Goal: Task Accomplishment & Management: Manage account settings

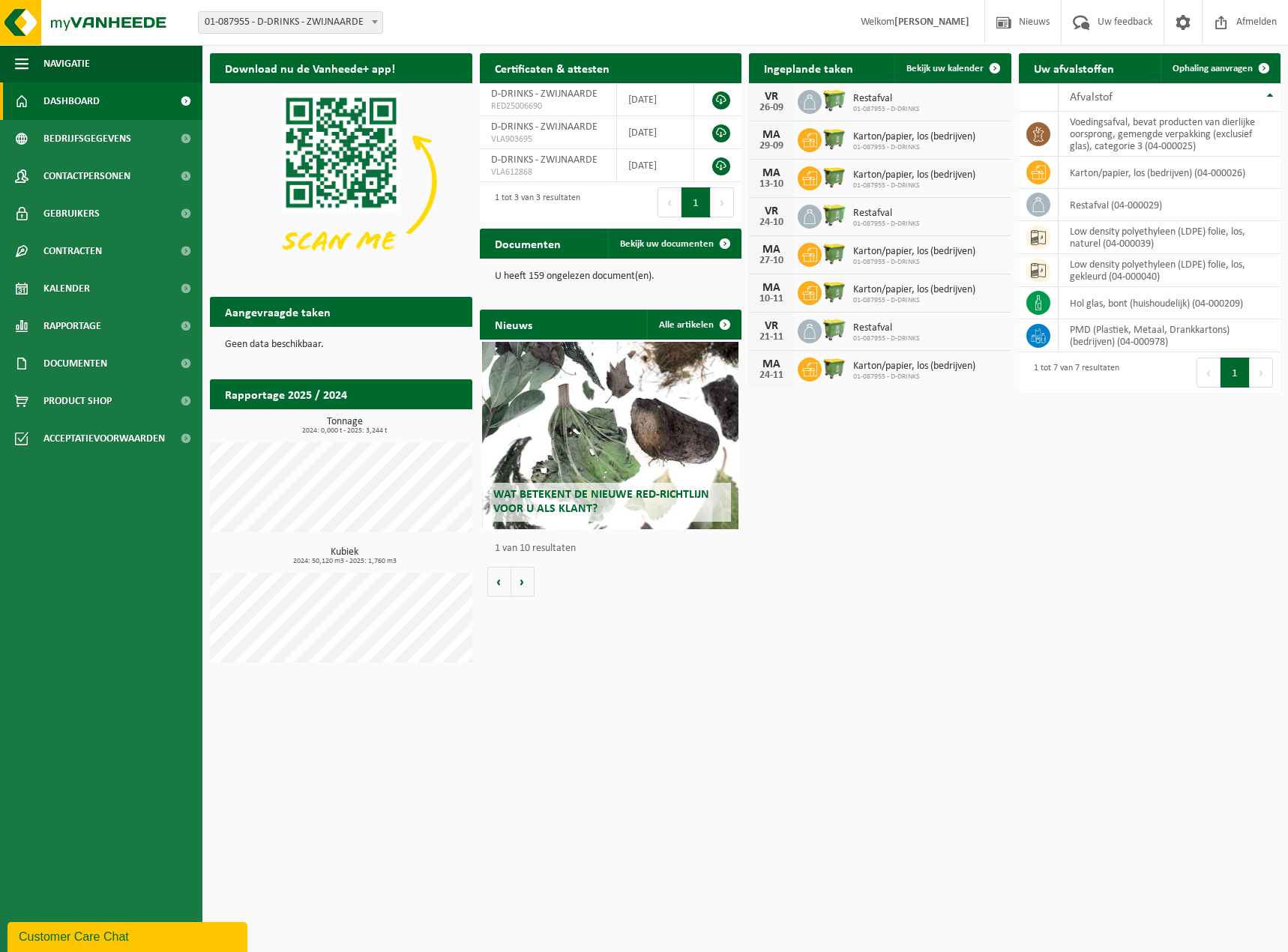
click at [371, 21] on span at bounding box center [374, 22] width 15 height 20
click at [463, 29] on div "Vestiging: 01-087955 - D-DRINKS - ZWIJNAARDE 01-087955 - D-DRINKS - ZWIJNAARDE …" at bounding box center [644, 22] width 1288 height 45
click at [941, 17] on strong "[PERSON_NAME]" at bounding box center [932, 22] width 75 height 12
click at [121, 145] on span "Bedrijfsgegevens" at bounding box center [87, 139] width 88 height 37
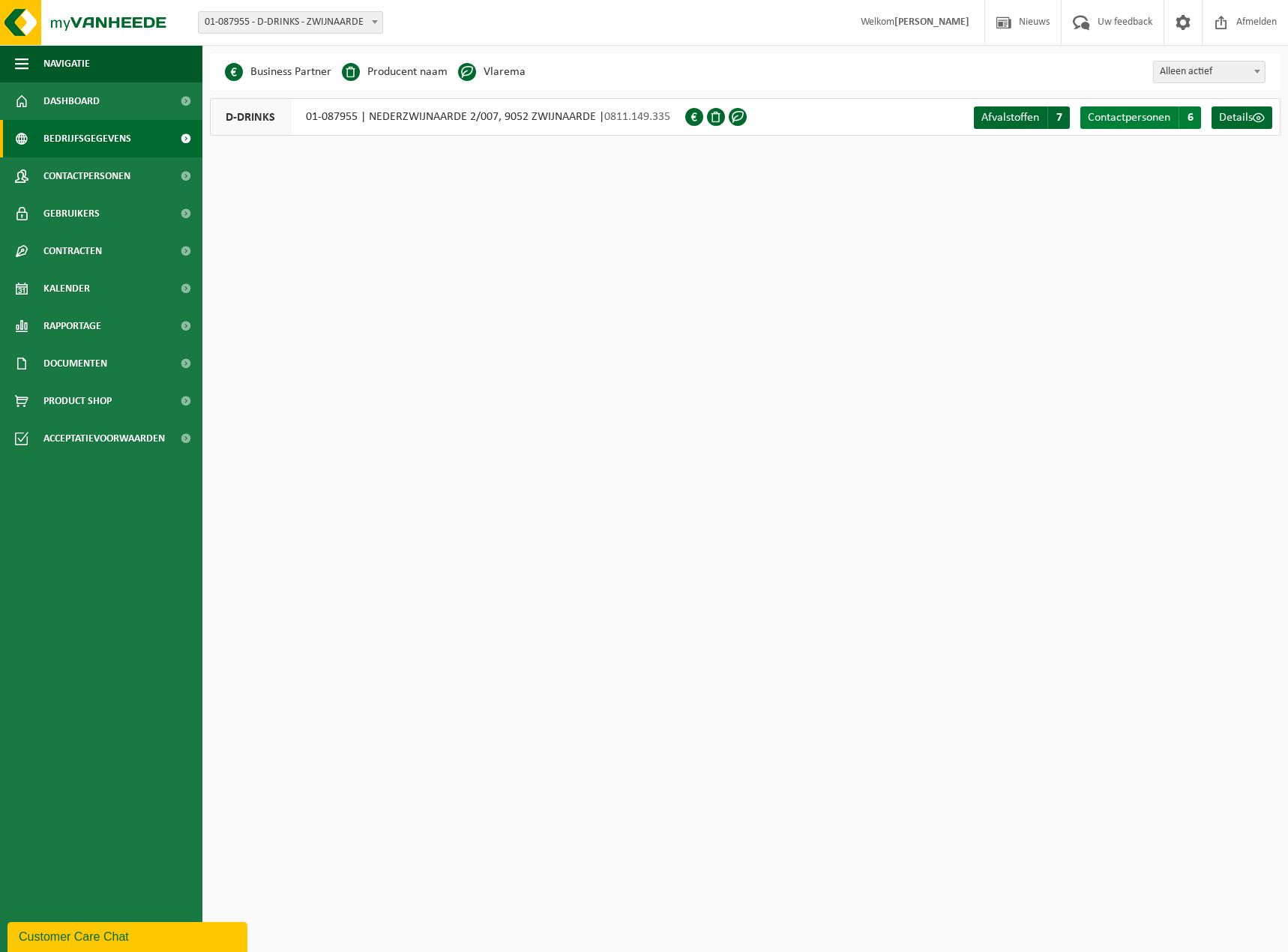
click at [1145, 117] on span "Contactpersonen" at bounding box center [1128, 118] width 83 height 12
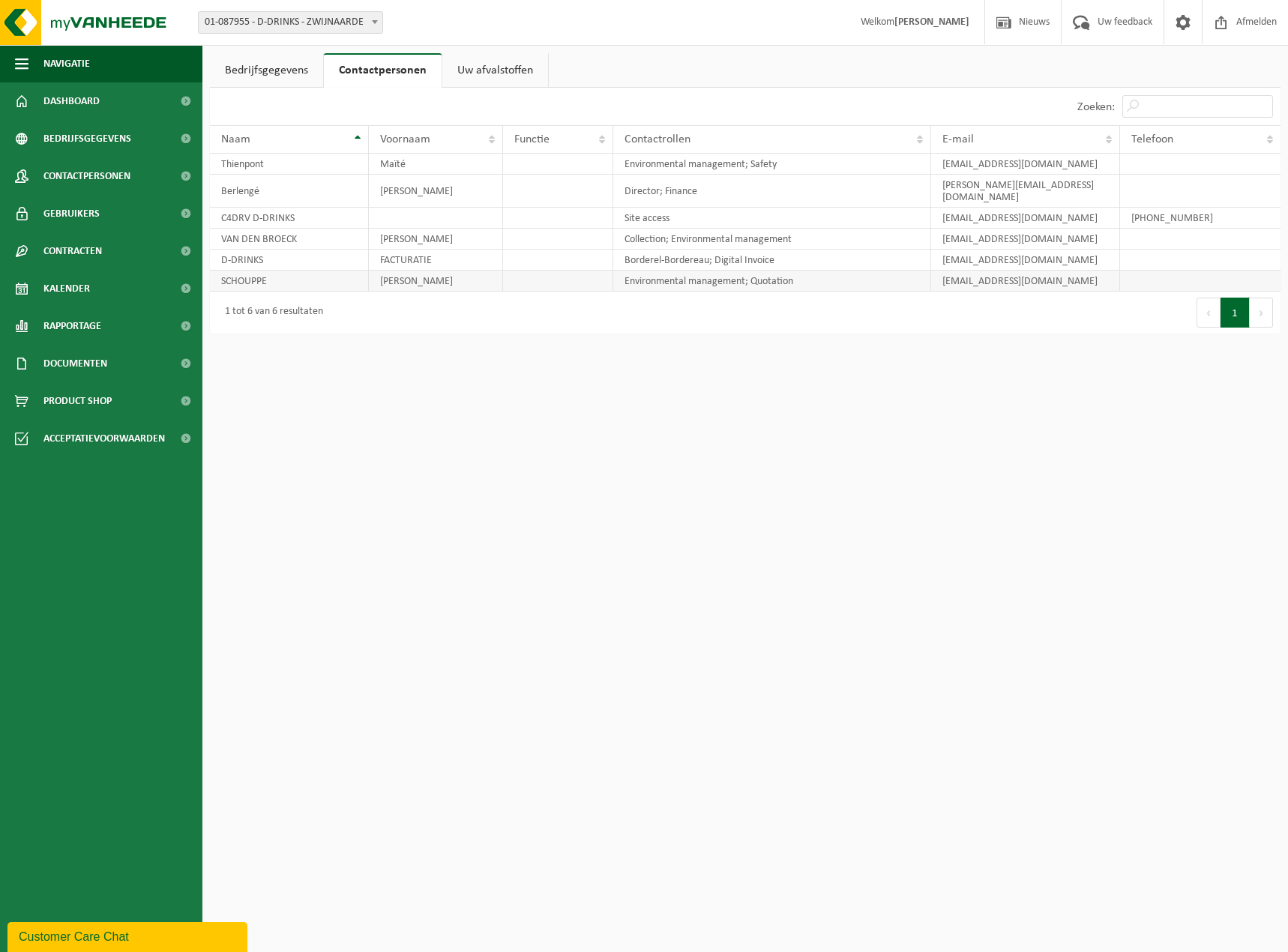
click at [340, 271] on td "SCHOUPPE" at bounding box center [289, 282] width 159 height 21
drag, startPoint x: 306, startPoint y: 267, endPoint x: 271, endPoint y: 270, distance: 35.1
click at [272, 271] on td "SCHOUPPE" at bounding box center [289, 282] width 159 height 21
click at [79, 186] on span "Contactpersonen" at bounding box center [87, 176] width 87 height 37
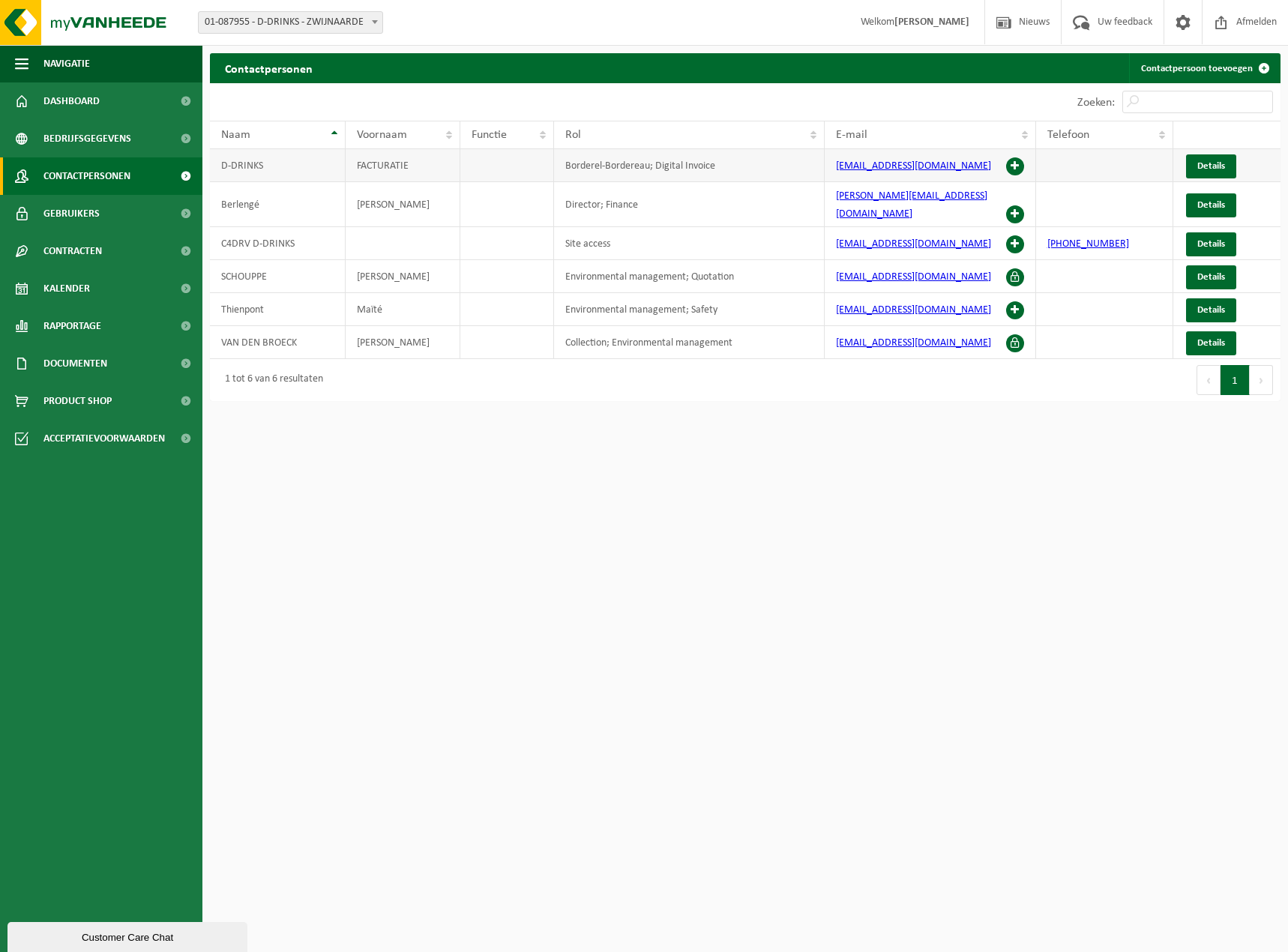
click at [1009, 165] on span at bounding box center [1014, 166] width 18 height 18
click at [1208, 338] on span "Details" at bounding box center [1211, 343] width 28 height 10
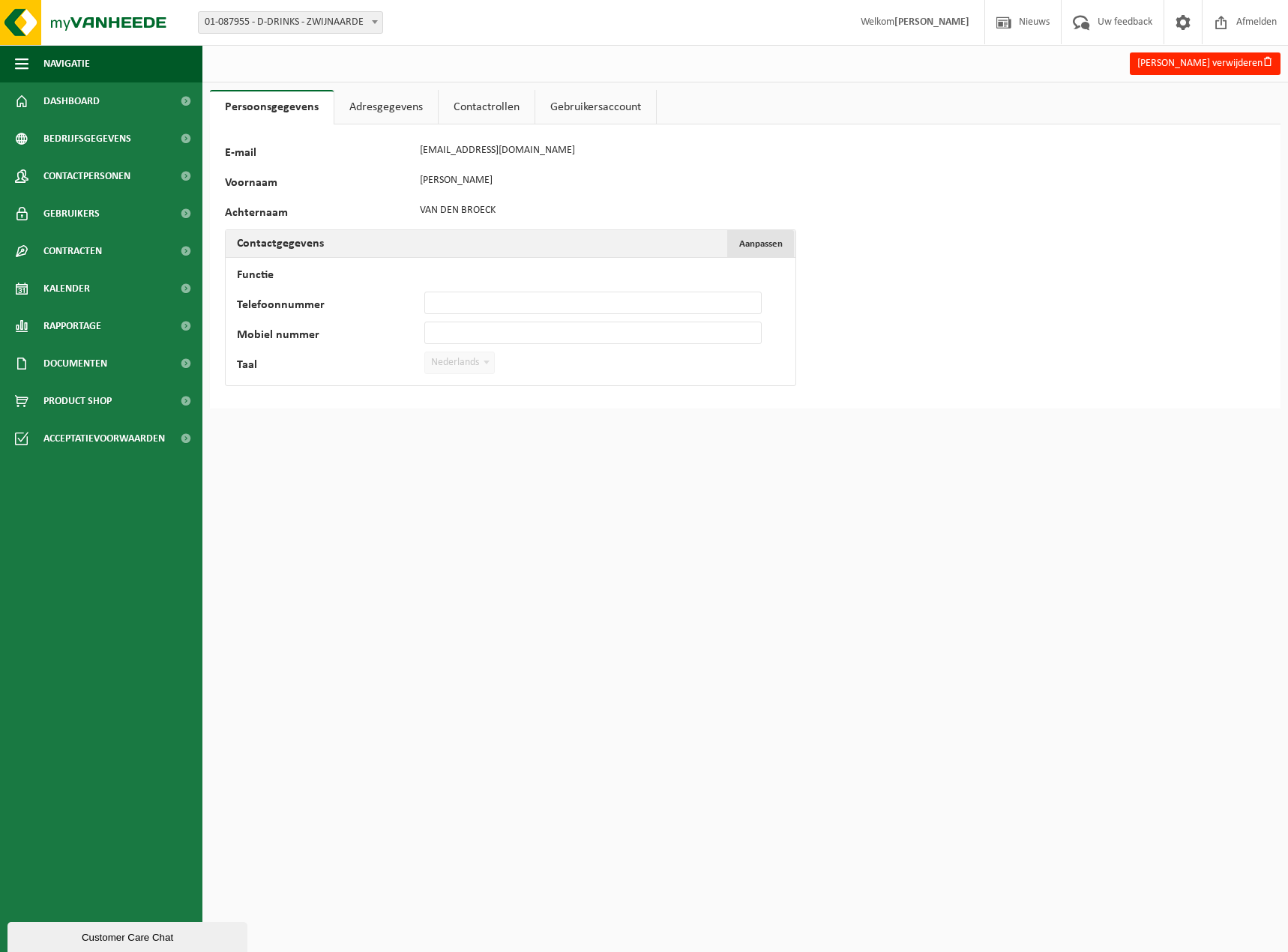
click at [770, 250] on button "Aanpassen Annuleren" at bounding box center [760, 243] width 67 height 27
click at [761, 254] on button "Aanpassen Annuleren" at bounding box center [760, 243] width 67 height 27
click at [489, 108] on link "Contactrollen" at bounding box center [487, 107] width 96 height 35
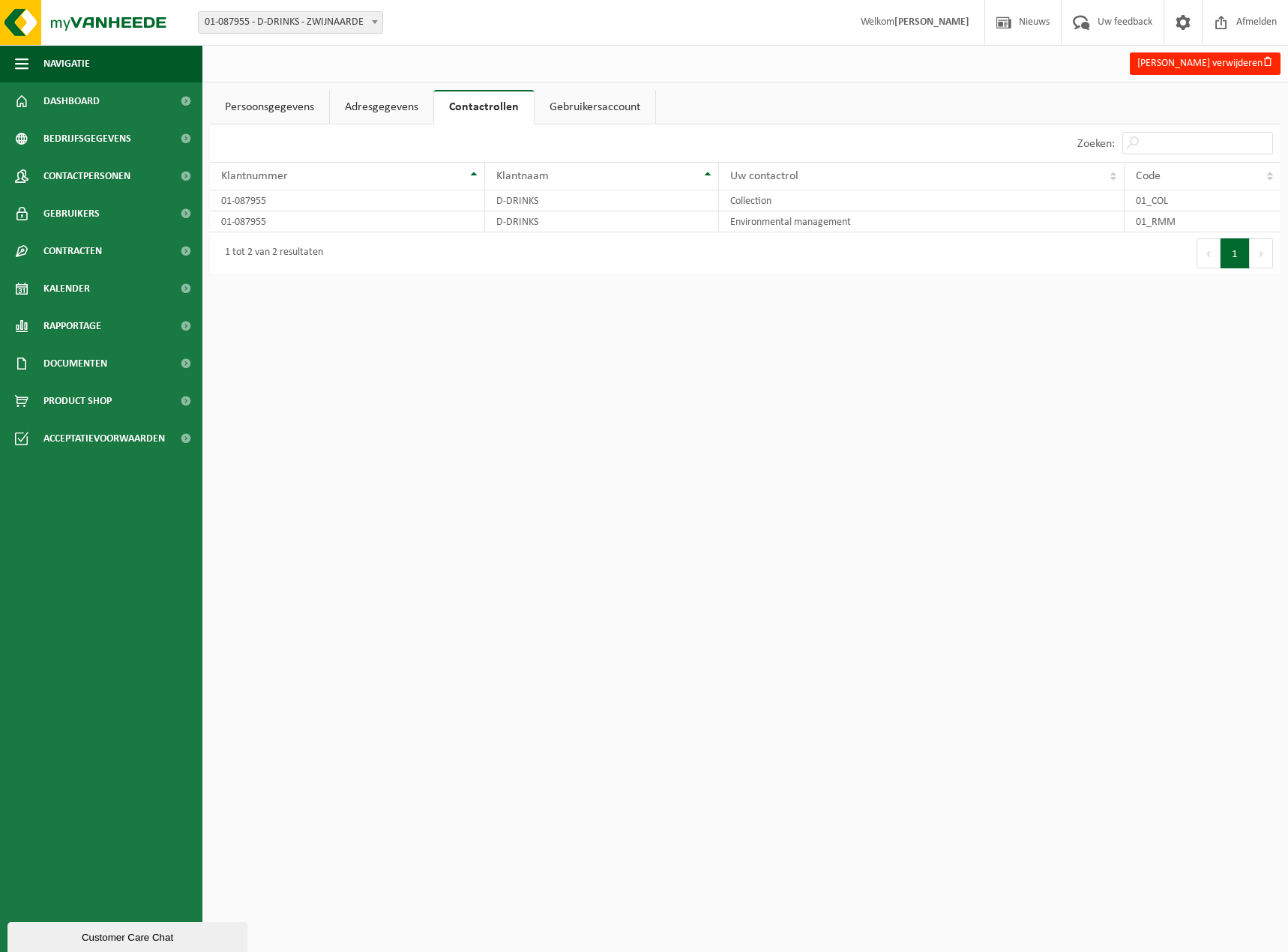
click at [351, 107] on link "Adresgegevens" at bounding box center [381, 107] width 103 height 35
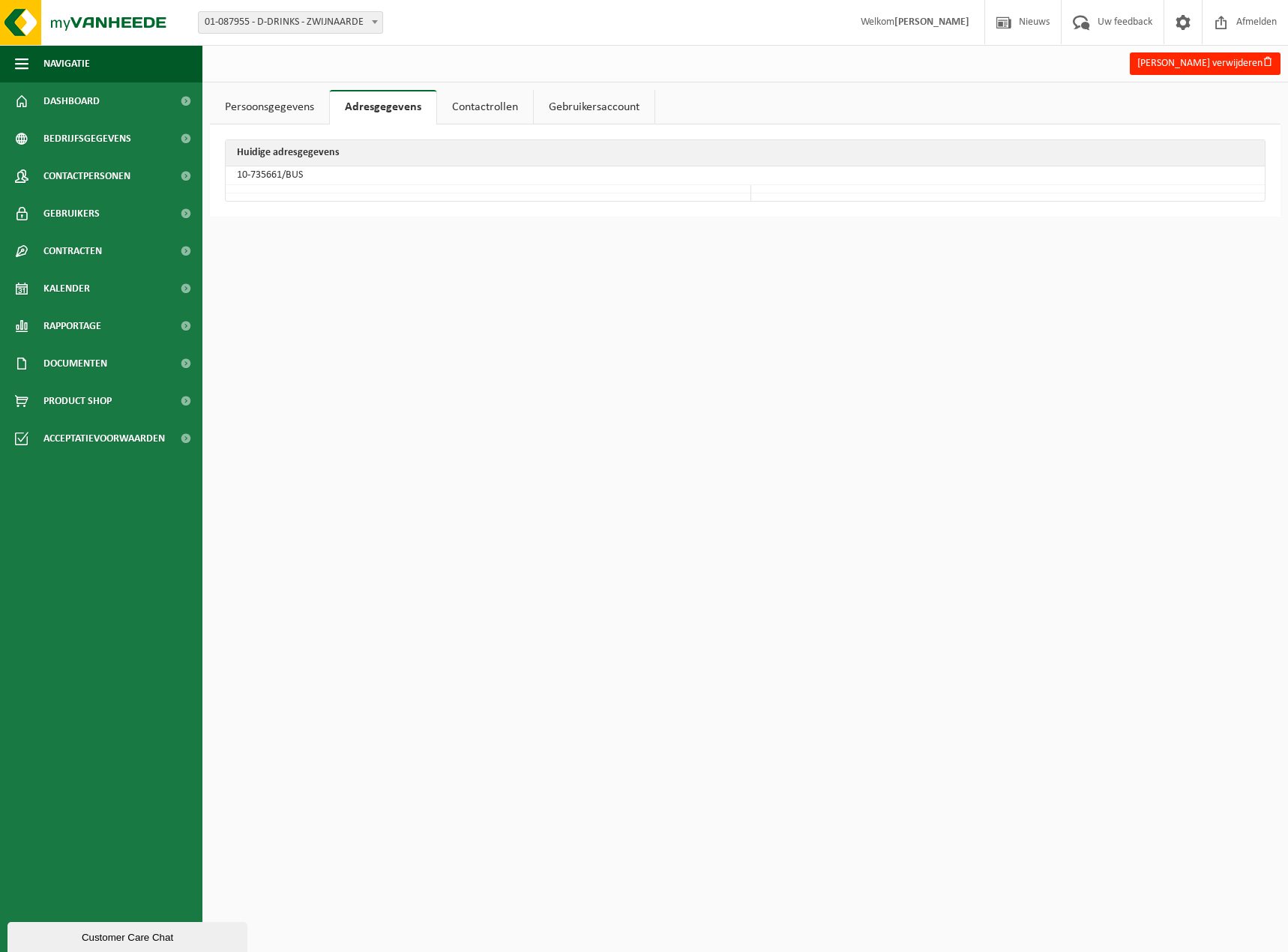
click at [561, 107] on link "Gebruikersaccount" at bounding box center [594, 107] width 121 height 35
click at [262, 99] on link "Persoonsgegevens" at bounding box center [269, 107] width 119 height 35
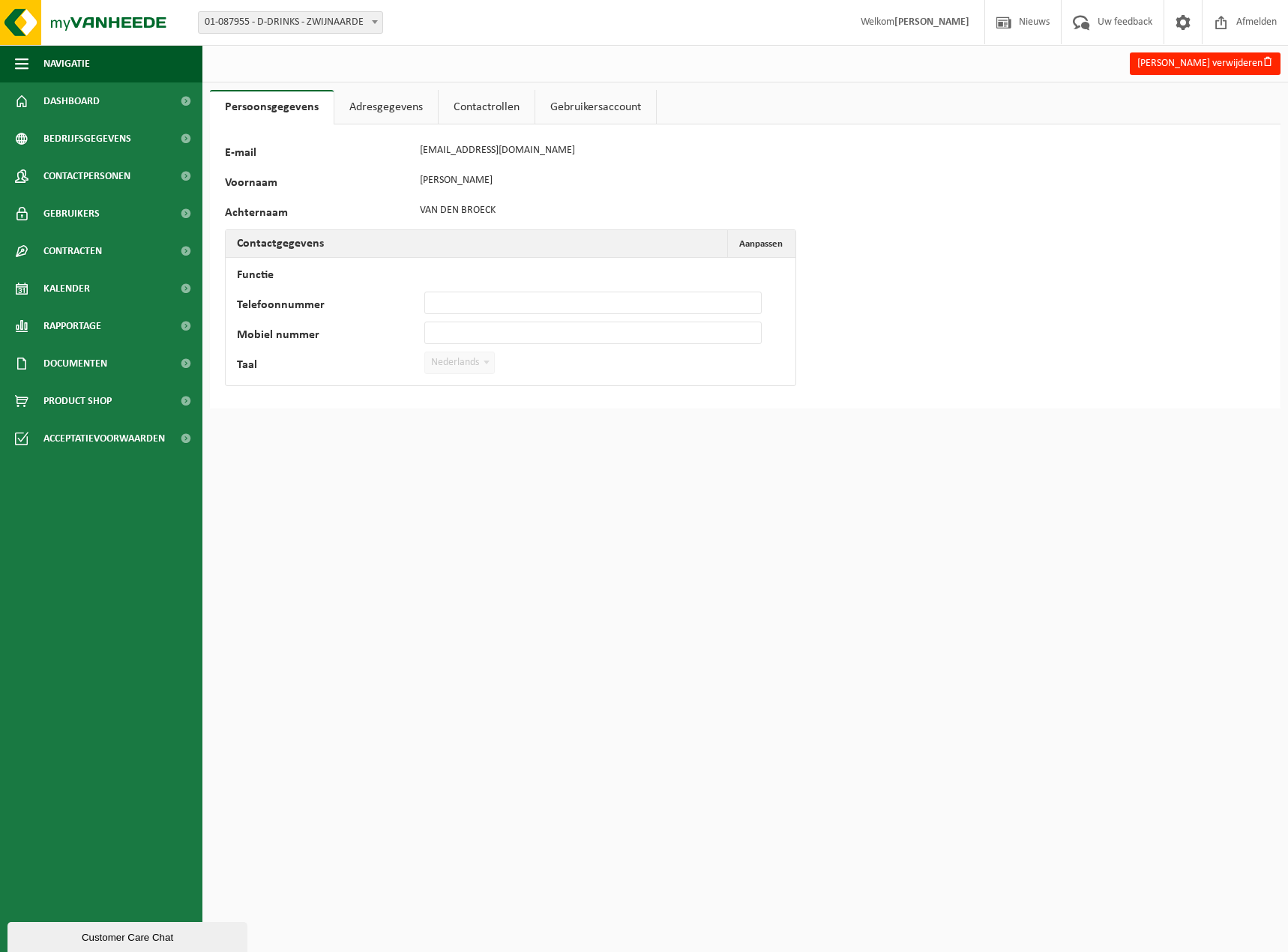
drag, startPoint x: 281, startPoint y: 148, endPoint x: 296, endPoint y: 147, distance: 15.0
click at [280, 147] on label "E-mail" at bounding box center [318, 154] width 187 height 15
click at [1195, 65] on button "Pieter Van den broeck verwijderen" at bounding box center [1205, 63] width 151 height 22
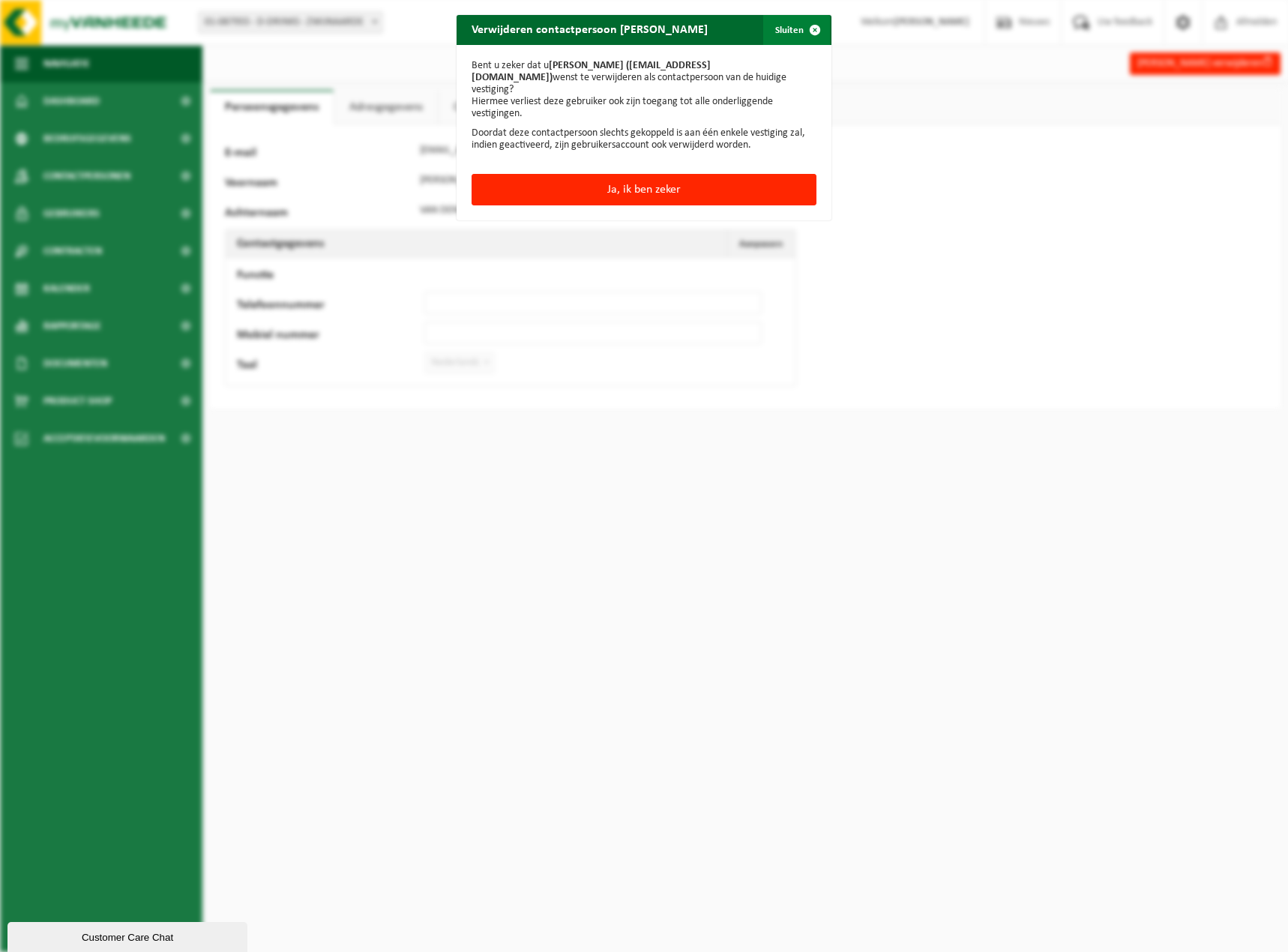
click at [783, 35] on button "Sluiten" at bounding box center [796, 30] width 67 height 30
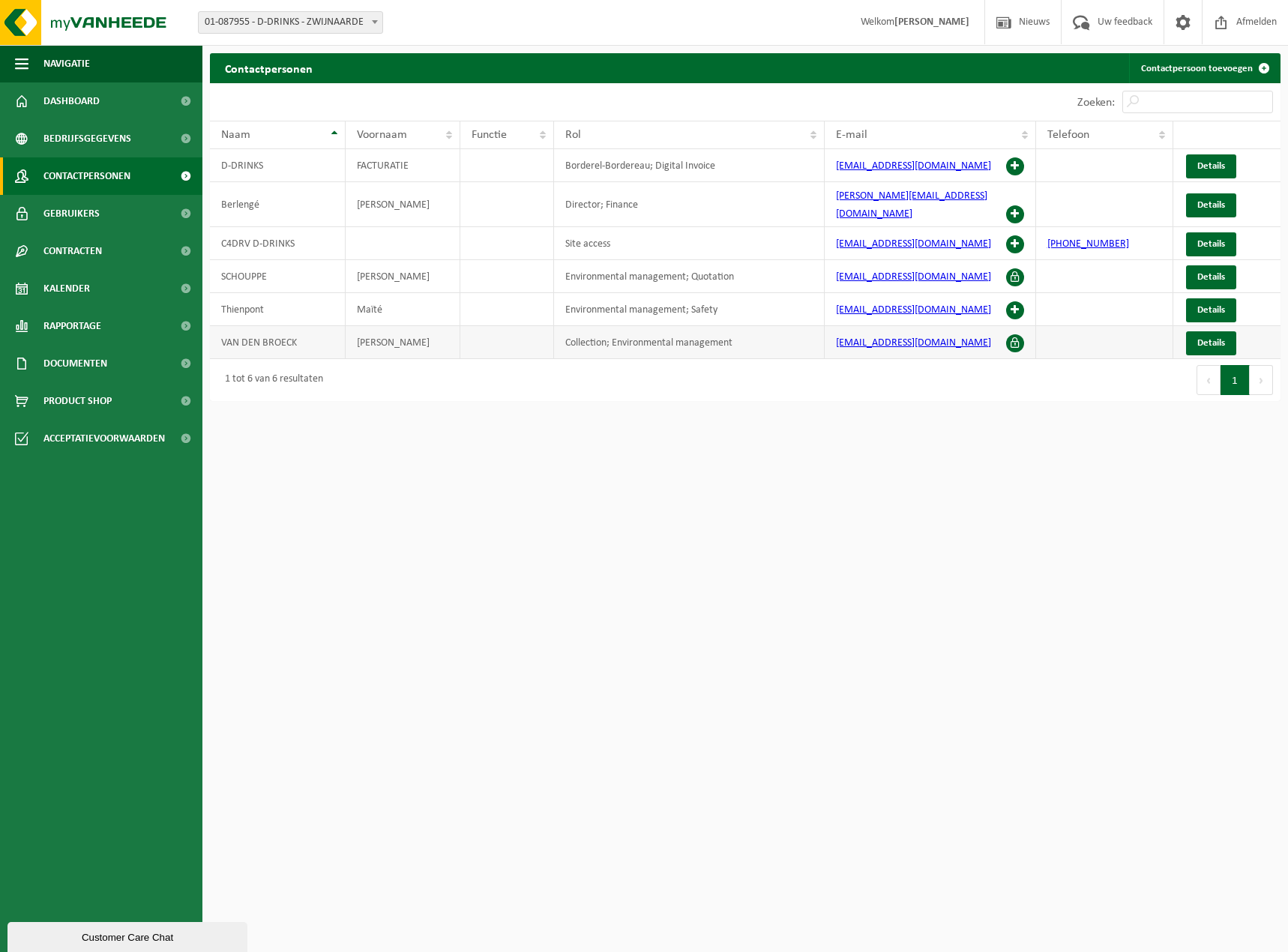
click at [290, 328] on td "VAN DEN BROECK" at bounding box center [277, 342] width 136 height 33
click at [298, 326] on td "VAN DEN BROECK" at bounding box center [277, 342] width 136 height 33
click at [298, 329] on td "VAN DEN BROECK" at bounding box center [277, 342] width 136 height 33
click at [297, 329] on td "VAN DEN BROECK" at bounding box center [277, 342] width 136 height 33
click at [1219, 68] on link "Contactpersoon toevoegen" at bounding box center [1204, 68] width 150 height 30
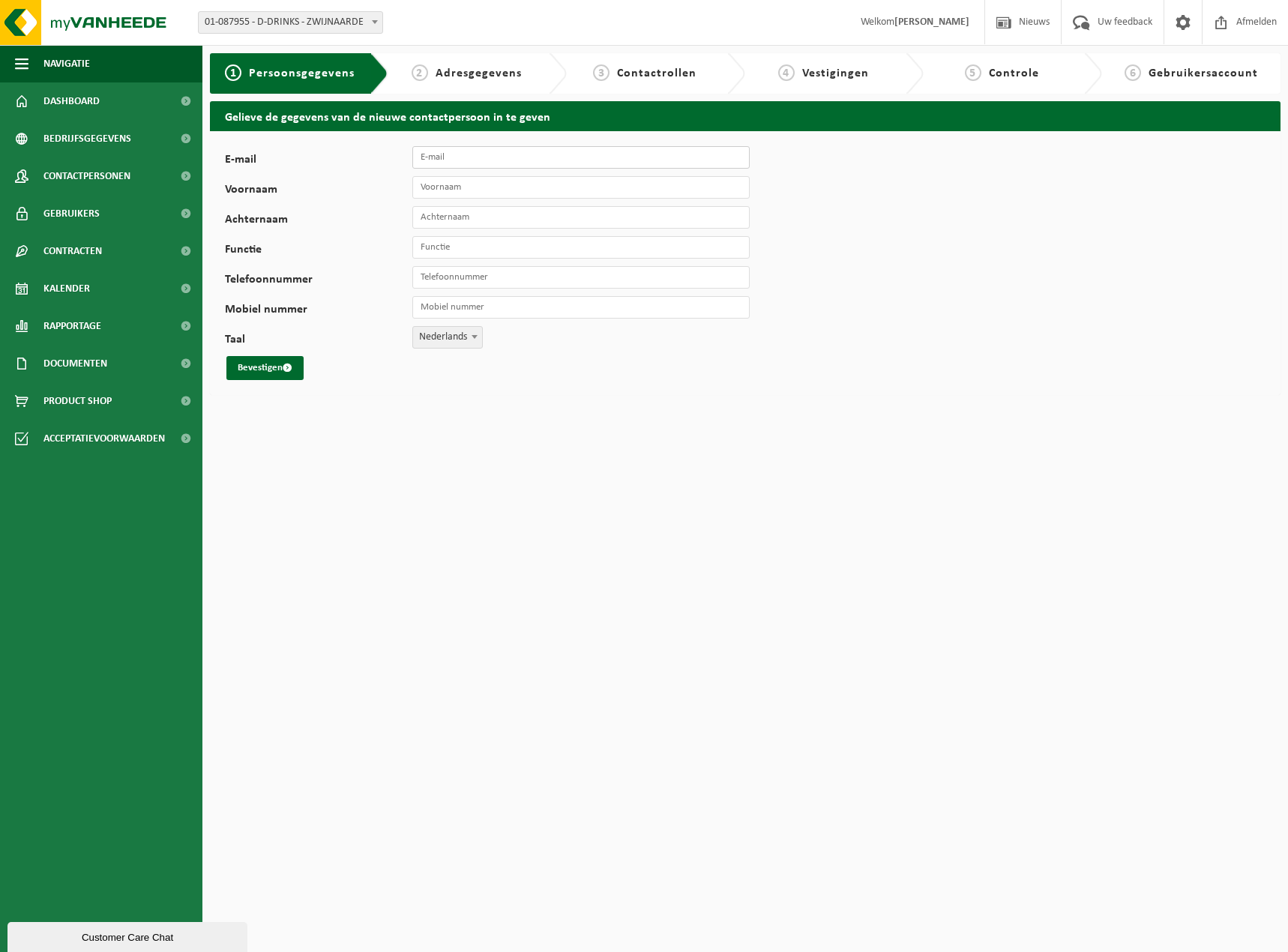
click at [485, 162] on input "E-mail" at bounding box center [581, 157] width 338 height 22
type input "[EMAIL_ADDRESS][DOMAIN_NAME]"
click at [489, 194] on input "Voornaam" at bounding box center [581, 186] width 338 height 22
type input "[PERSON_NAME]"
click at [473, 213] on input "Achternaam" at bounding box center [581, 217] width 338 height 22
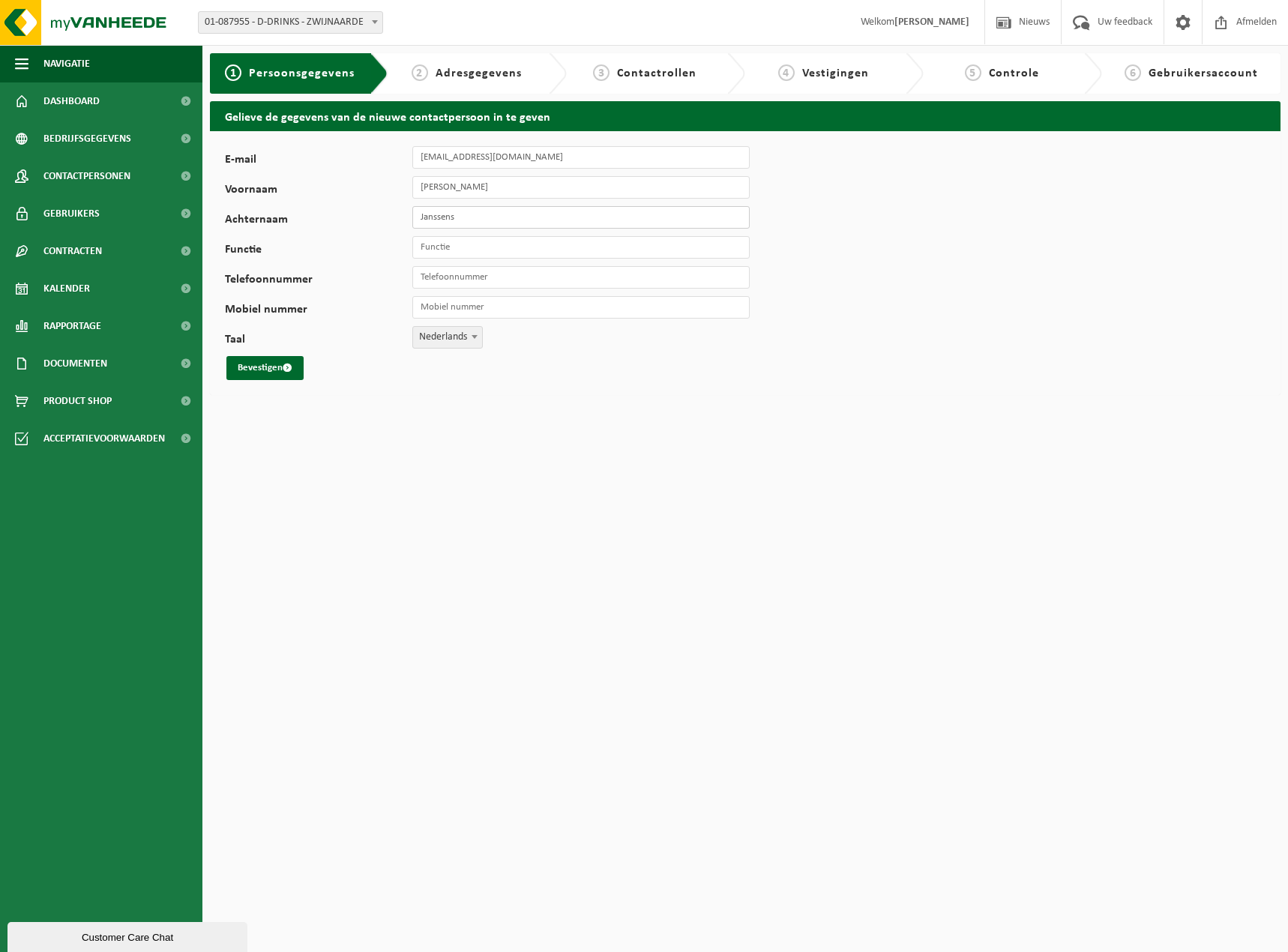
type input "Janssens"
click at [470, 241] on input "Functie" at bounding box center [581, 247] width 338 height 22
type input "Logistics support"
click at [480, 287] on input "Telefoonnummer" at bounding box center [581, 277] width 338 height 22
type input "[PHONE_NUMBER]"
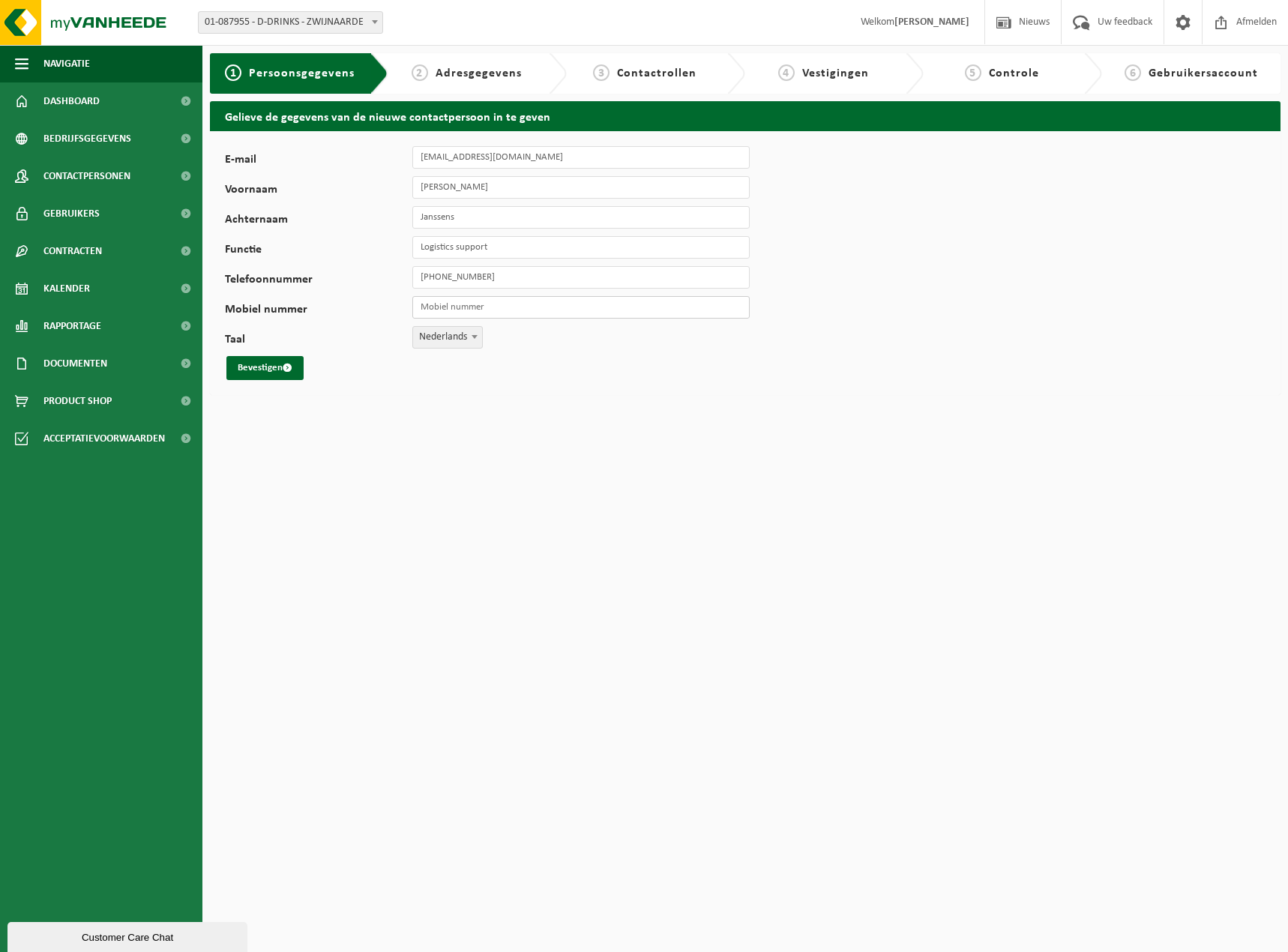
click at [476, 305] on input "Mobiel nummer" at bounding box center [581, 306] width 338 height 22
type input "[PHONE_NUMBER]"
click at [263, 366] on button "Bevestigen" at bounding box center [265, 368] width 77 height 24
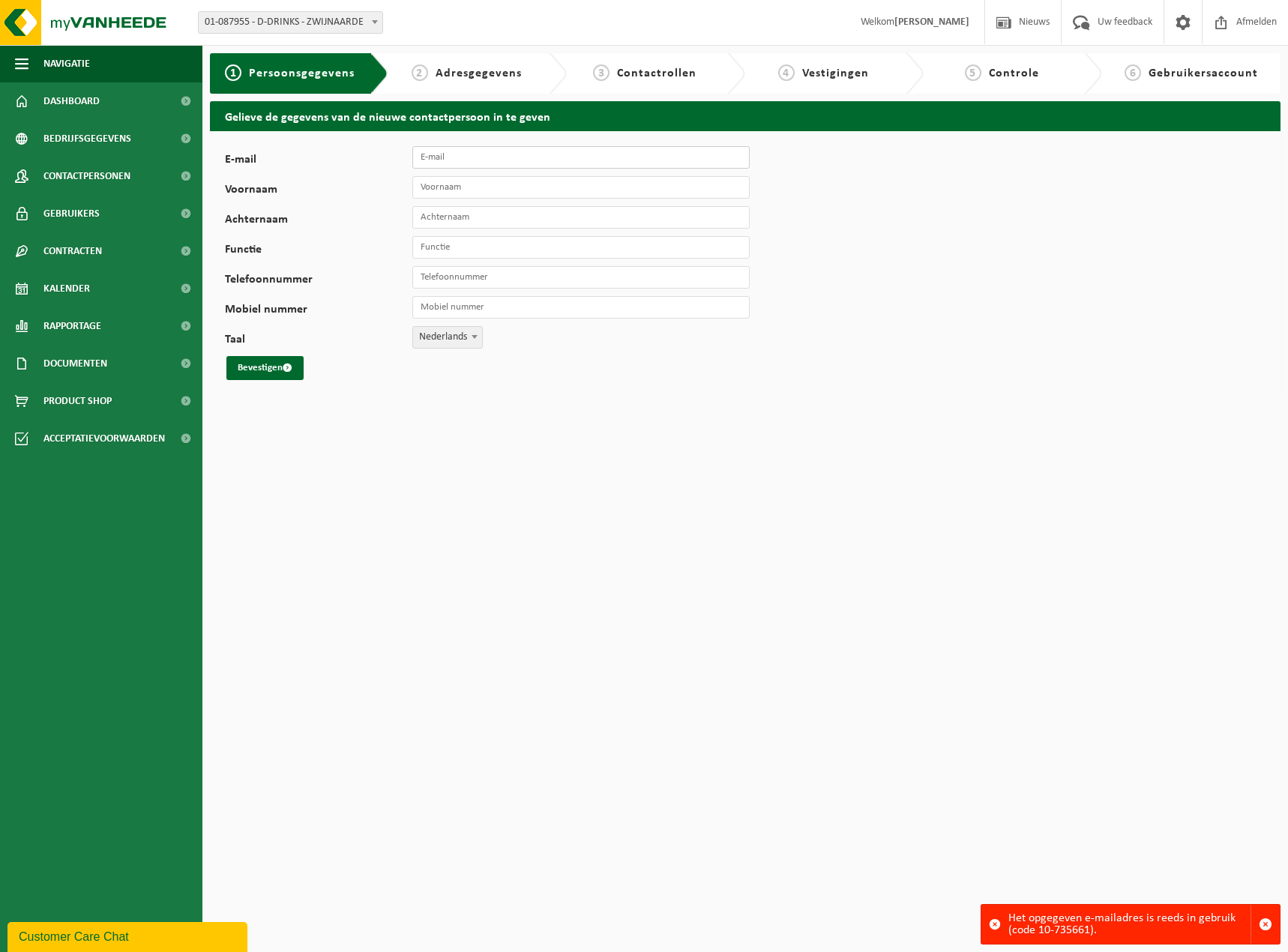
click at [526, 156] on input "E-mail" at bounding box center [581, 157] width 338 height 22
type input "david@d-drinks.be"
click at [476, 202] on div "E-mail david@d-drinks.be Voornaam Achternaam Functie Telefoonnummer Mobiel numm…" at bounding box center [468, 263] width 488 height 234
click at [478, 186] on input "Voornaam" at bounding box center [581, 186] width 338 height 22
type input "[PERSON_NAME]"
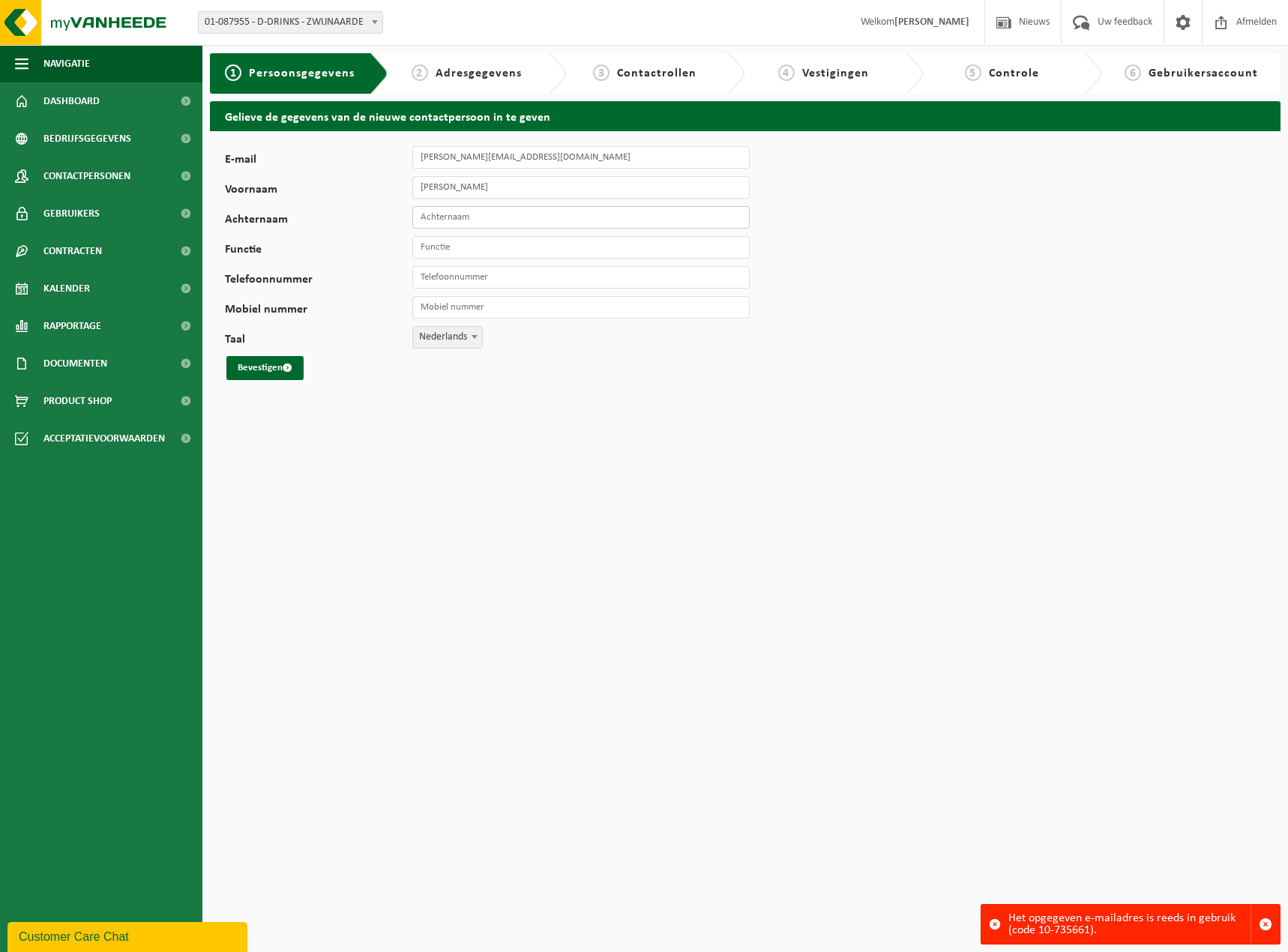
click at [499, 216] on input "Achternaam" at bounding box center [581, 217] width 338 height 22
type input "Janssens"
click at [491, 254] on input "Functie" at bounding box center [581, 247] width 338 height 22
type input "Logistics support"
click at [534, 283] on input "Telefoonnummer" at bounding box center [581, 277] width 338 height 22
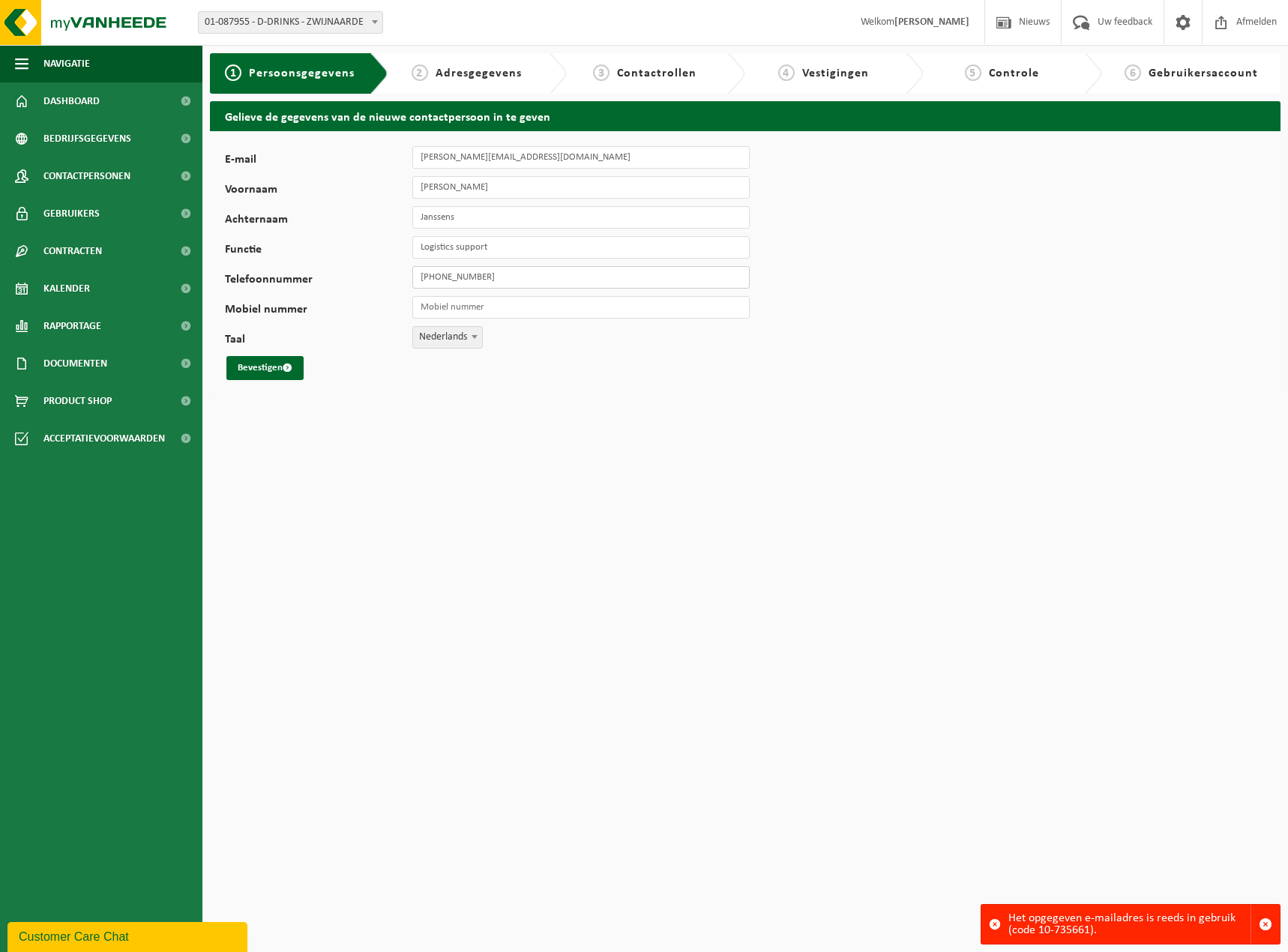
type input "[PHONE_NUMBER]"
click at [525, 308] on input "Mobiel nummer" at bounding box center [581, 306] width 338 height 22
type input "+32 499 36 32 13"
click at [272, 369] on button "Bevestigen" at bounding box center [265, 368] width 77 height 24
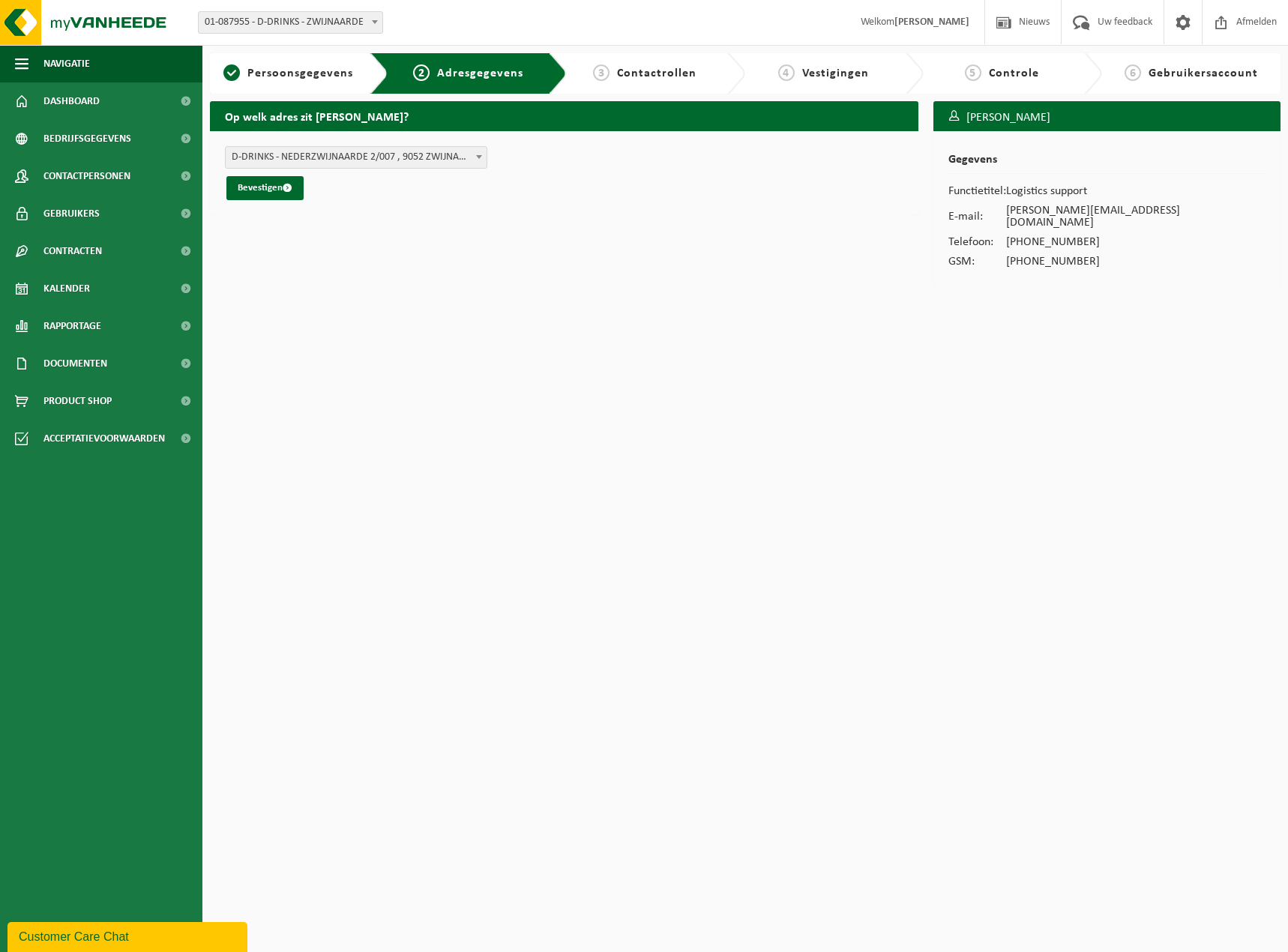
click at [441, 156] on span "D-DRINKS - NEDERZWIJNAARDE 2/007 , 9052 ZWIJNAARDE BE (01-087955/BUS)" at bounding box center [356, 157] width 261 height 21
click at [601, 162] on form "D-DRINKS - NEDERZWIJNAARDE 2/007 , 9052 ZWIJNAARDE BE (01-087955/BUS) D-DRINKS …" at bounding box center [564, 173] width 679 height 54
click at [273, 185] on button "Bevestigen" at bounding box center [265, 187] width 77 height 24
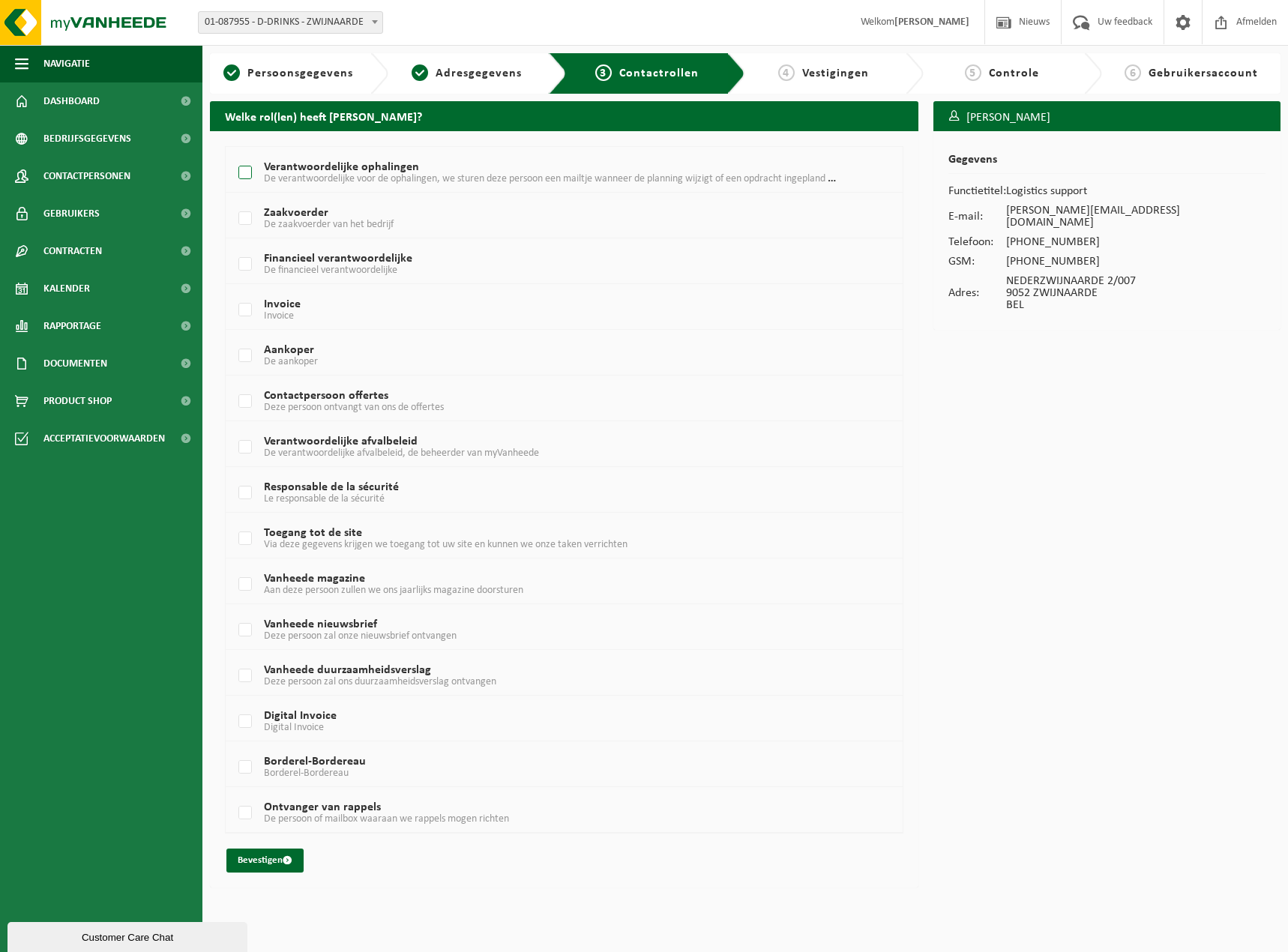
click at [243, 178] on label "Verantwoordelijke ophalingen De verantwoordelijke voor de ophalingen, we sturen…" at bounding box center [537, 172] width 602 height 22
click at [233, 155] on input "Verantwoordelijke ophalingen De verantwoordelijke voor de ophalingen, we sturen…" at bounding box center [233, 154] width 1 height 1
click at [243, 178] on label "Verantwoordelijke ophalingen De verantwoordelijke voor de ophalingen, we sturen…" at bounding box center [537, 172] width 602 height 22
click at [233, 155] on input "Verantwoordelijke ophalingen De verantwoordelijke voor de ophalingen, we sturen…" at bounding box center [233, 154] width 1 height 1
click at [241, 171] on label "Verantwoordelijke ophalingen De verantwoordelijke voor de ophalingen, we sturen…" at bounding box center [537, 172] width 602 height 22
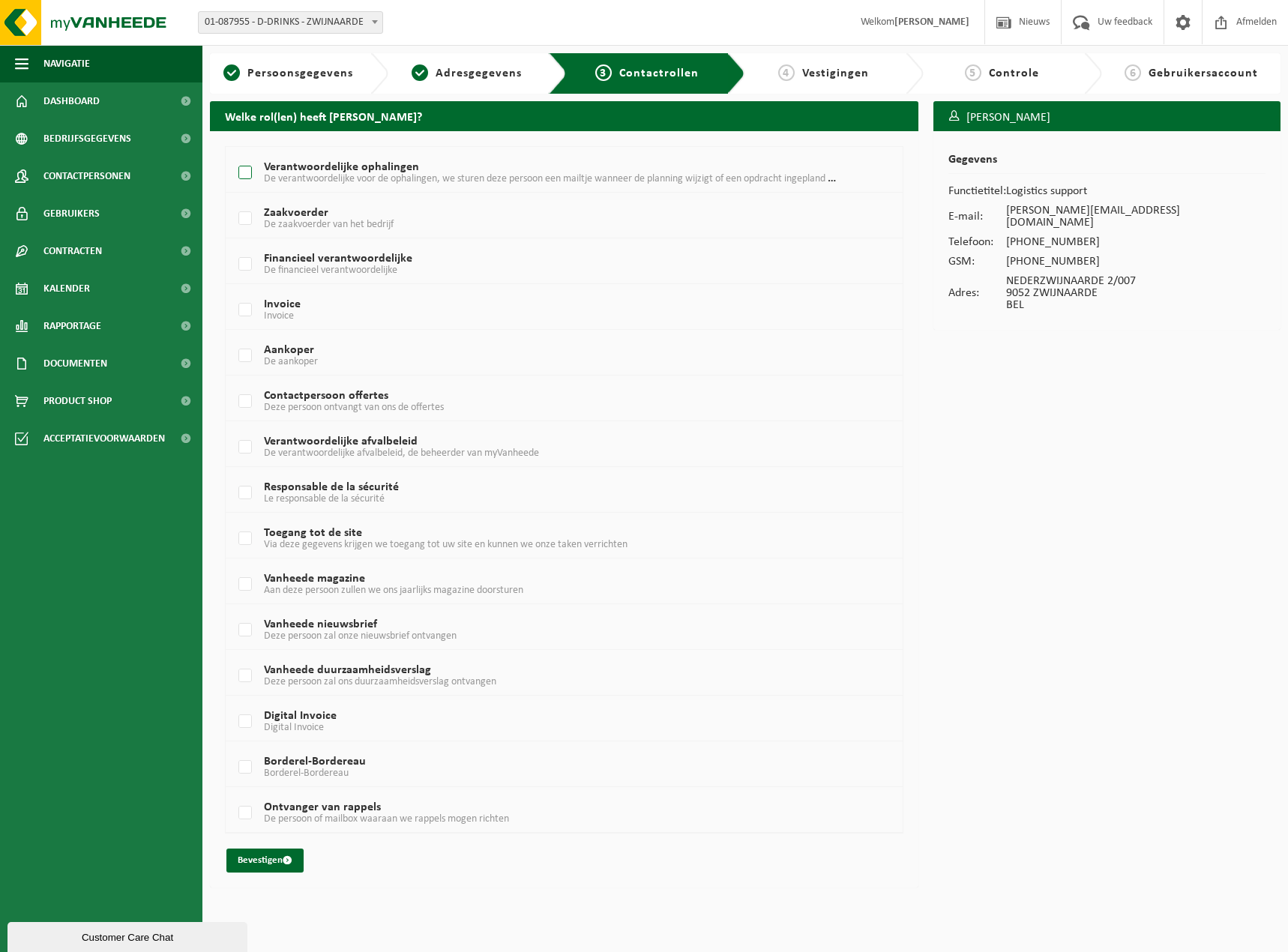
click at [233, 155] on input "Verantwoordelijke ophalingen De verantwoordelijke voor de ophalingen, we sturen…" at bounding box center [233, 154] width 1 height 1
checkbox input "true"
click at [247, 397] on label "Contactpersoon offertes Deze persoon ontvangt van ons de offertes" at bounding box center [537, 401] width 602 height 22
click at [233, 383] on input "Contactpersoon offertes Deze persoon ontvangt van ons de offertes" at bounding box center [233, 382] width 1 height 1
checkbox input "true"
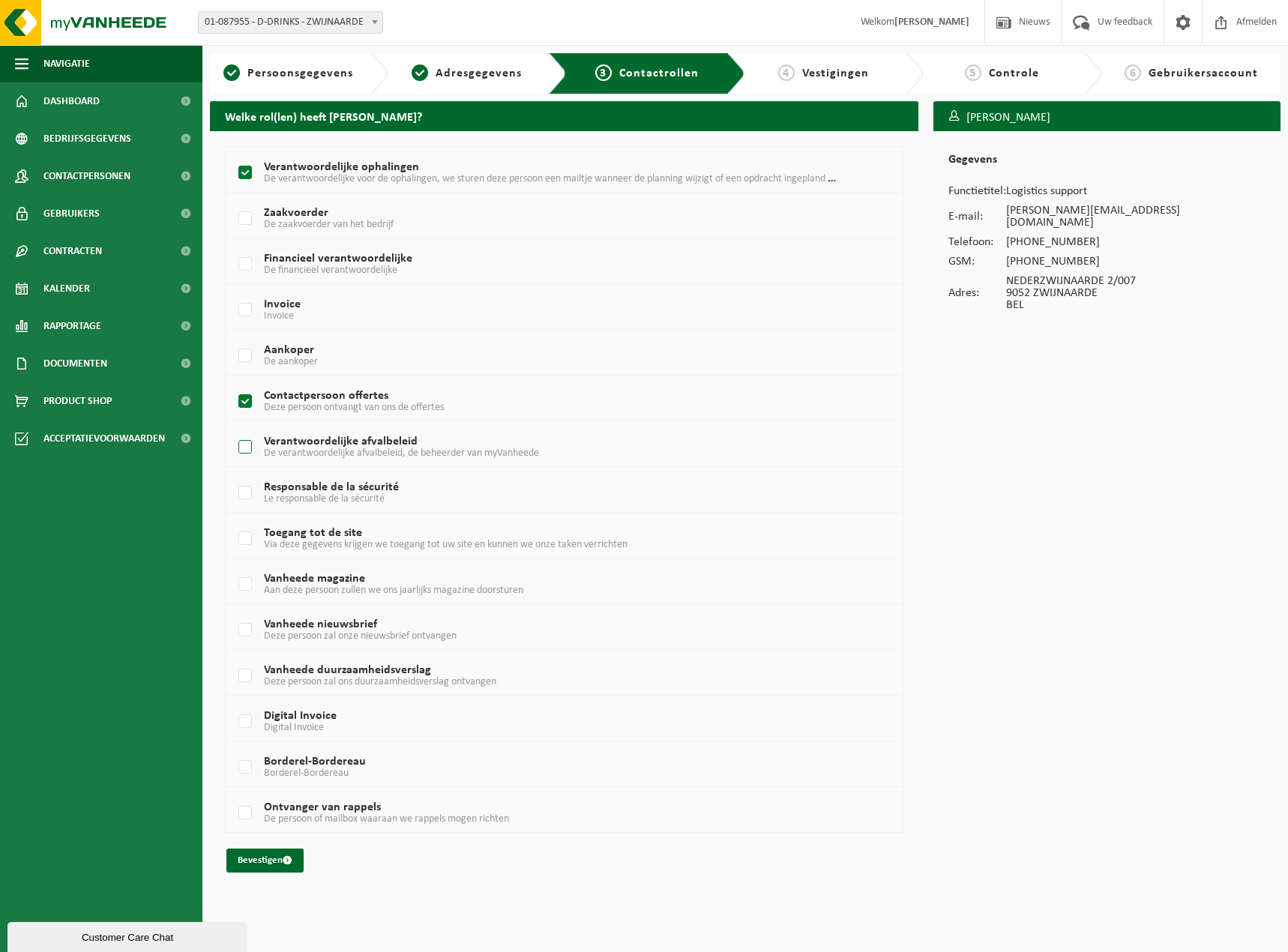
click at [249, 444] on label "Verantwoordelijke afvalbeleid De verantwoordelijke afvalbeleid, de beheerder va…" at bounding box center [537, 447] width 602 height 22
click at [233, 429] on input "Verantwoordelijke afvalbeleid De verantwoordelijke afvalbeleid, de beheerder va…" at bounding box center [233, 428] width 1 height 1
checkbox input "true"
click at [239, 540] on label "Toegang tot de site Via deze gegevens krijgen we toegang tot uw site en kunnen …" at bounding box center [537, 538] width 602 height 22
click at [233, 520] on input "Toegang tot de site Via deze gegevens krijgen we toegang tot uw site en kunnen …" at bounding box center [233, 520] width 1 height 1
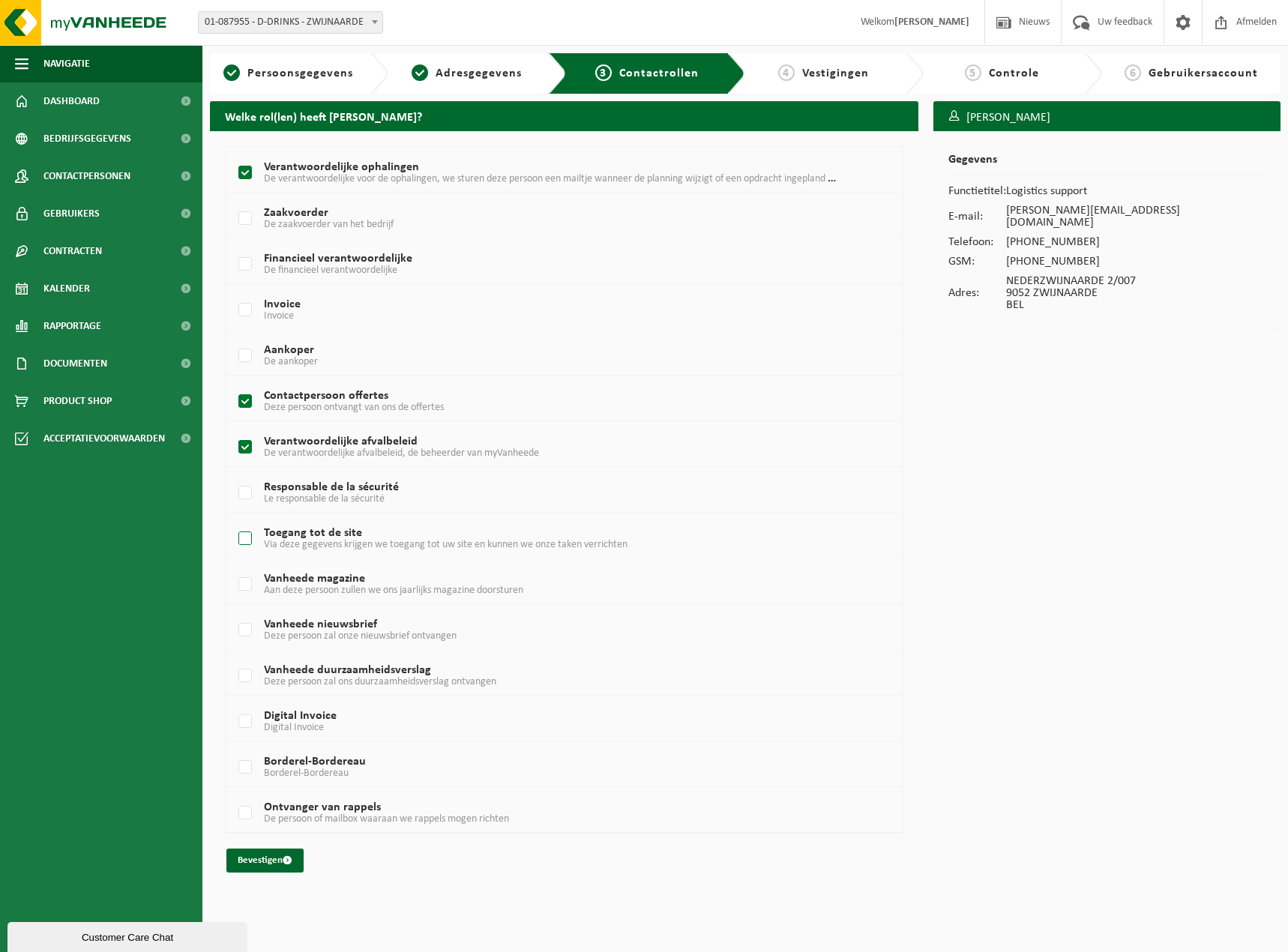
checkbox input "true"
click at [248, 675] on label "Vanheede duurzaamheidsverslag Deze persoon zal ons duurzaamheidsverslag ontvang…" at bounding box center [537, 676] width 602 height 22
click at [233, 657] on input "Vanheede duurzaamheidsverslag Deze persoon zal ons duurzaamheidsverslag ontvang…" at bounding box center [233, 656] width 1 height 1
checkbox input "true"
click at [250, 718] on label "Digital Invoice Digital Invoice" at bounding box center [537, 721] width 602 height 22
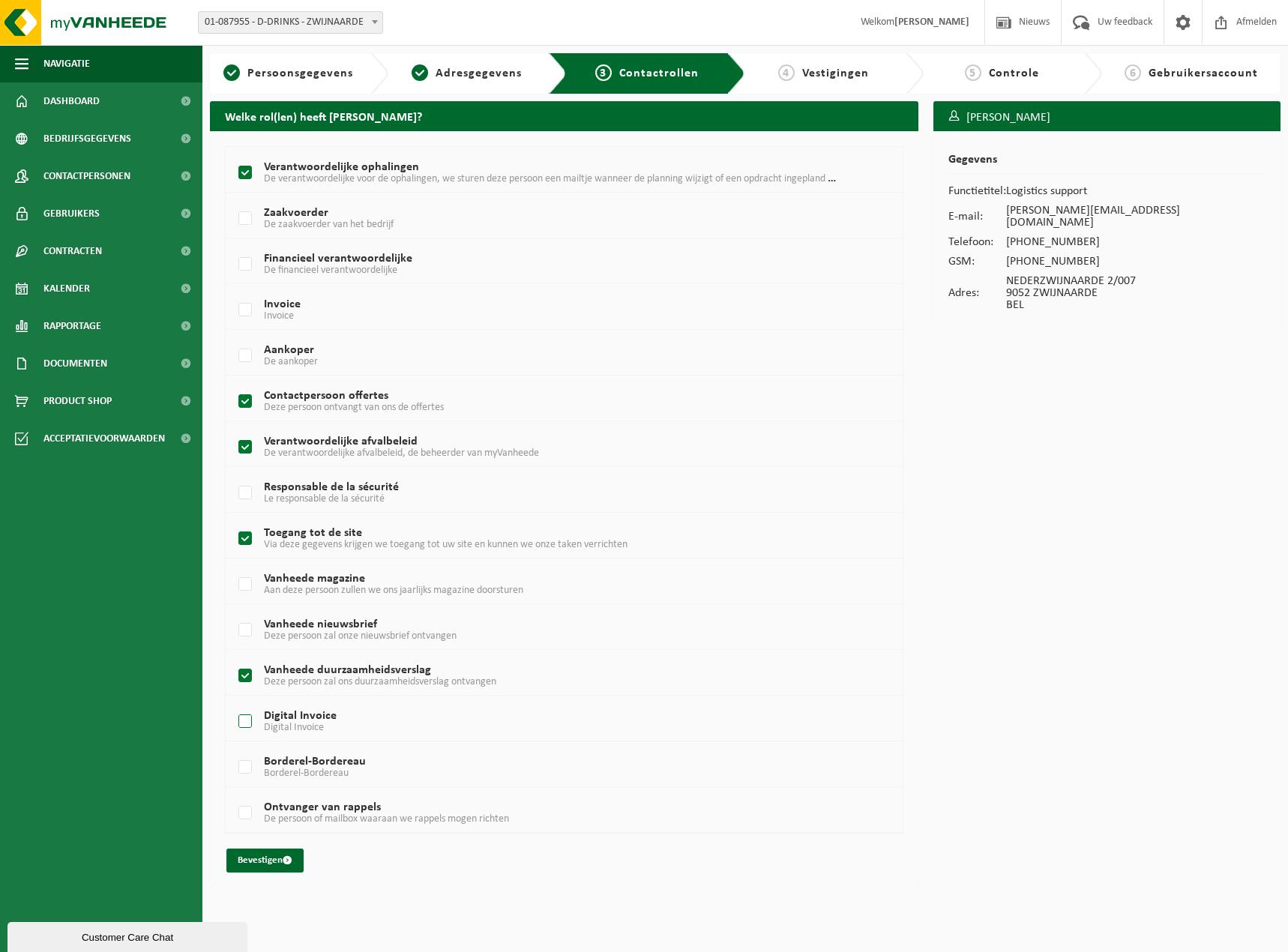
click at [233, 703] on input "Digital Invoice Digital Invoice" at bounding box center [233, 702] width 1 height 1
click at [250, 718] on label "Digital Invoice Digital Invoice" at bounding box center [537, 721] width 602 height 22
click at [233, 703] on input "Digital Invoice Digital Invoice" at bounding box center [233, 702] width 1 height 1
checkbox input "false"
click at [259, 857] on button "Bevestigen" at bounding box center [265, 860] width 77 height 24
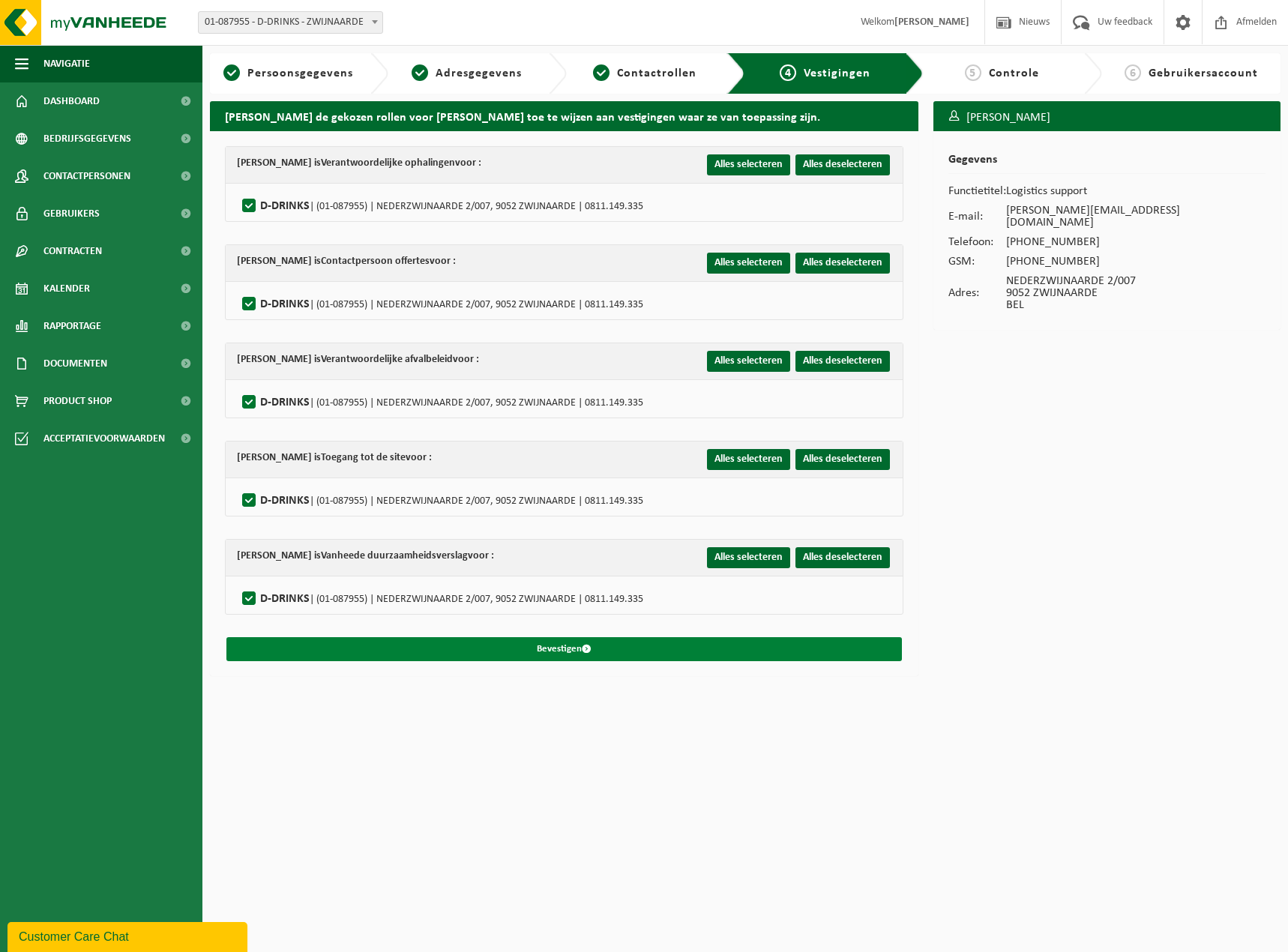
click at [588, 647] on span "submit" at bounding box center [586, 648] width 10 height 10
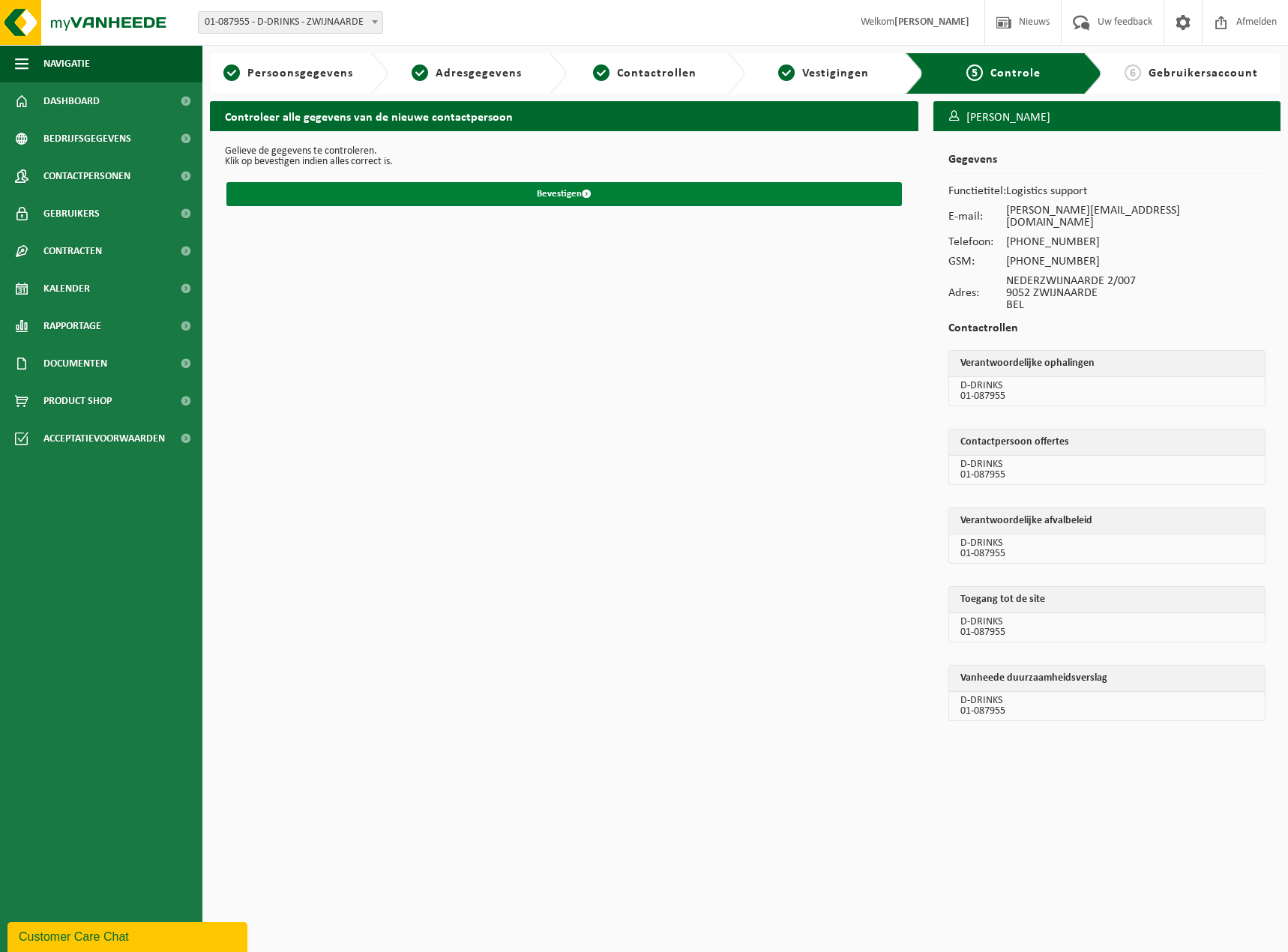
click at [589, 189] on span "submit" at bounding box center [586, 194] width 10 height 10
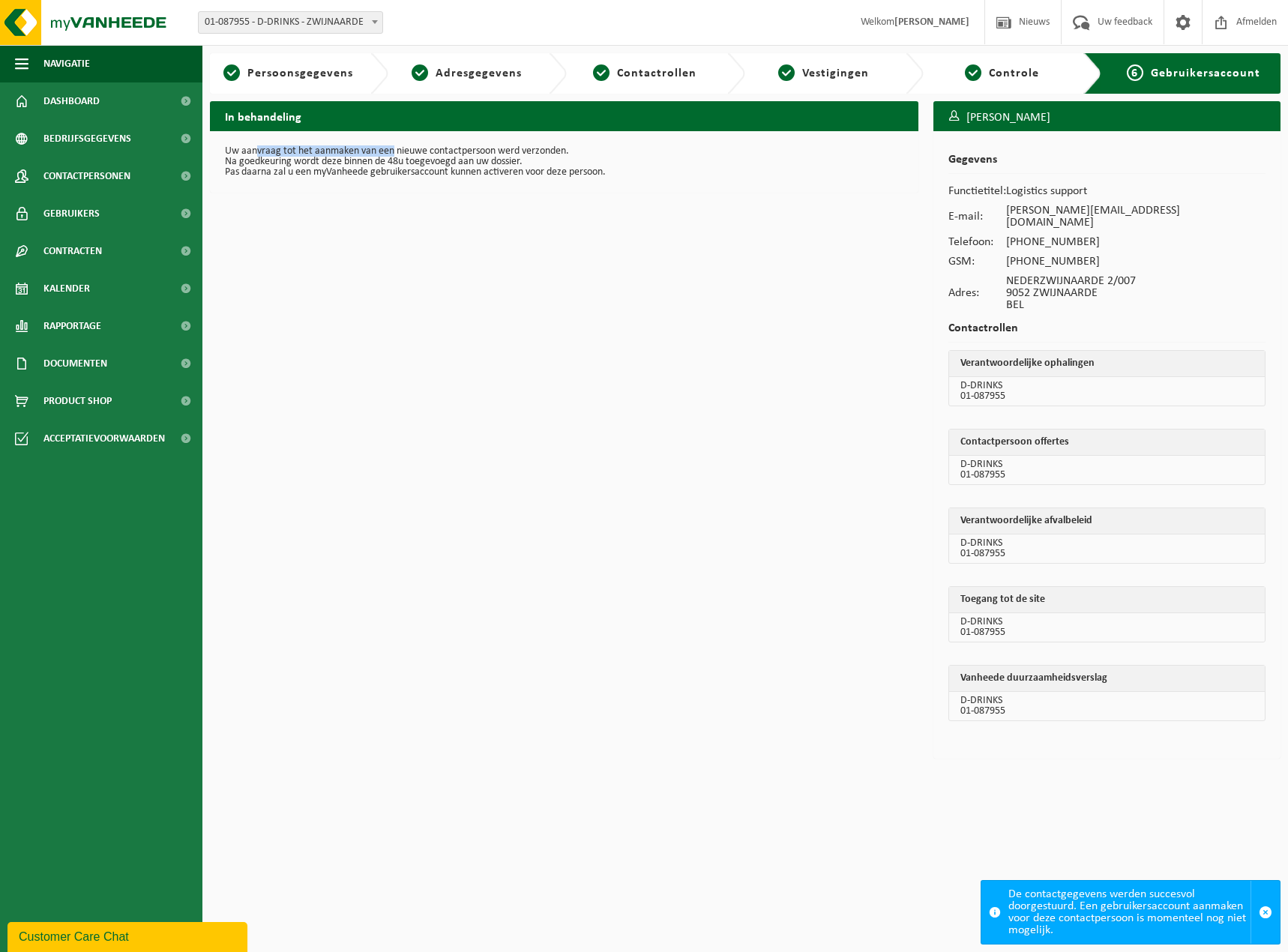
drag, startPoint x: 258, startPoint y: 151, endPoint x: 392, endPoint y: 138, distance: 134.6
click at [392, 138] on div "Uw aanvraag tot het aanmaken van een nieuwe contactpersoon werd verzonden. Na g…" at bounding box center [563, 162] width 708 height 61
click at [482, 298] on div "In behandeling Uw aanvraag tot het aanmaken van een nieuwe contactpersoon werd …" at bounding box center [564, 433] width 723 height 665
drag, startPoint x: 295, startPoint y: 162, endPoint x: 537, endPoint y: 157, distance: 242.1
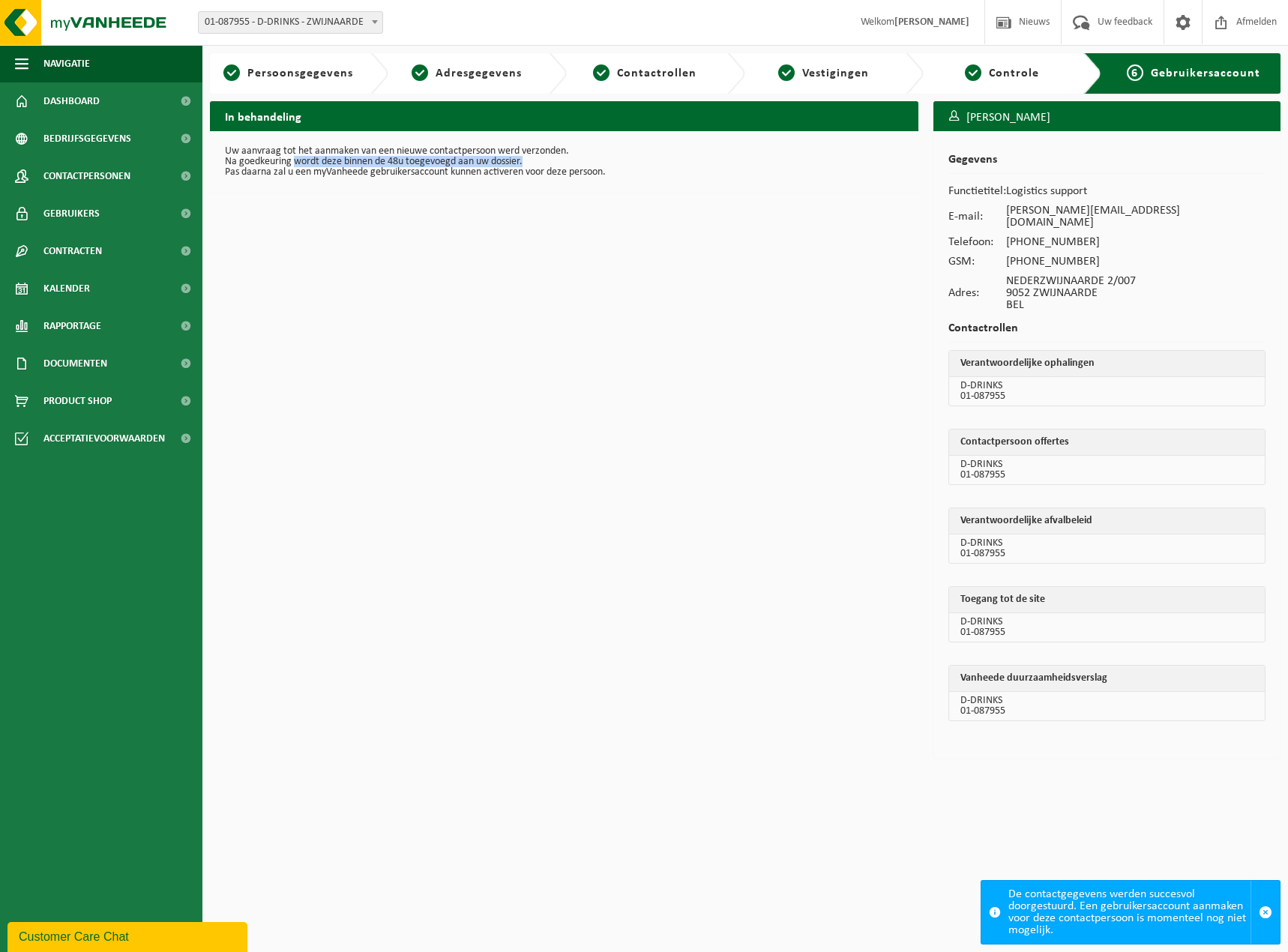
click at [537, 157] on p "Na goedkeuring wordt deze binnen de 48u toegevoegd aan uw dossier." at bounding box center [564, 162] width 679 height 11
click at [445, 194] on div "In behandeling Uw aanvraag tot het aanmaken van een nieuwe contactpersoon werd …" at bounding box center [564, 433] width 723 height 665
click at [289, 178] on div "Uw aanvraag tot het aanmaken van een nieuwe contactpersoon werd verzonden. Na g…" at bounding box center [563, 162] width 708 height 61
click at [726, 432] on div "In behandeling Uw aanvraag tot het aanmaken van een nieuwe contactpersoon werd …" at bounding box center [564, 433] width 723 height 665
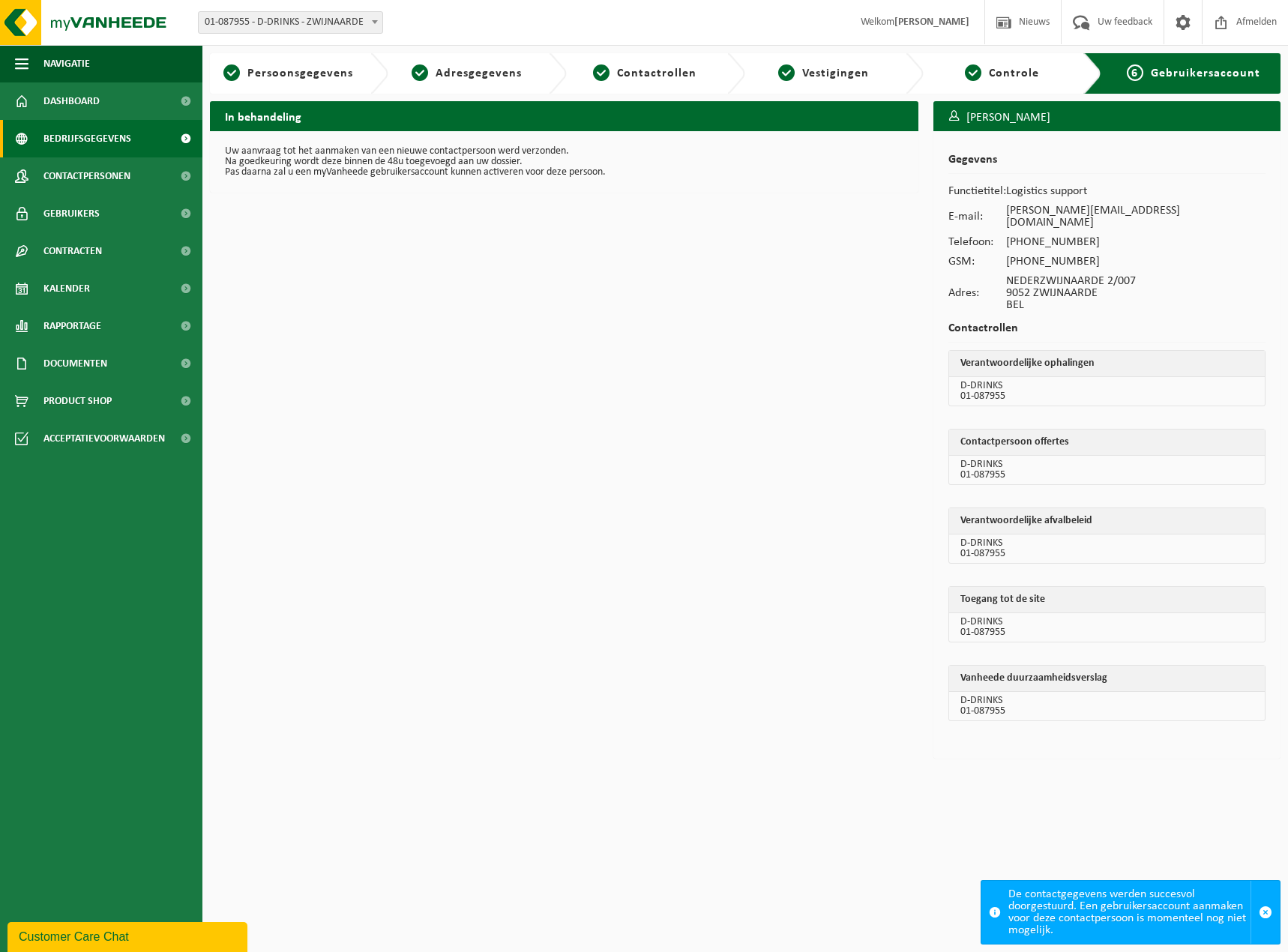
click at [76, 132] on span "Bedrijfsgegevens" at bounding box center [87, 139] width 88 height 37
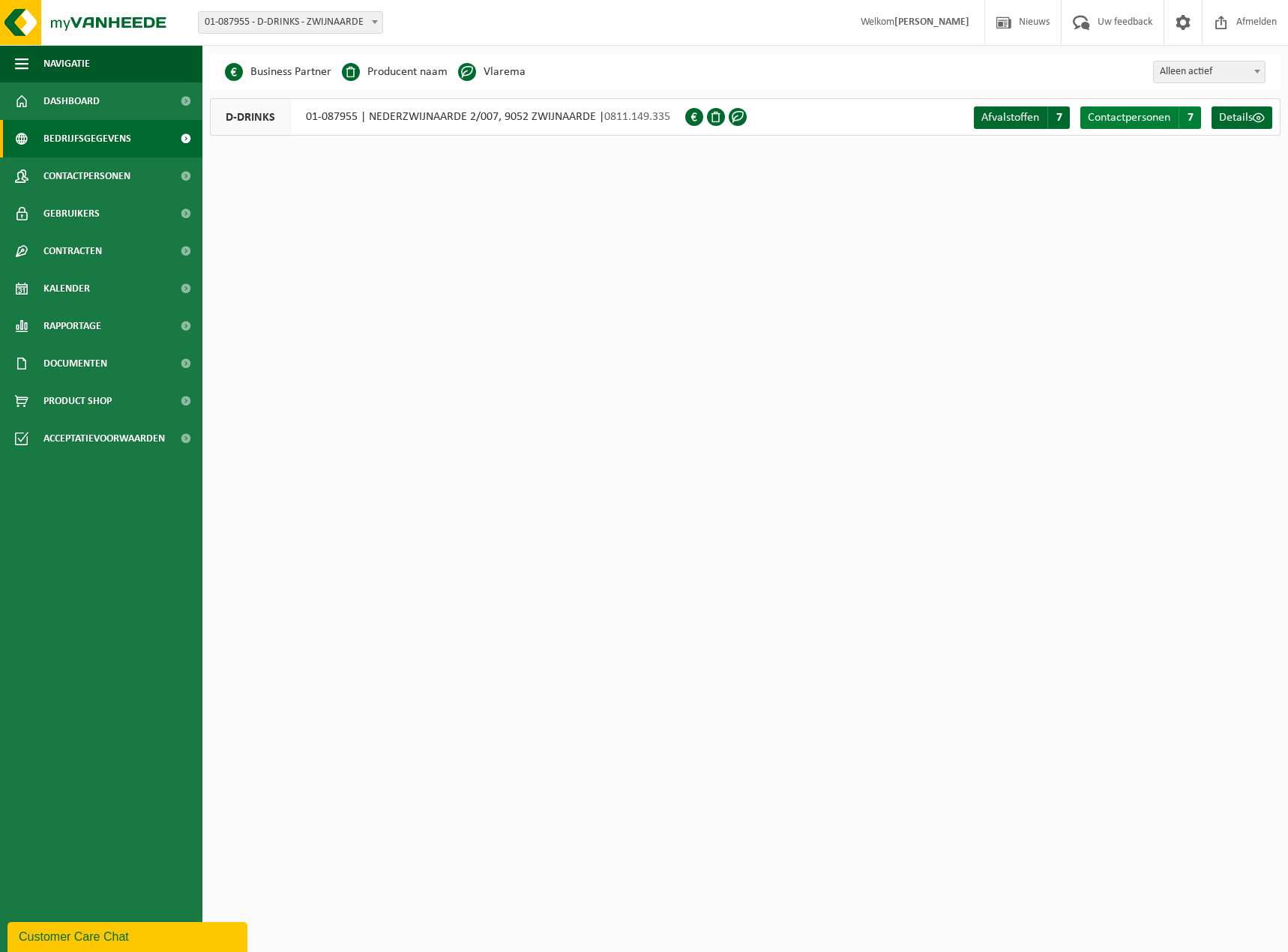
click at [1149, 115] on span "Contactpersonen" at bounding box center [1128, 118] width 83 height 12
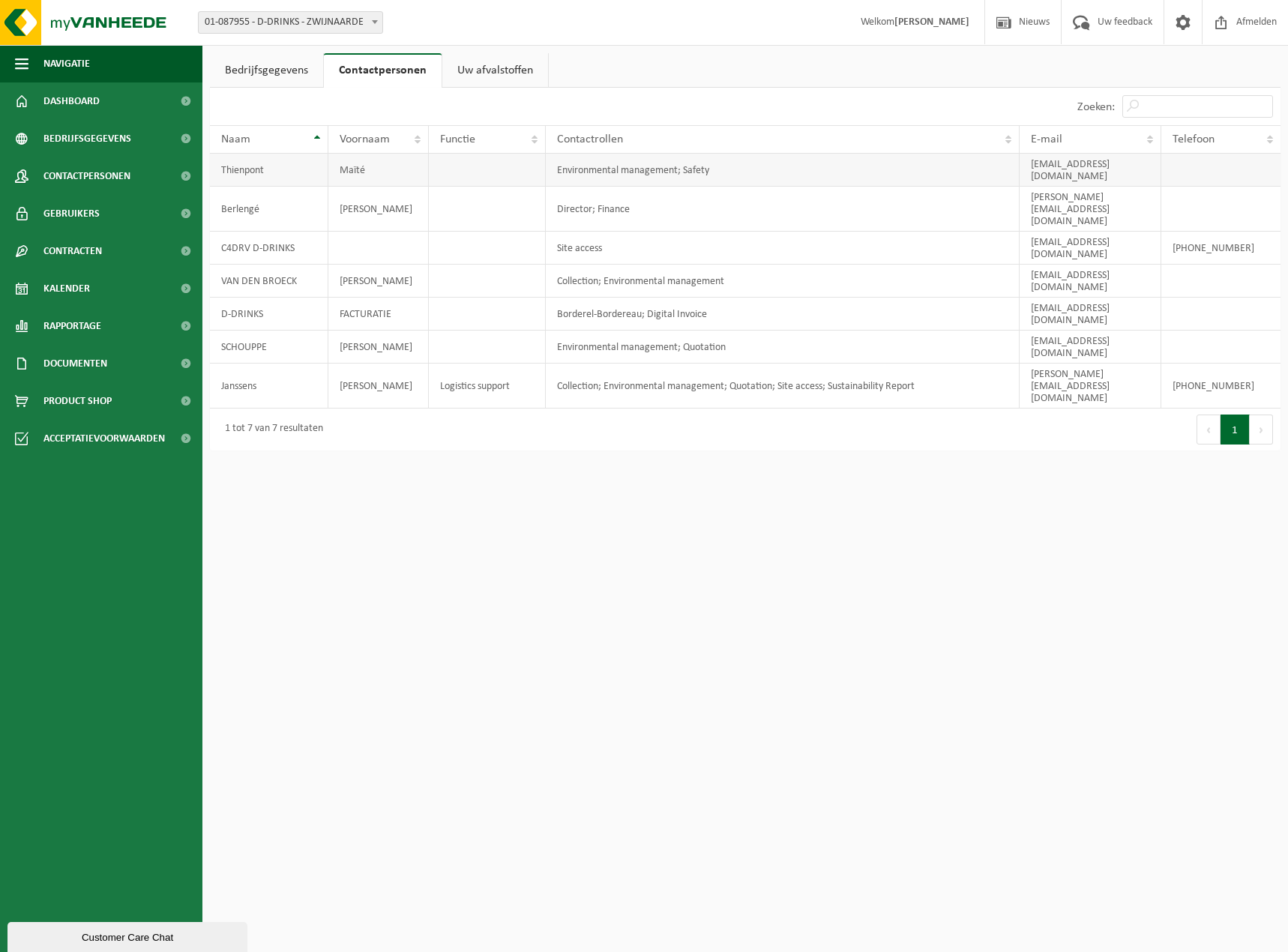
click at [871, 171] on td "Environmental management; Safety" at bounding box center [783, 170] width 474 height 33
click at [648, 186] on td "Director; Finance" at bounding box center [783, 209] width 474 height 45
click at [108, 176] on span "Contactpersonen" at bounding box center [87, 176] width 87 height 37
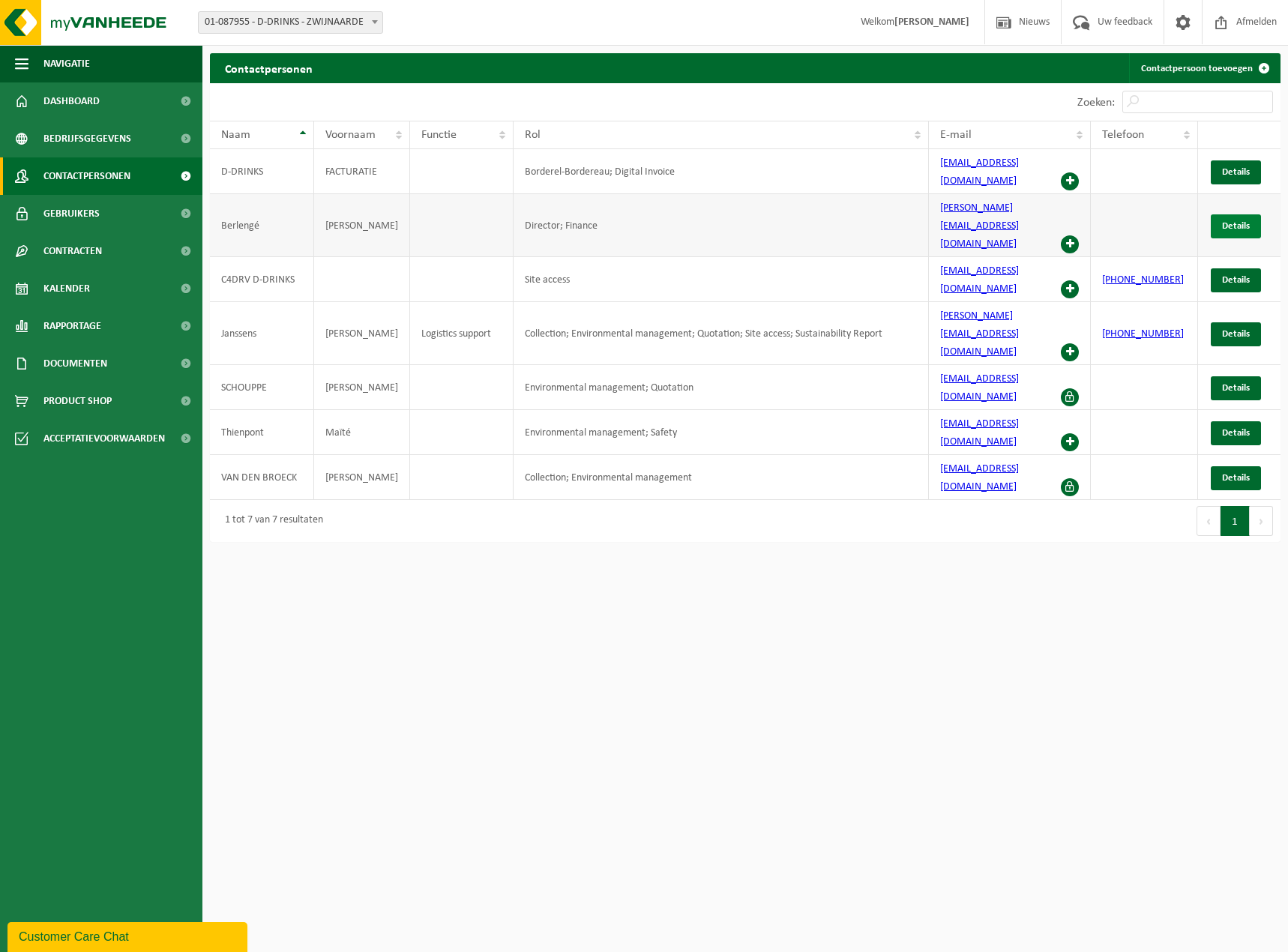
click at [1233, 214] on link "Details" at bounding box center [1236, 226] width 51 height 24
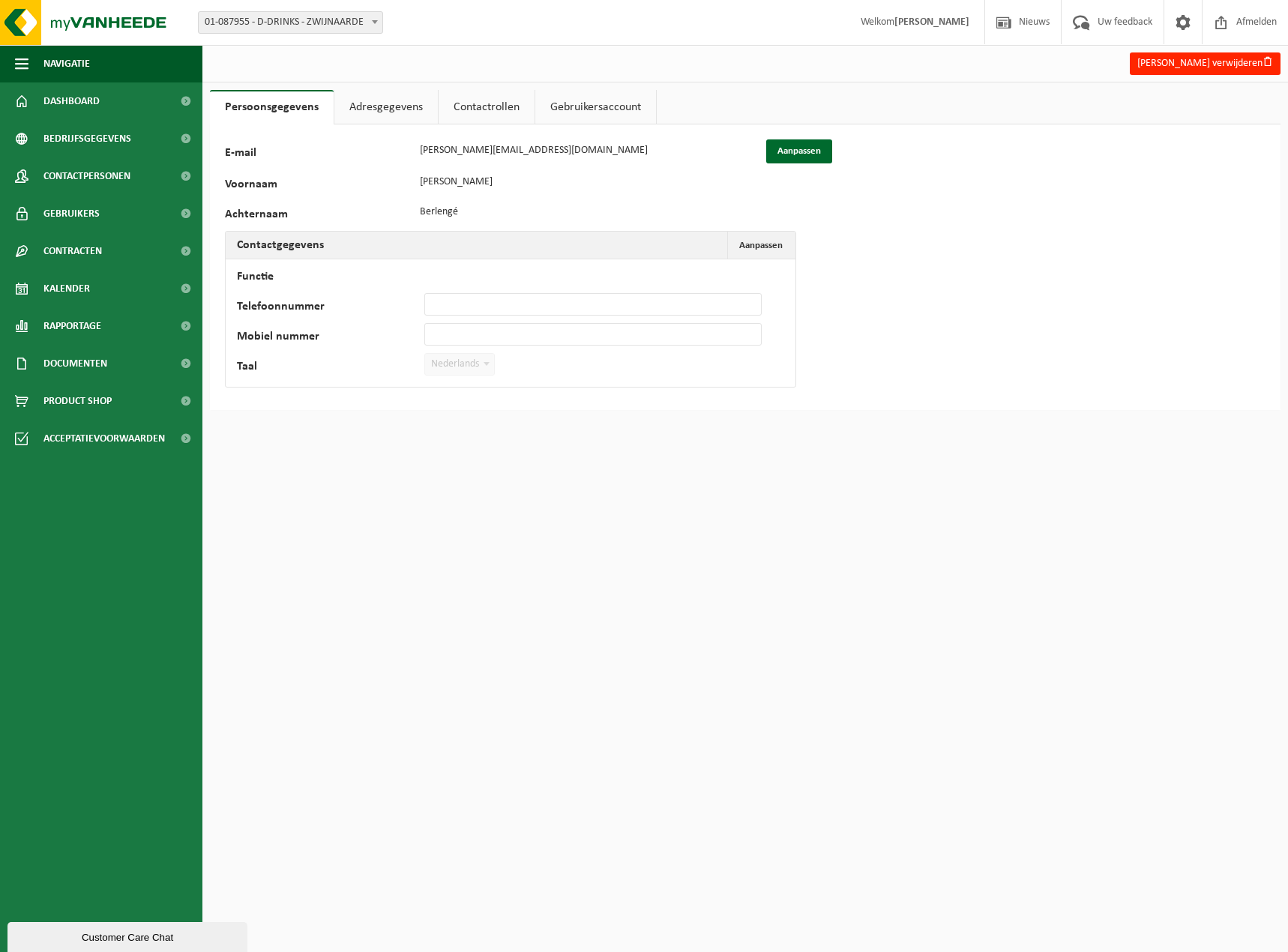
click at [406, 107] on link "Adresgegevens" at bounding box center [386, 107] width 103 height 35
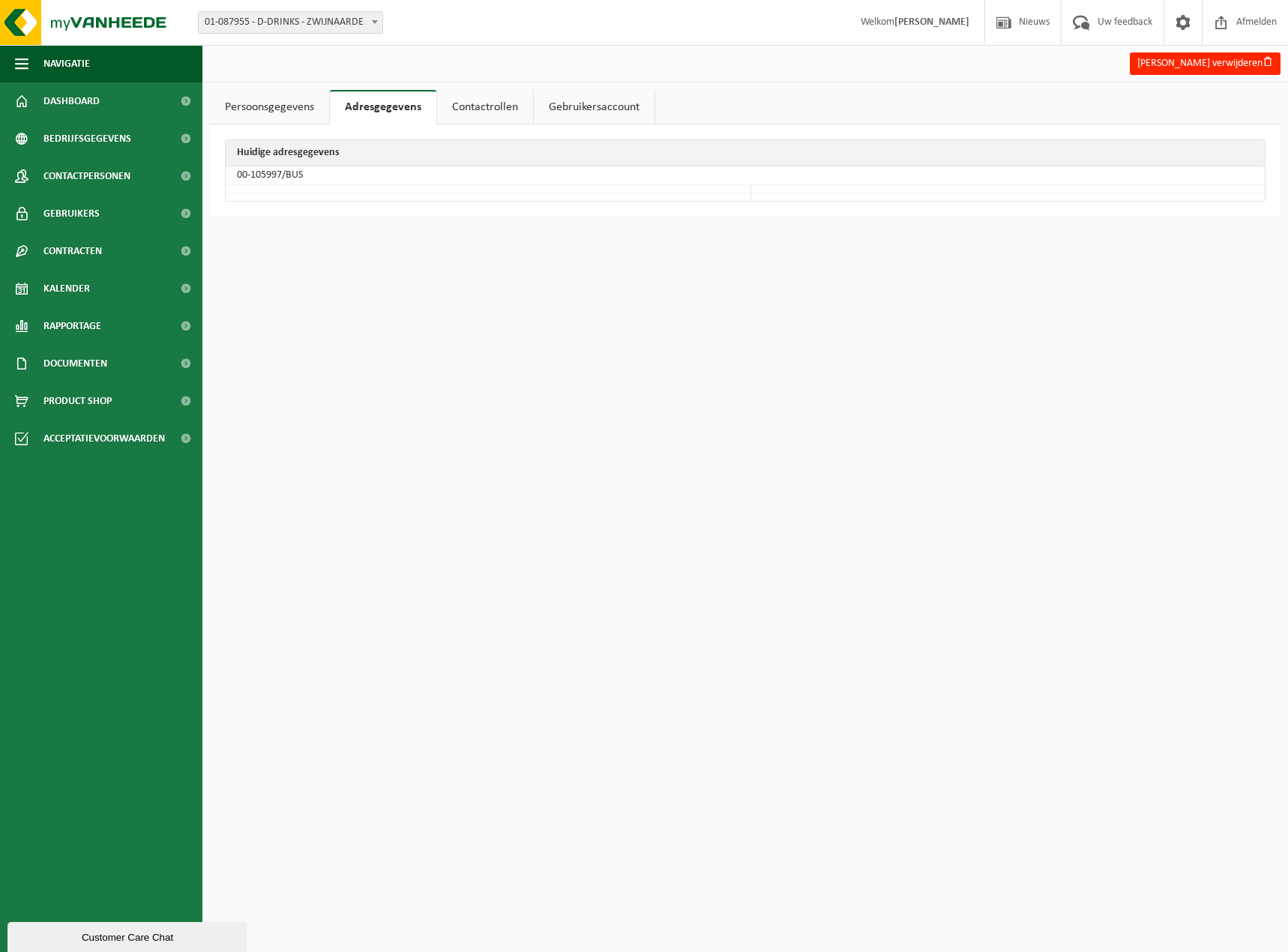
click at [483, 108] on link "Contactrollen" at bounding box center [485, 107] width 96 height 35
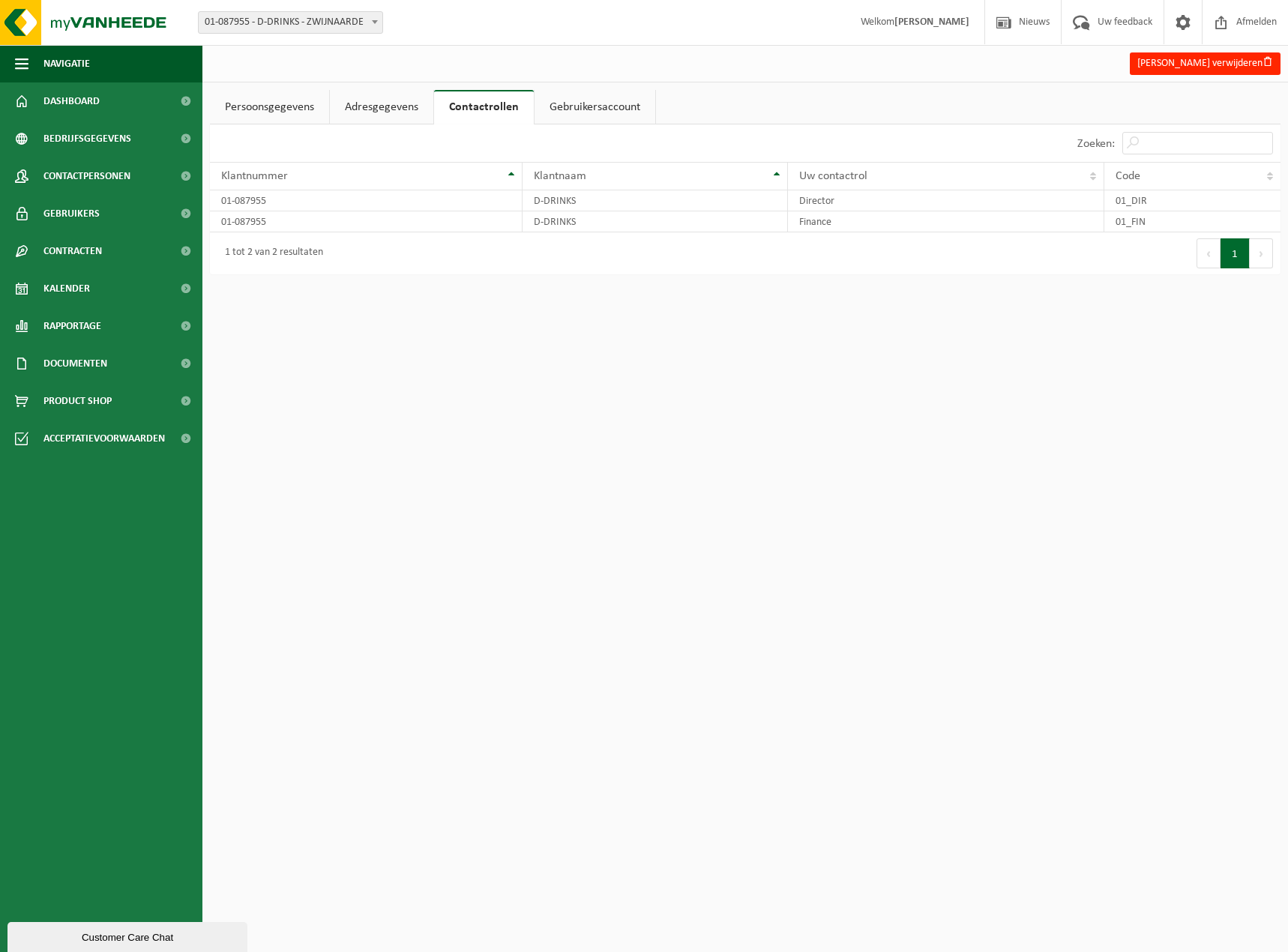
click at [561, 116] on link "Gebruikersaccount" at bounding box center [595, 107] width 121 height 35
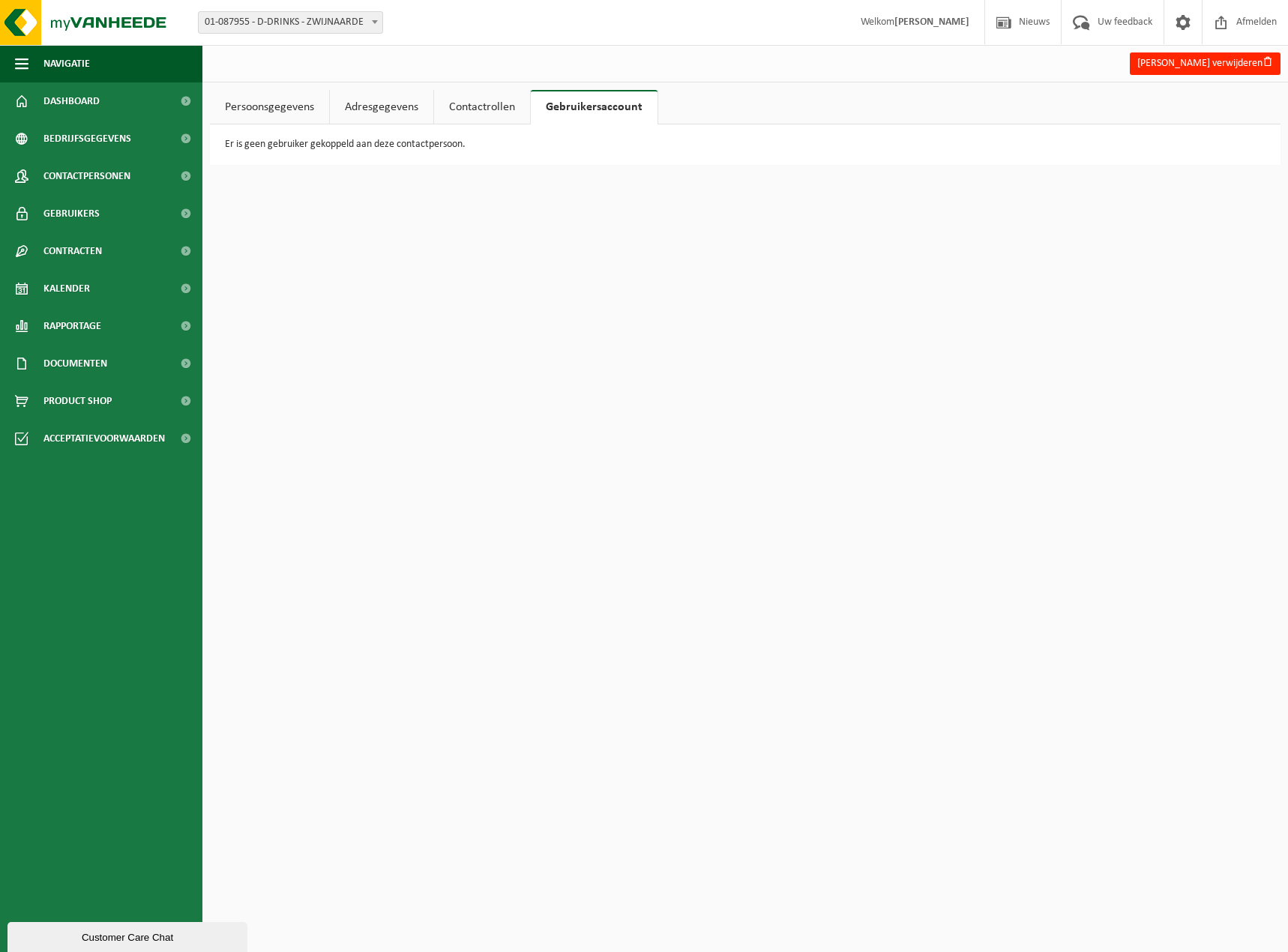
click at [275, 103] on link "Persoonsgegevens" at bounding box center [269, 107] width 119 height 35
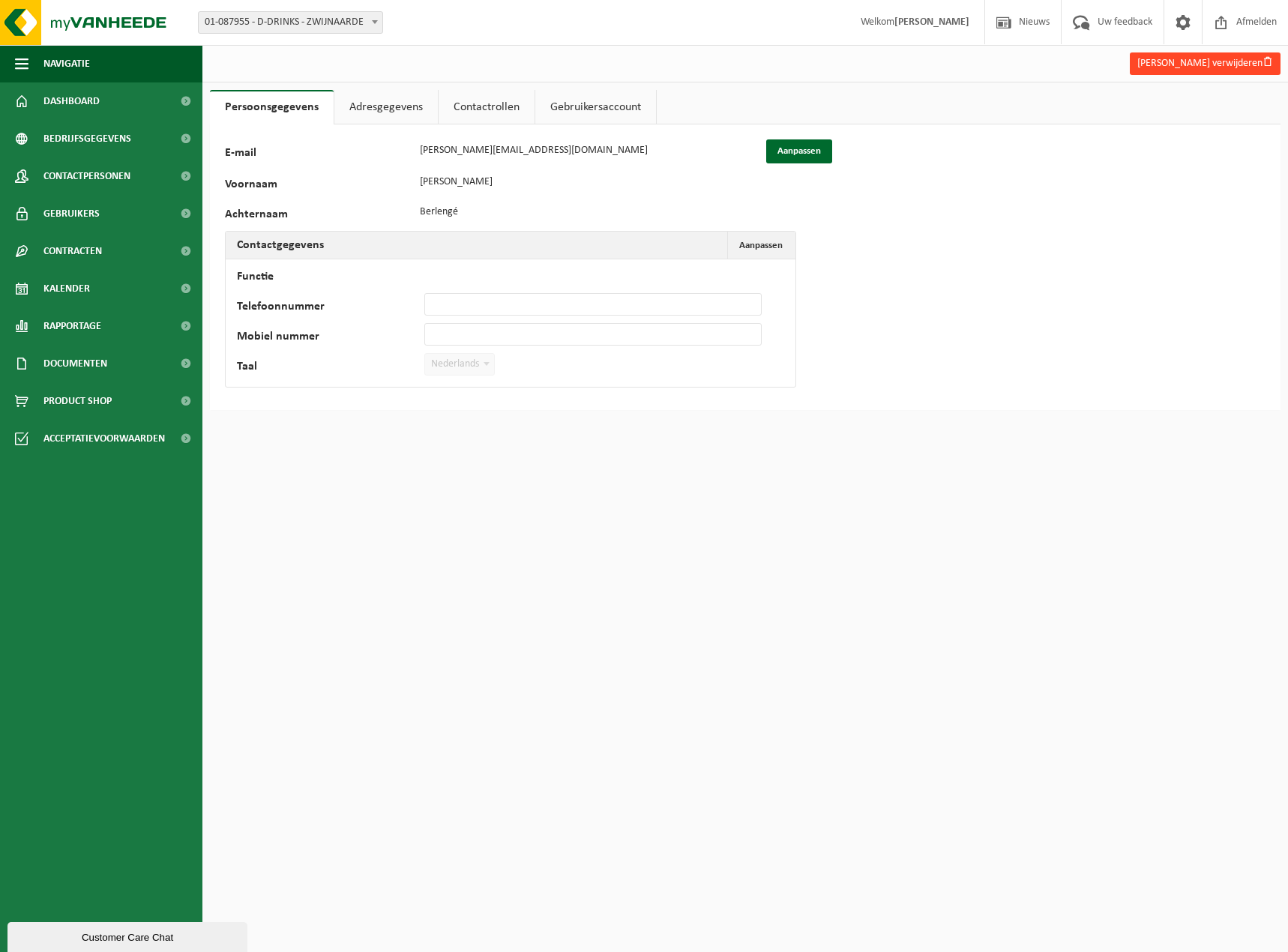
click at [1237, 70] on button "[PERSON_NAME] verwijderen" at bounding box center [1205, 63] width 151 height 22
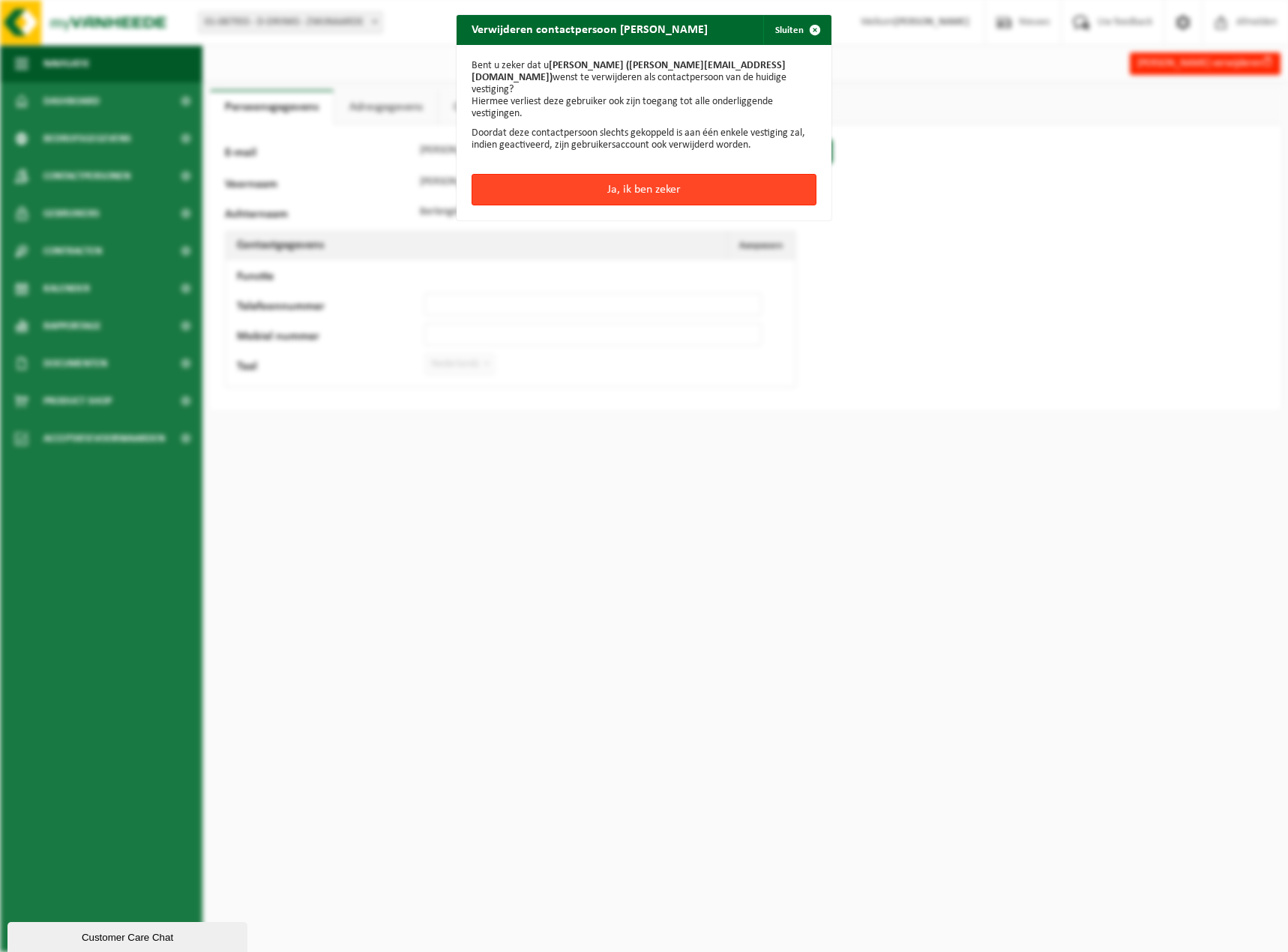
click at [712, 178] on button "Ja, ik ben zeker" at bounding box center [644, 189] width 345 height 31
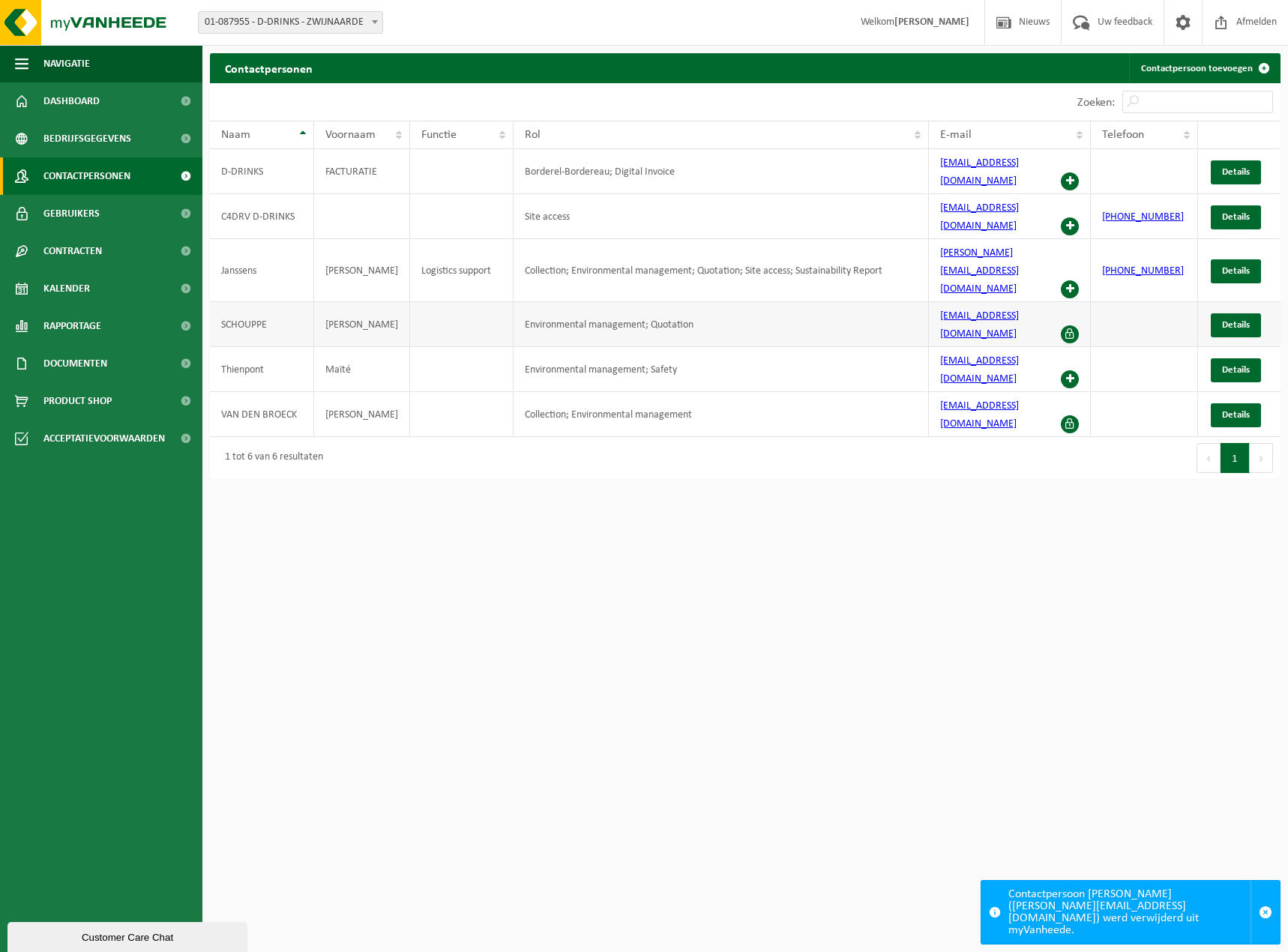
click at [743, 302] on td "Environmental management; Quotation" at bounding box center [720, 324] width 415 height 45
click at [1221, 313] on link "Details" at bounding box center [1236, 325] width 51 height 24
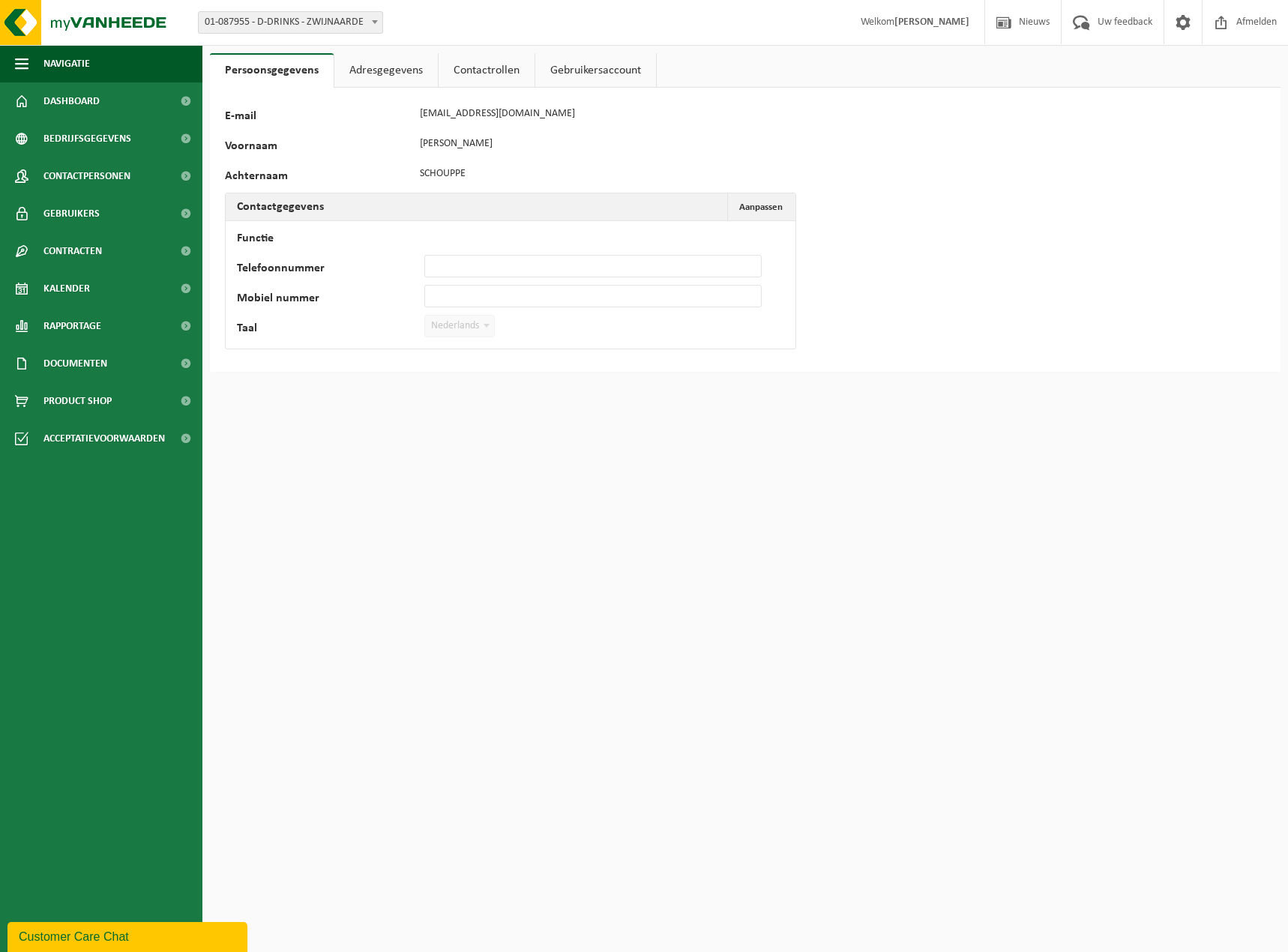
click at [594, 80] on link "Gebruikersaccount" at bounding box center [596, 70] width 121 height 35
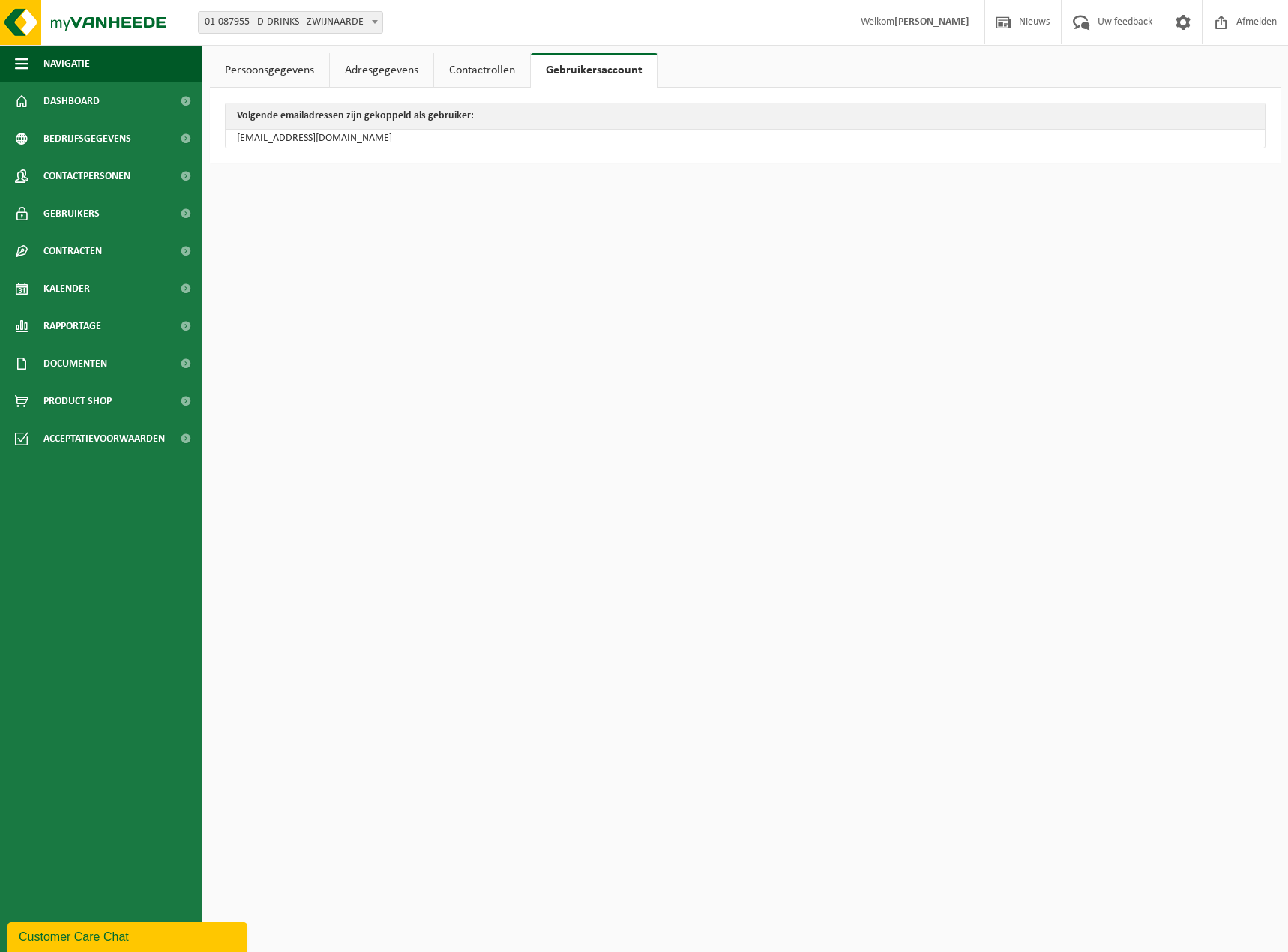
click at [477, 88] on div "Volgende emailadressen zijn gekoppeld als gebruiker: [EMAIL_ADDRESS][DOMAIN_NAM…" at bounding box center [744, 125] width 1070 height 75
click at [467, 75] on link "Contactrollen" at bounding box center [482, 70] width 96 height 35
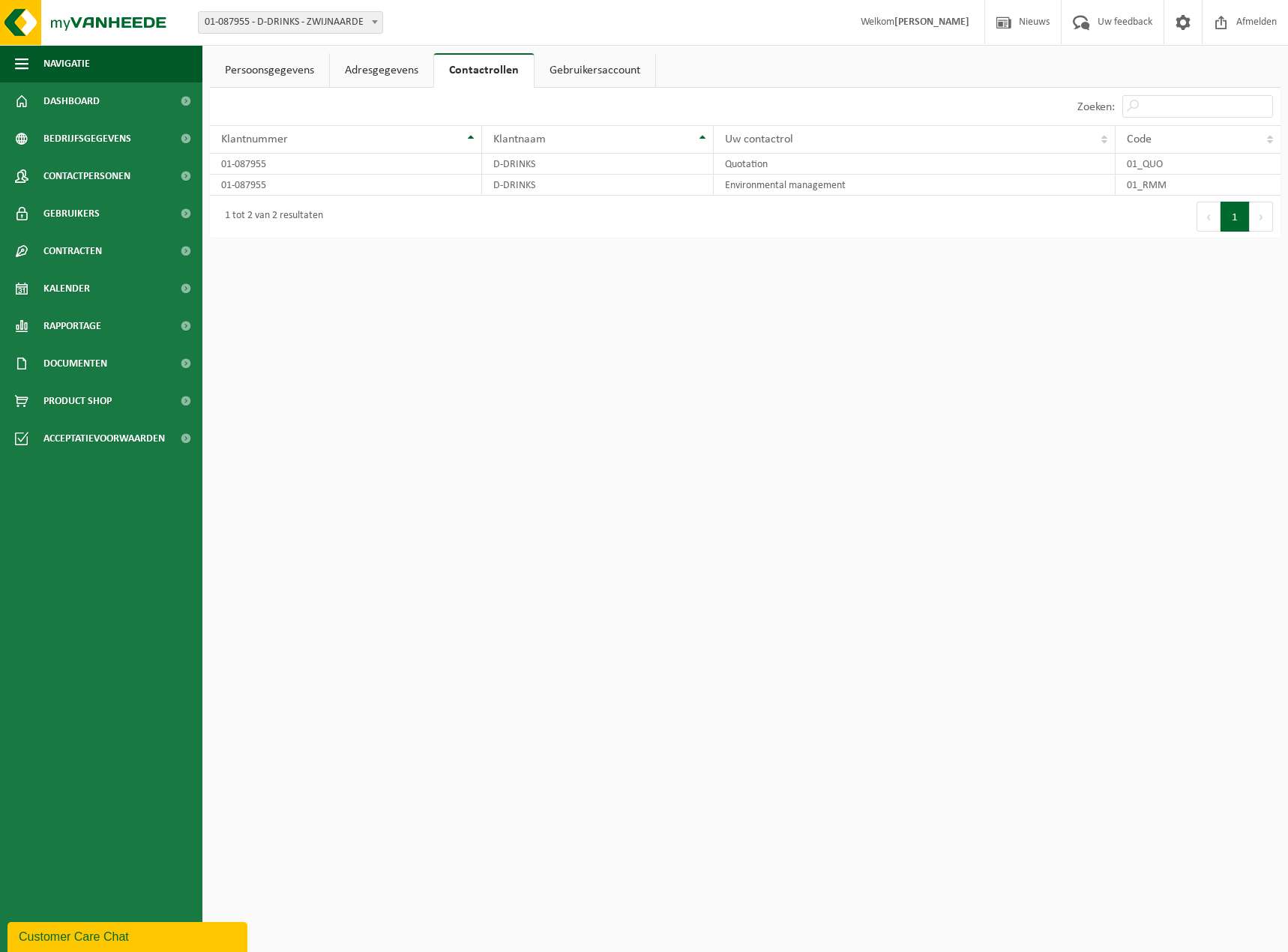
click at [361, 75] on link "Adresgegevens" at bounding box center [381, 70] width 103 height 35
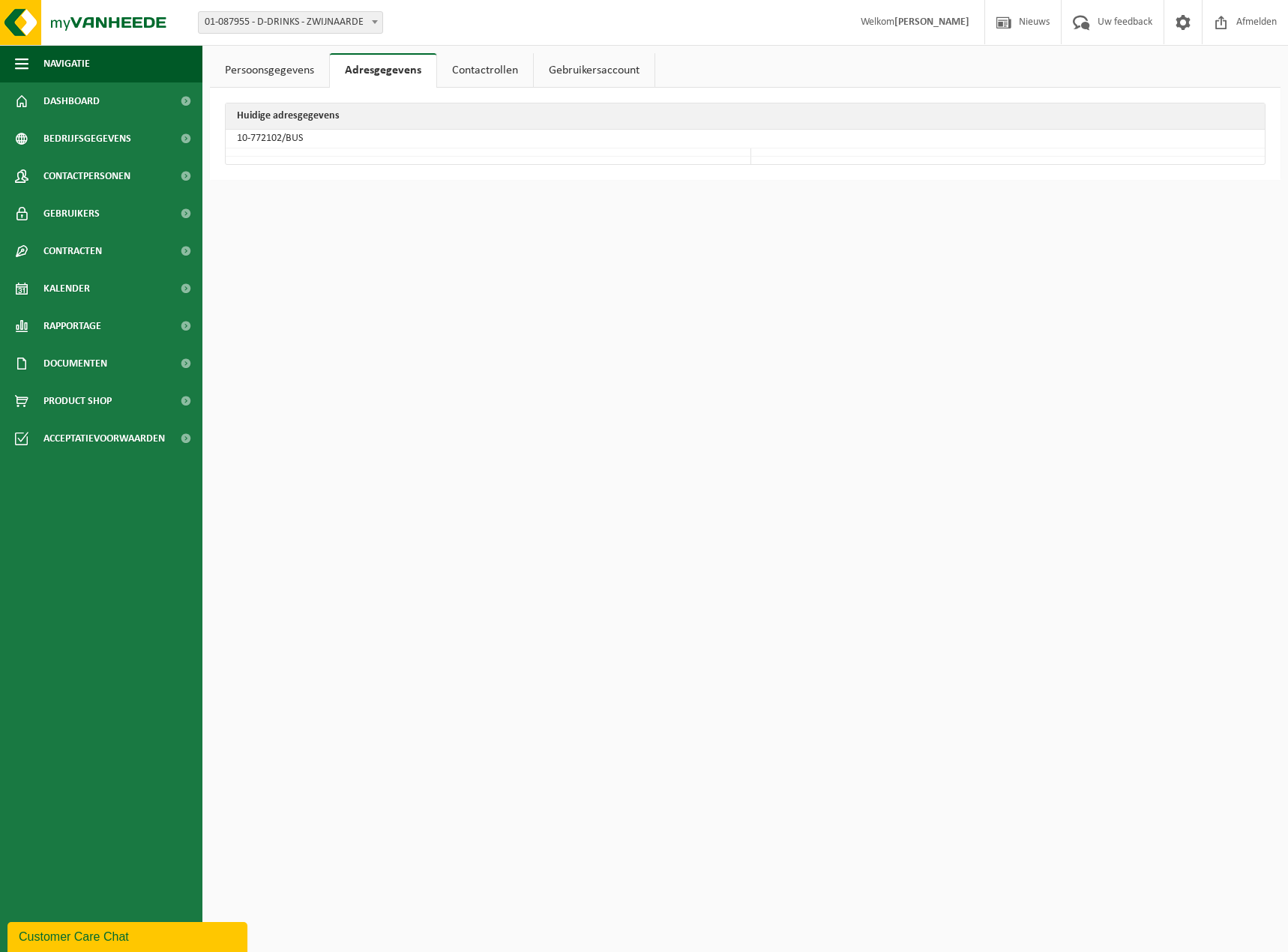
click at [277, 78] on link "Persoonsgegevens" at bounding box center [269, 70] width 119 height 35
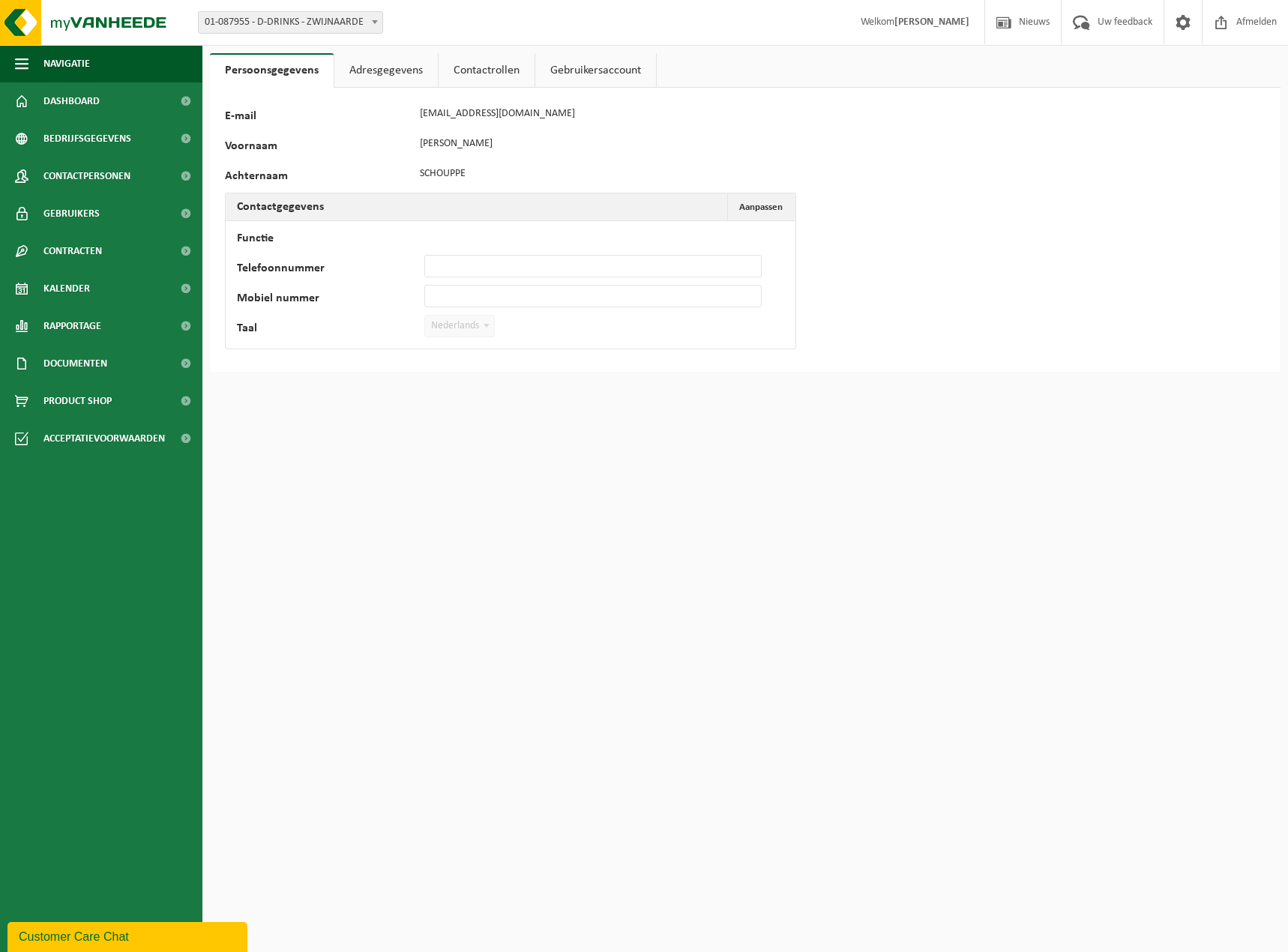
click at [290, 69] on link "Persoonsgegevens" at bounding box center [271, 70] width 123 height 35
click at [97, 145] on span "Bedrijfsgegevens" at bounding box center [87, 139] width 88 height 37
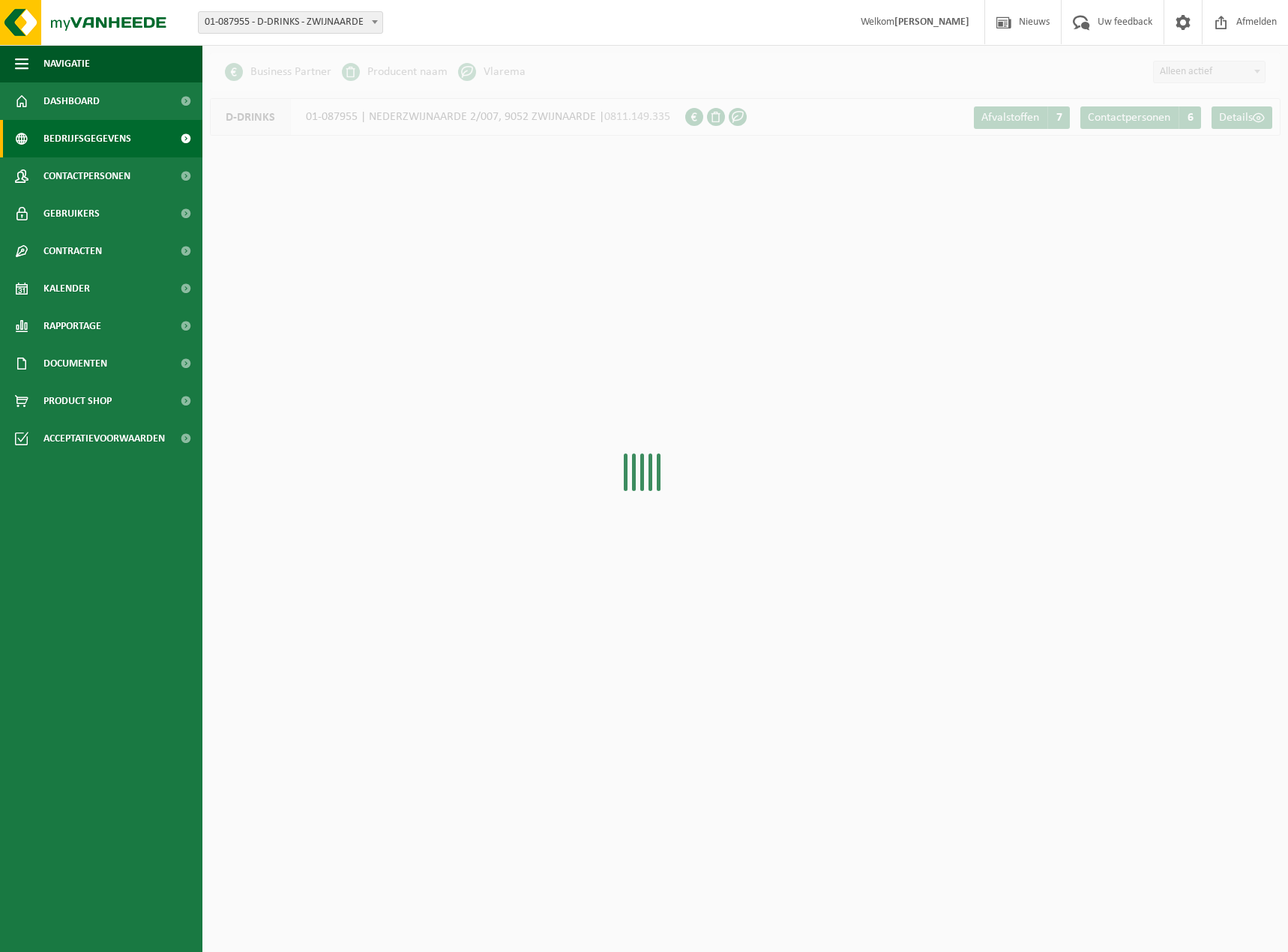
click at [99, 176] on span "Contactpersonen" at bounding box center [87, 176] width 87 height 37
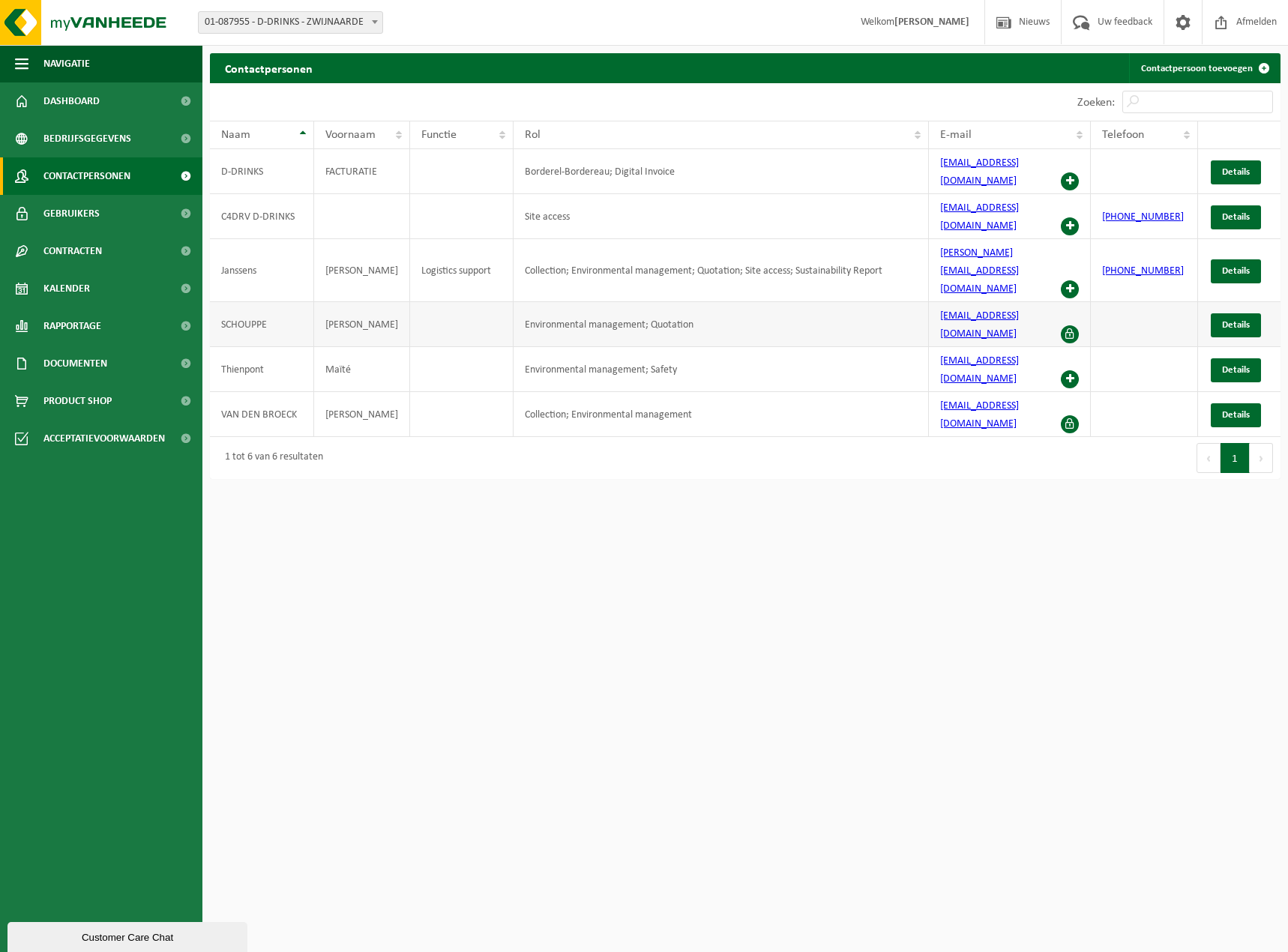
click at [1069, 325] on span at bounding box center [1069, 334] width 18 height 18
click at [1253, 259] on link "Details" at bounding box center [1236, 271] width 51 height 24
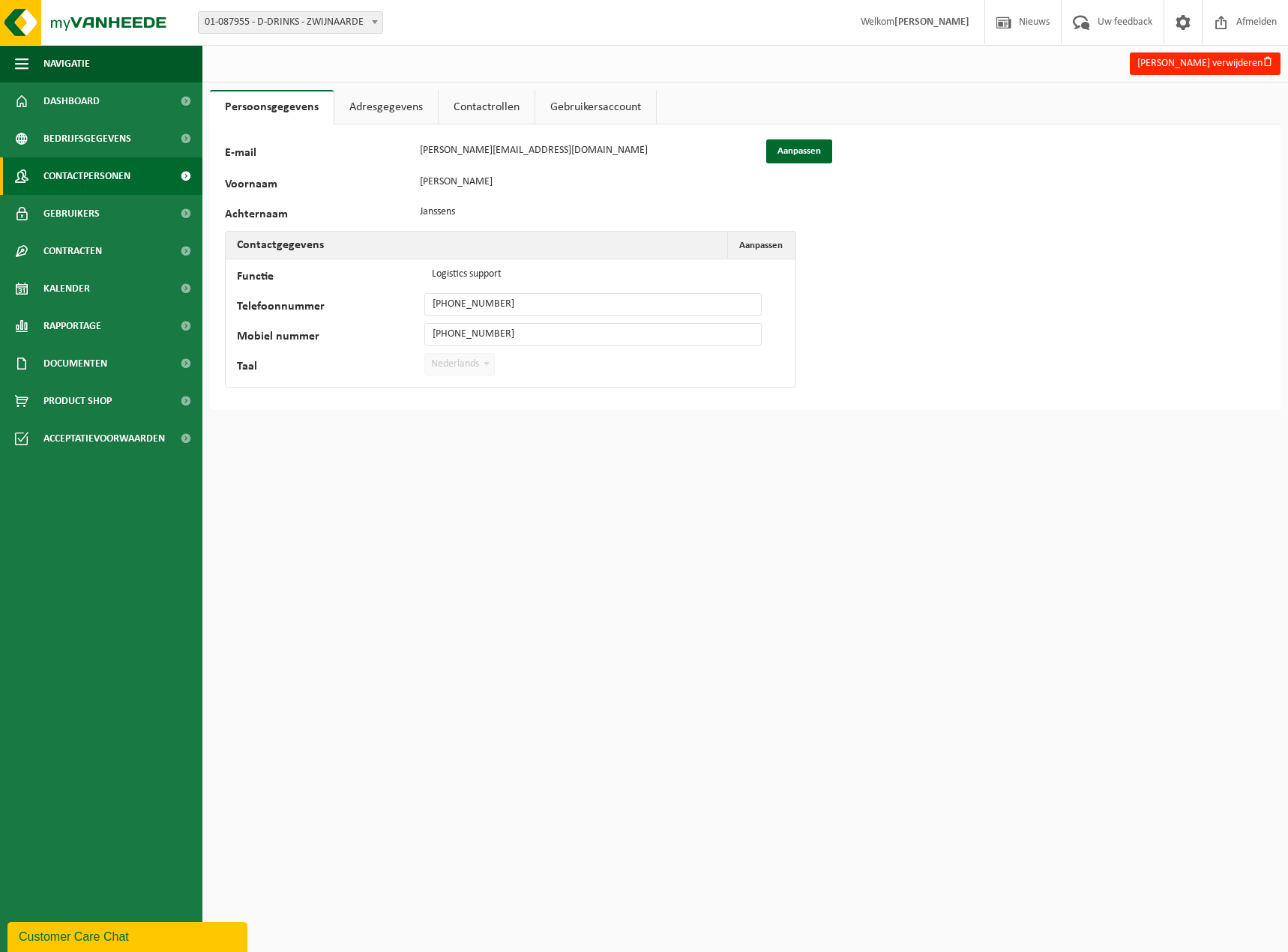
click at [137, 176] on link "Contactpersonen" at bounding box center [101, 176] width 203 height 37
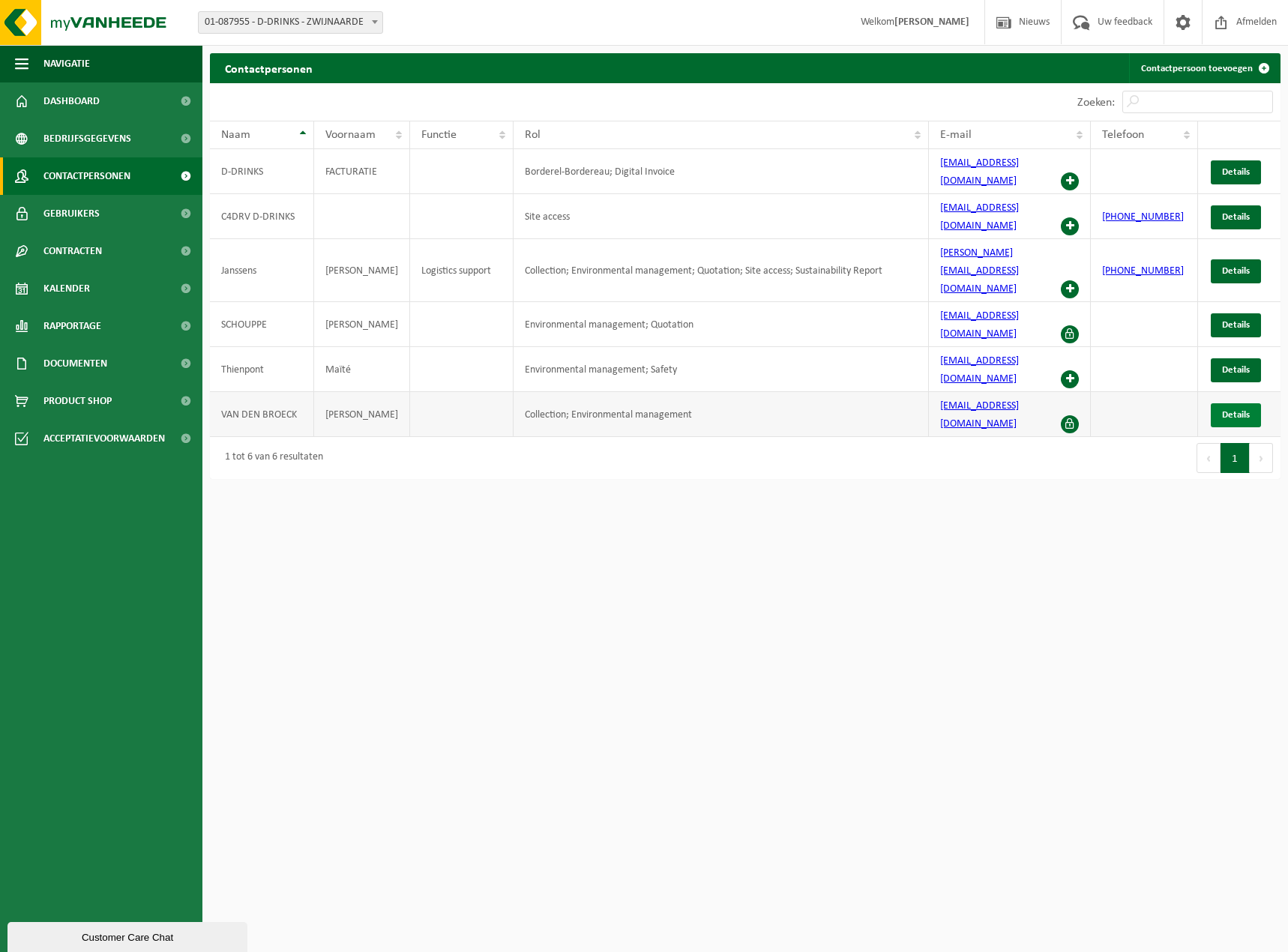
click at [1229, 410] on span "Details" at bounding box center [1235, 415] width 28 height 10
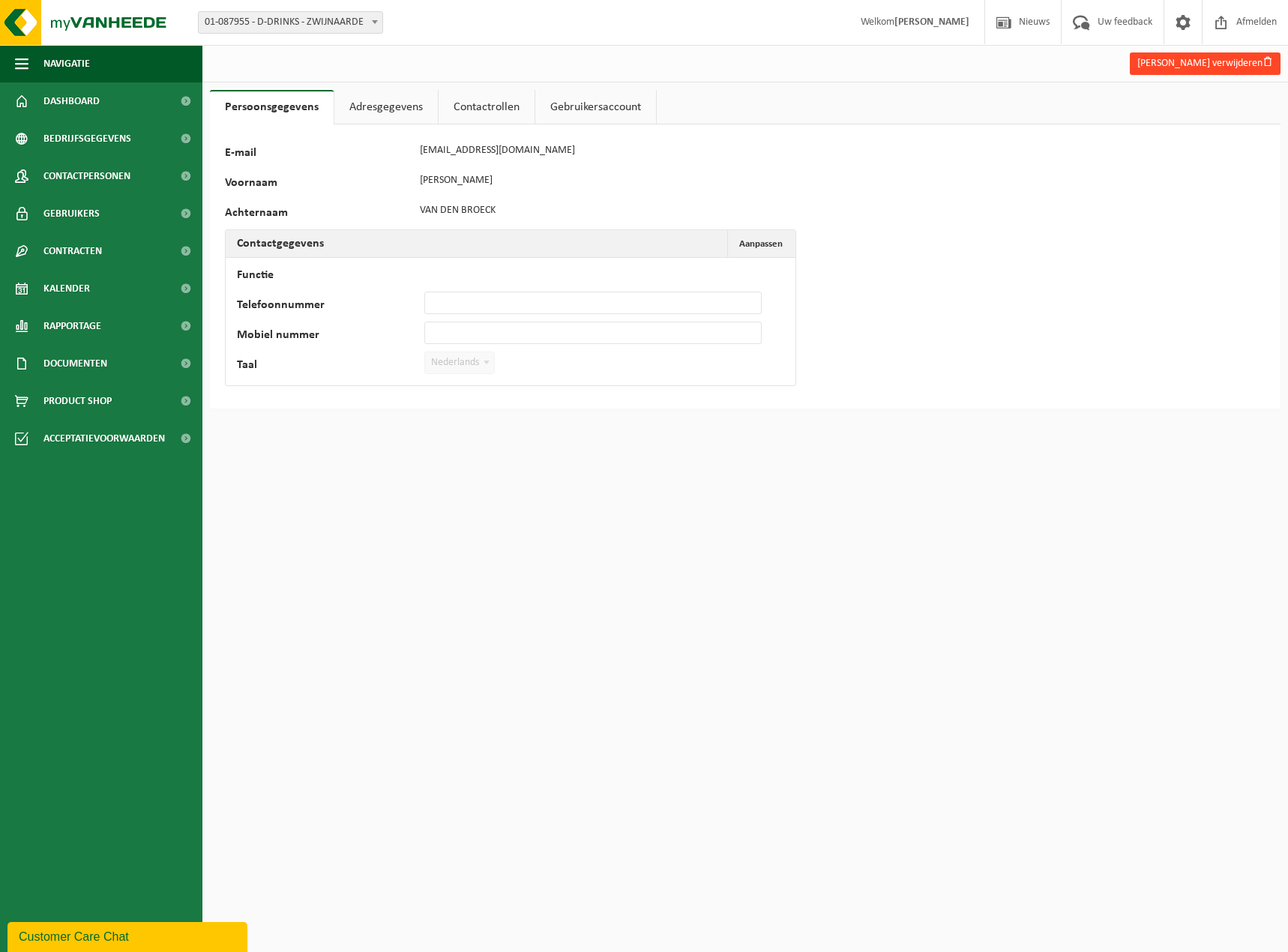
click at [1142, 66] on button "Pieter Van den broeck verwijderen" at bounding box center [1205, 63] width 151 height 22
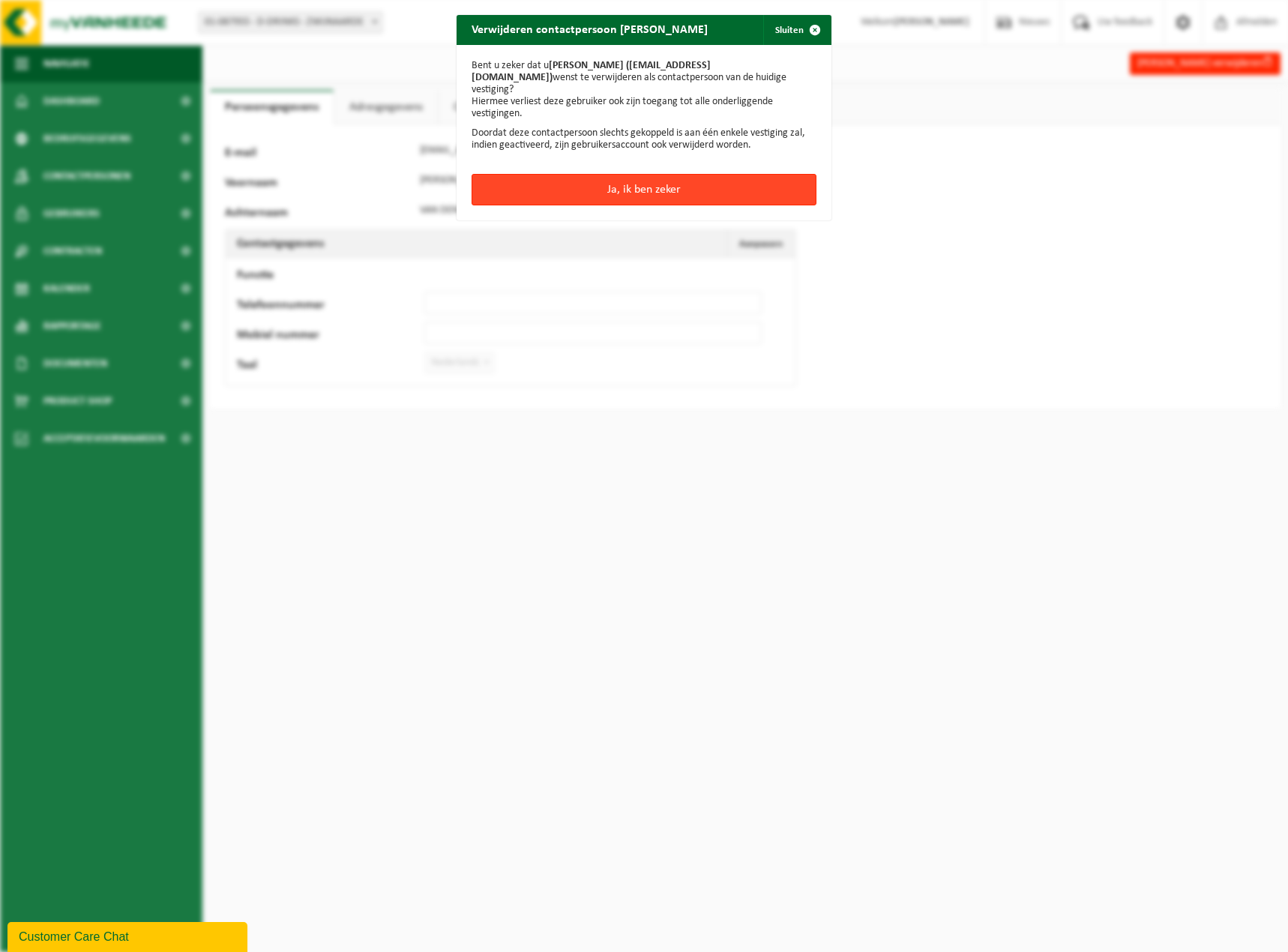
click at [649, 178] on button "Ja, ik ben zeker" at bounding box center [644, 189] width 345 height 31
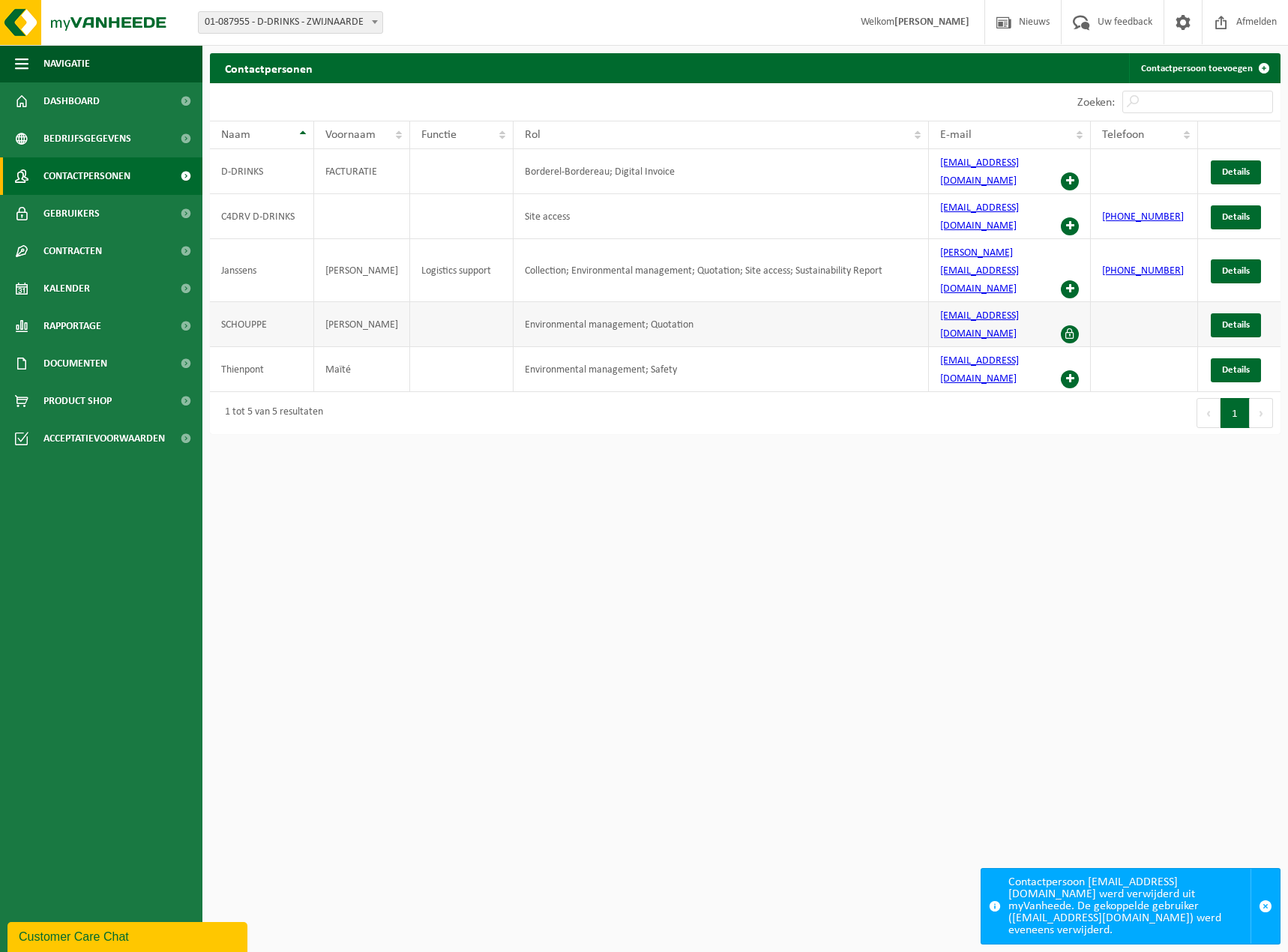
click at [439, 302] on td at bounding box center [462, 324] width 103 height 45
click at [1240, 313] on link "Details" at bounding box center [1236, 325] width 51 height 24
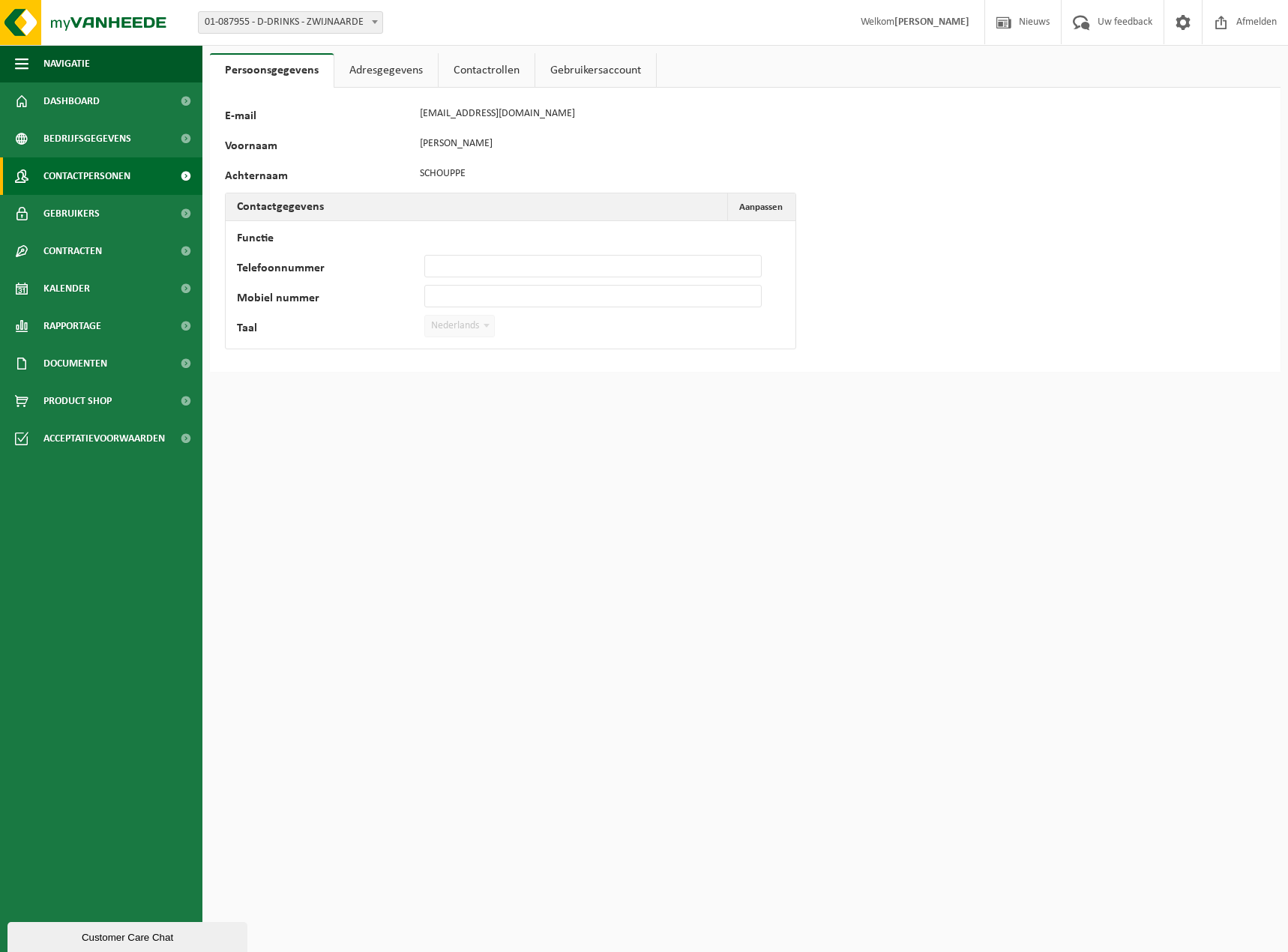
click at [95, 175] on span "Contactpersonen" at bounding box center [87, 176] width 87 height 37
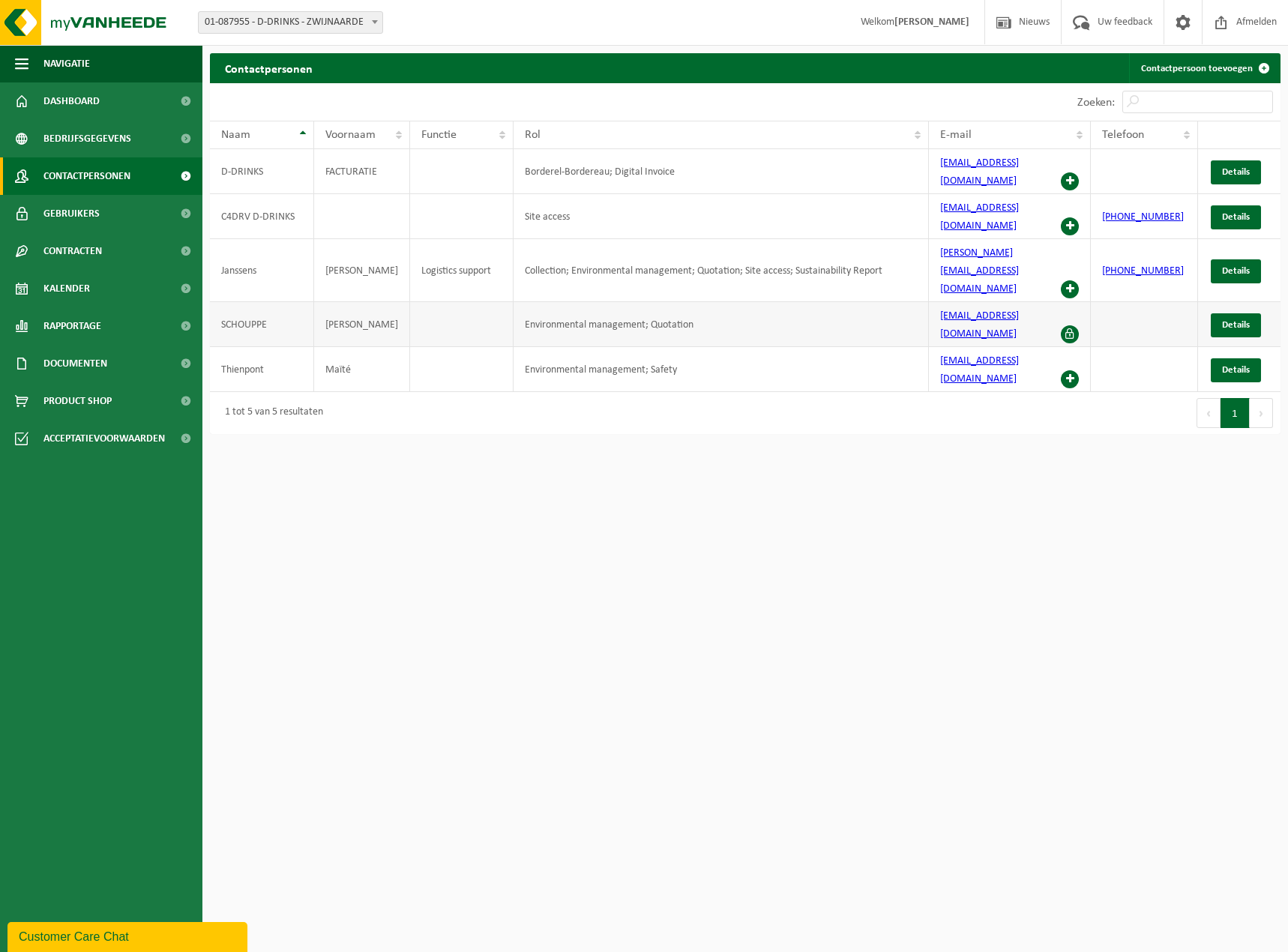
click at [416, 302] on td at bounding box center [462, 324] width 103 height 45
click at [1233, 320] on span "Details" at bounding box center [1235, 324] width 28 height 10
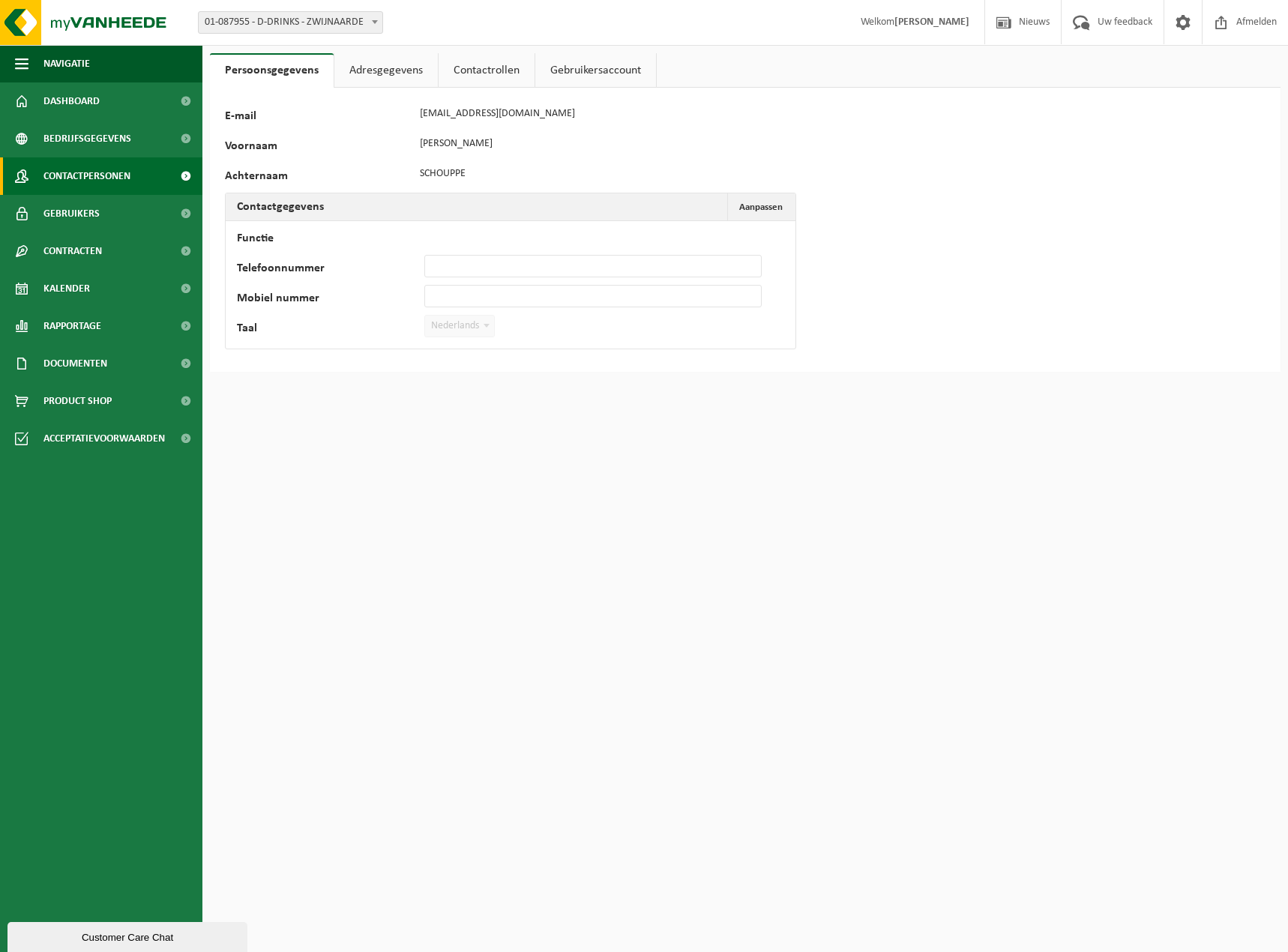
click at [93, 170] on span "Contactpersonen" at bounding box center [87, 176] width 87 height 37
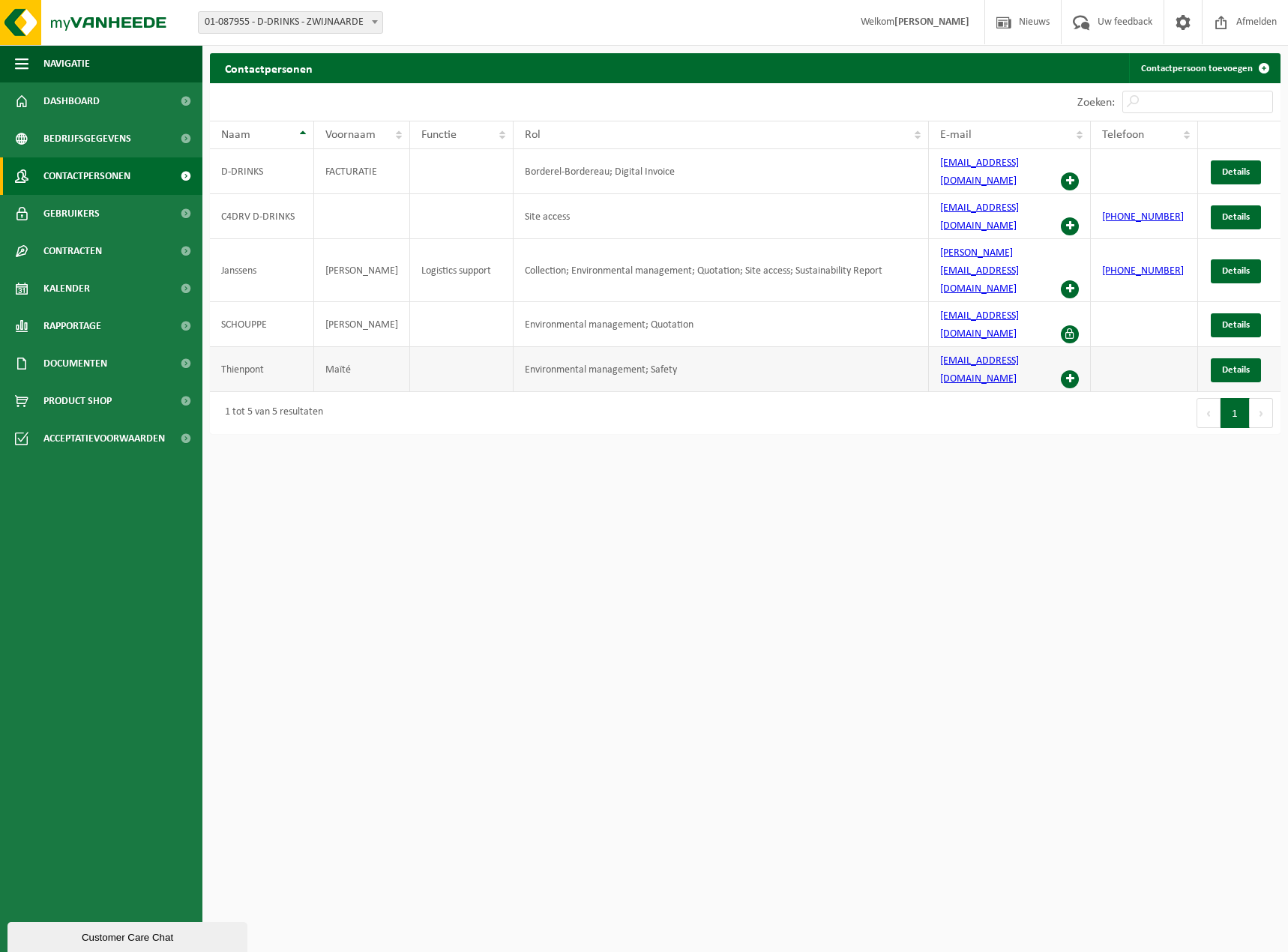
click at [353, 347] on td "Maïté" at bounding box center [362, 369] width 96 height 45
click at [1224, 365] on span "Details" at bounding box center [1235, 369] width 28 height 10
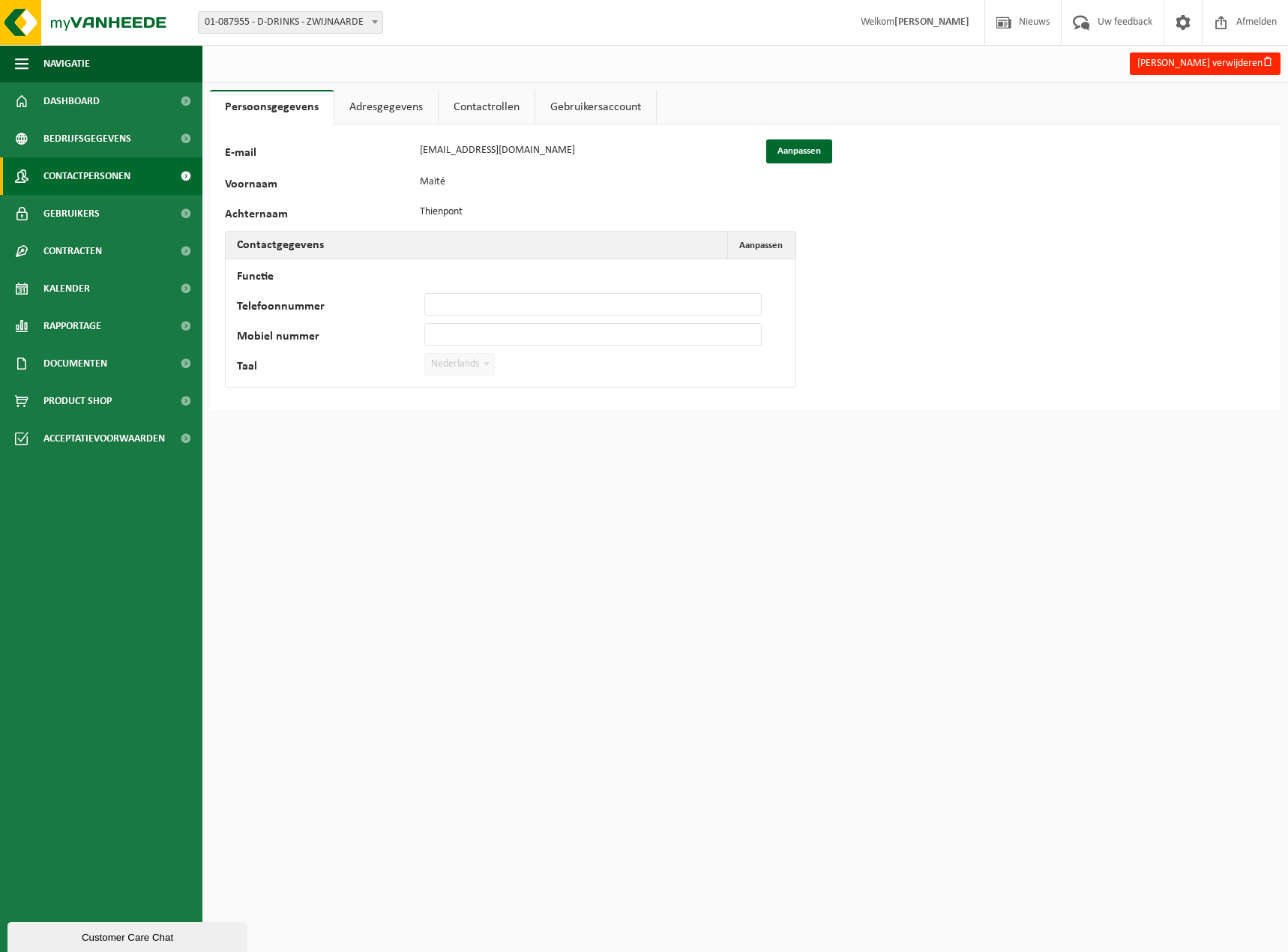
click at [86, 179] on span "Contactpersonen" at bounding box center [87, 176] width 87 height 37
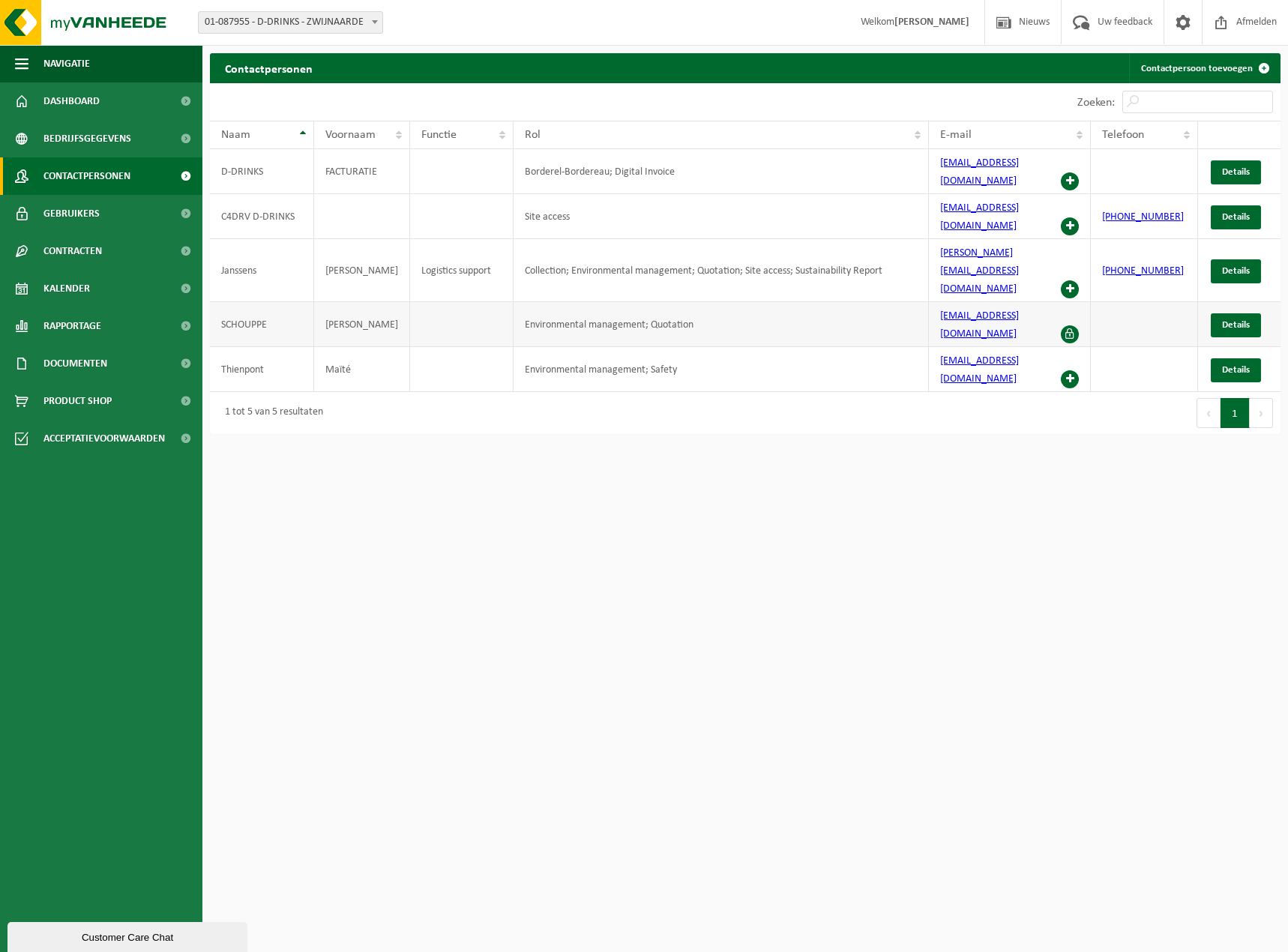
click at [478, 302] on td at bounding box center [462, 324] width 103 height 45
click at [754, 205] on td "Site access" at bounding box center [720, 217] width 415 height 45
click at [835, 302] on td "Environmental management; Quotation" at bounding box center [720, 324] width 415 height 45
click at [682, 302] on td "Environmental management; Quotation" at bounding box center [720, 324] width 415 height 45
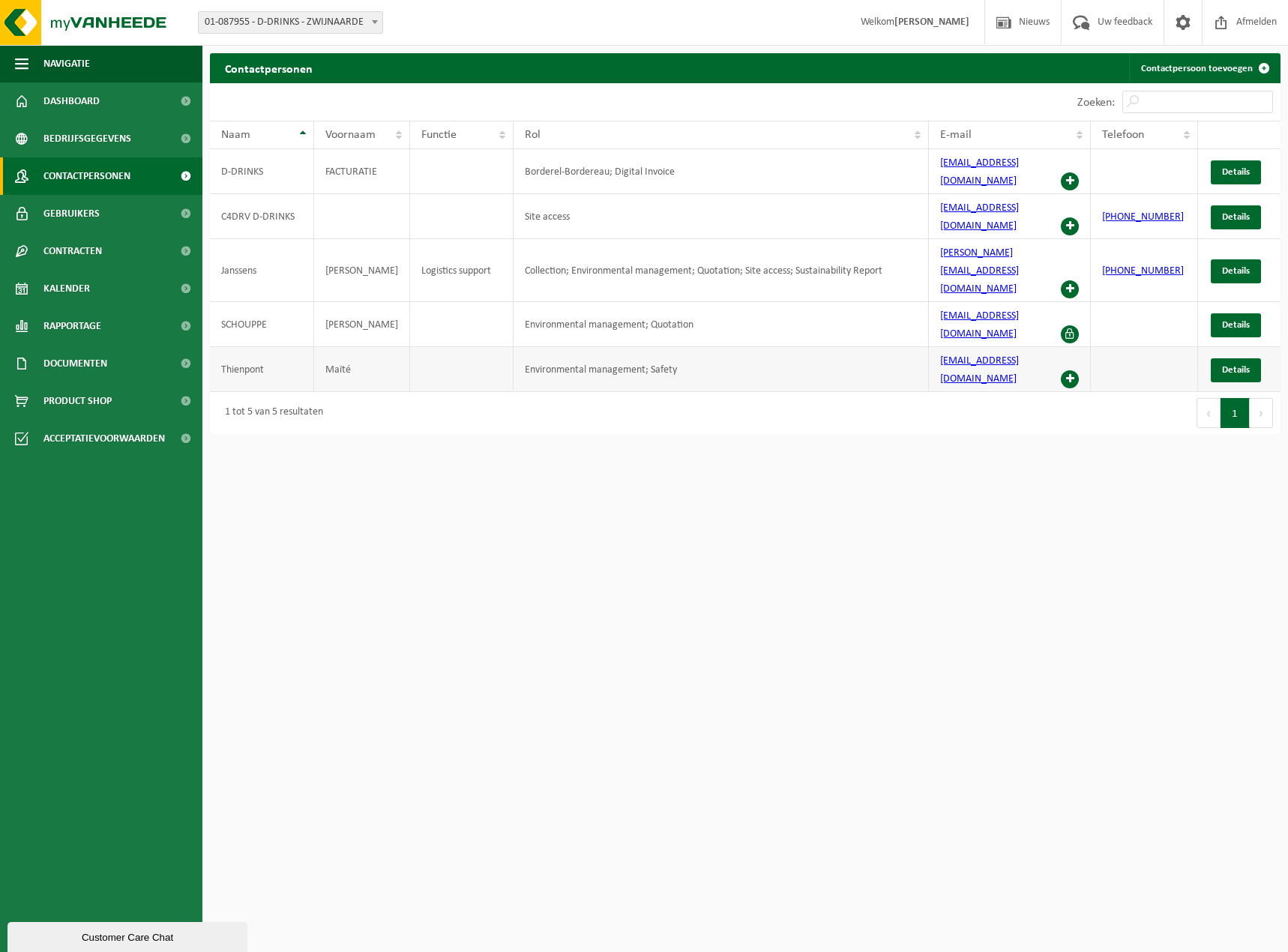
drag, startPoint x: 672, startPoint y: 267, endPoint x: 622, endPoint y: 291, distance: 55.5
click at [622, 347] on td "Environmental management; Safety" at bounding box center [720, 369] width 415 height 45
click at [1068, 325] on span at bounding box center [1069, 334] width 18 height 18
drag, startPoint x: 1071, startPoint y: 262, endPoint x: 1125, endPoint y: 264, distance: 54.0
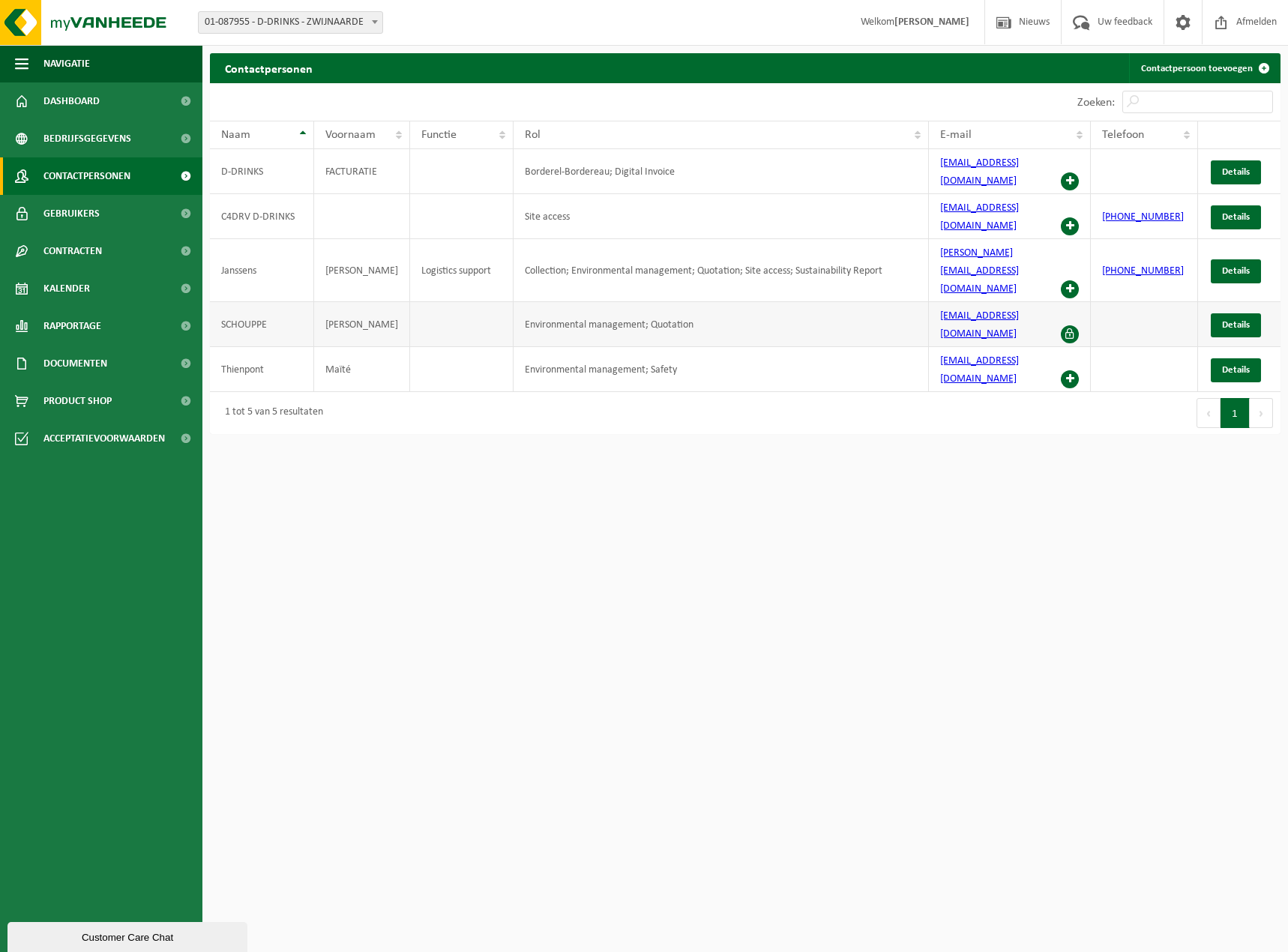
click at [1125, 302] on td at bounding box center [1144, 324] width 107 height 45
click at [52, 101] on span "Dashboard" at bounding box center [71, 101] width 56 height 37
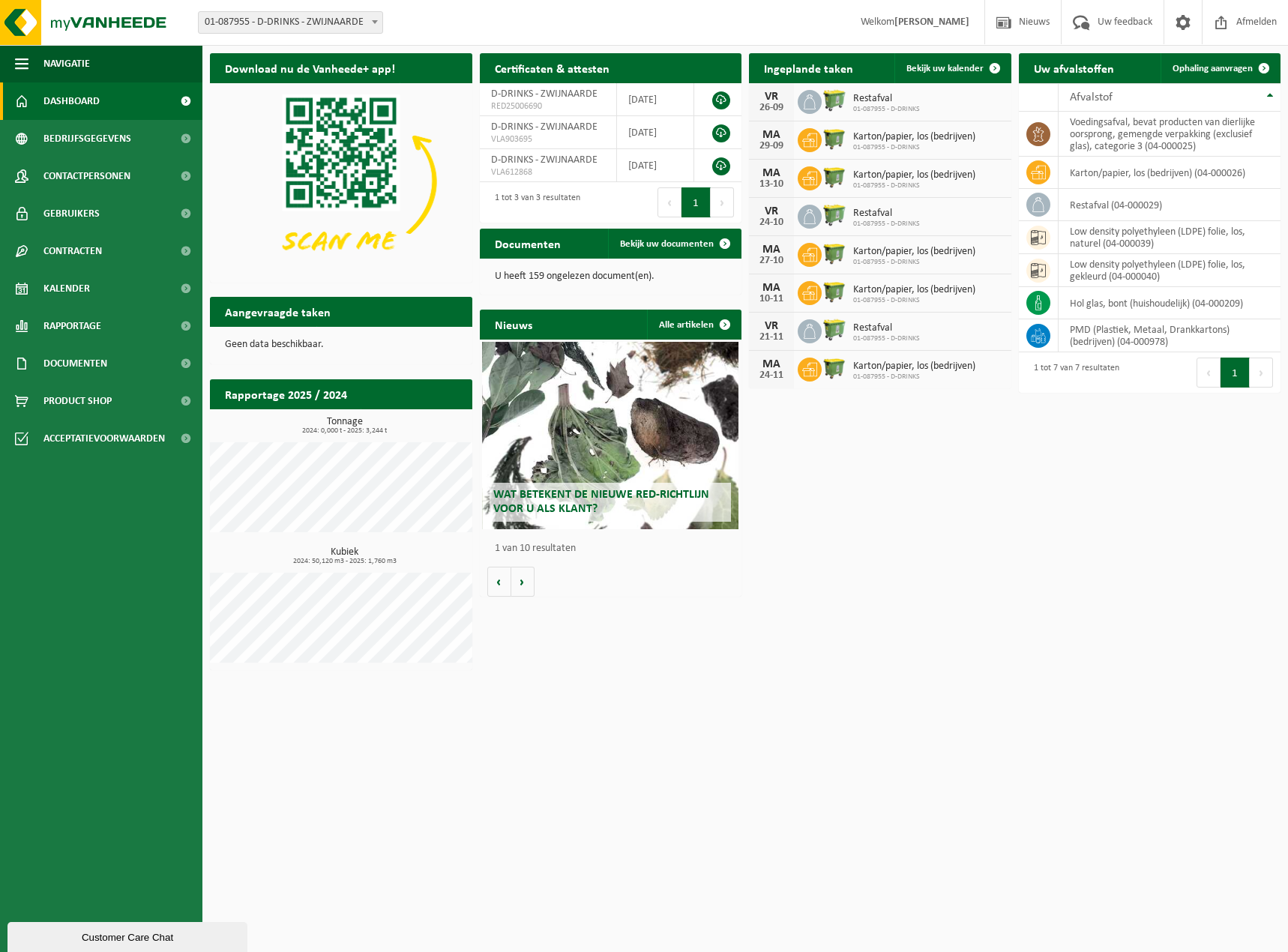
click at [927, 15] on span "Welkom [PERSON_NAME]" at bounding box center [915, 22] width 139 height 44
click at [93, 137] on span "Bedrijfsgegevens" at bounding box center [87, 139] width 88 height 37
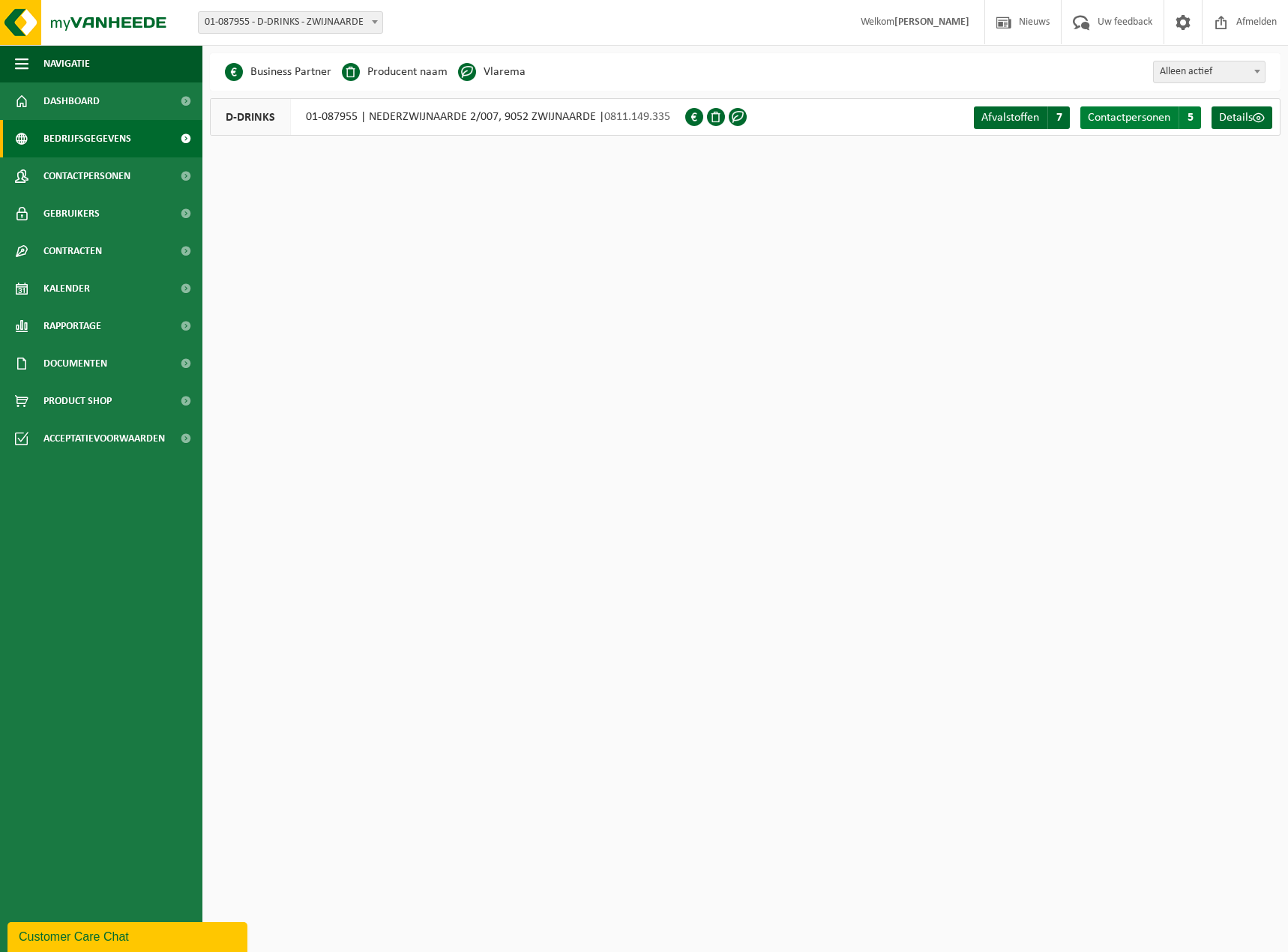
click at [1116, 114] on span "Contactpersonen" at bounding box center [1128, 118] width 83 height 12
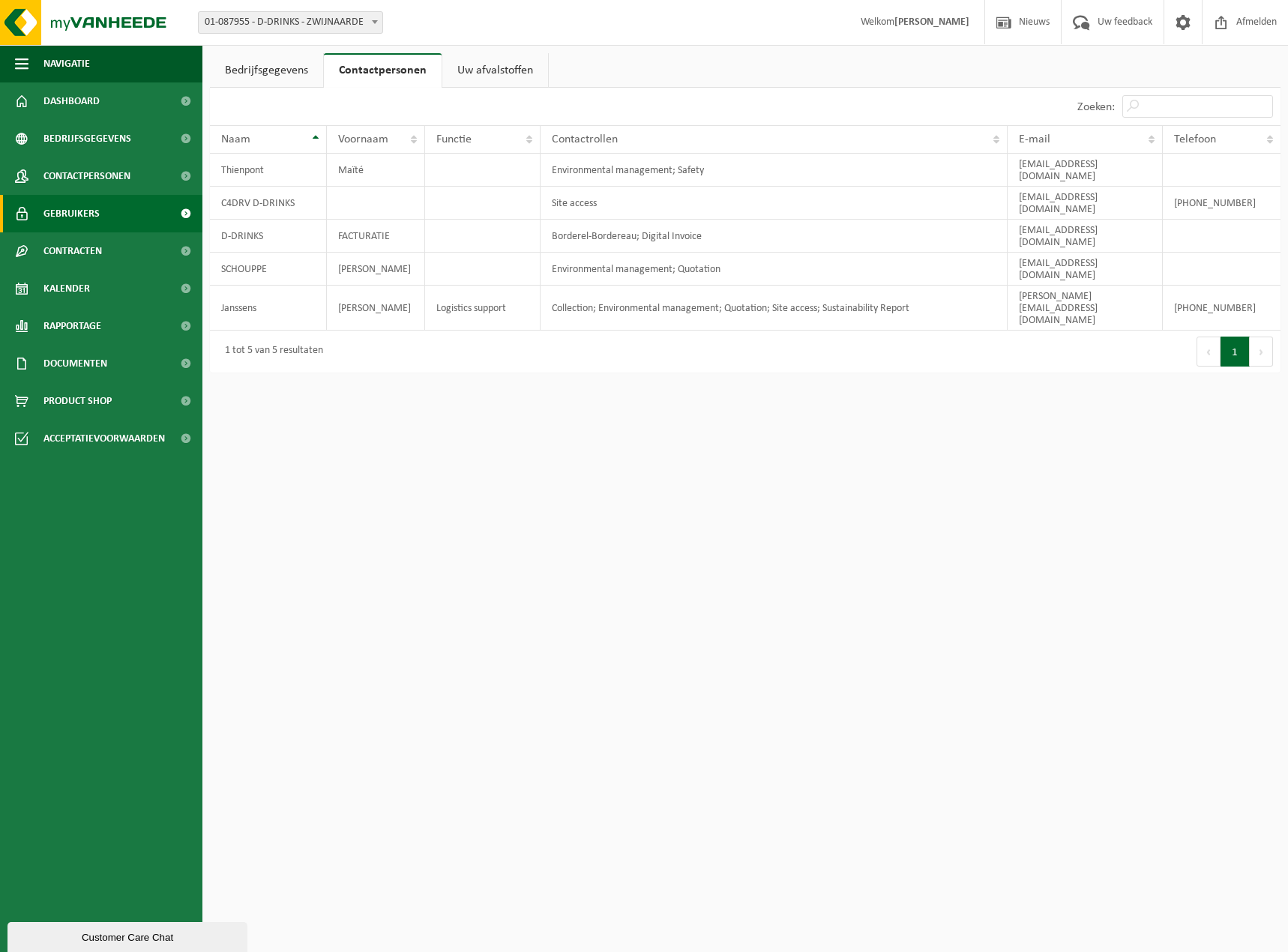
click at [89, 222] on span "Gebruikers" at bounding box center [71, 213] width 56 height 37
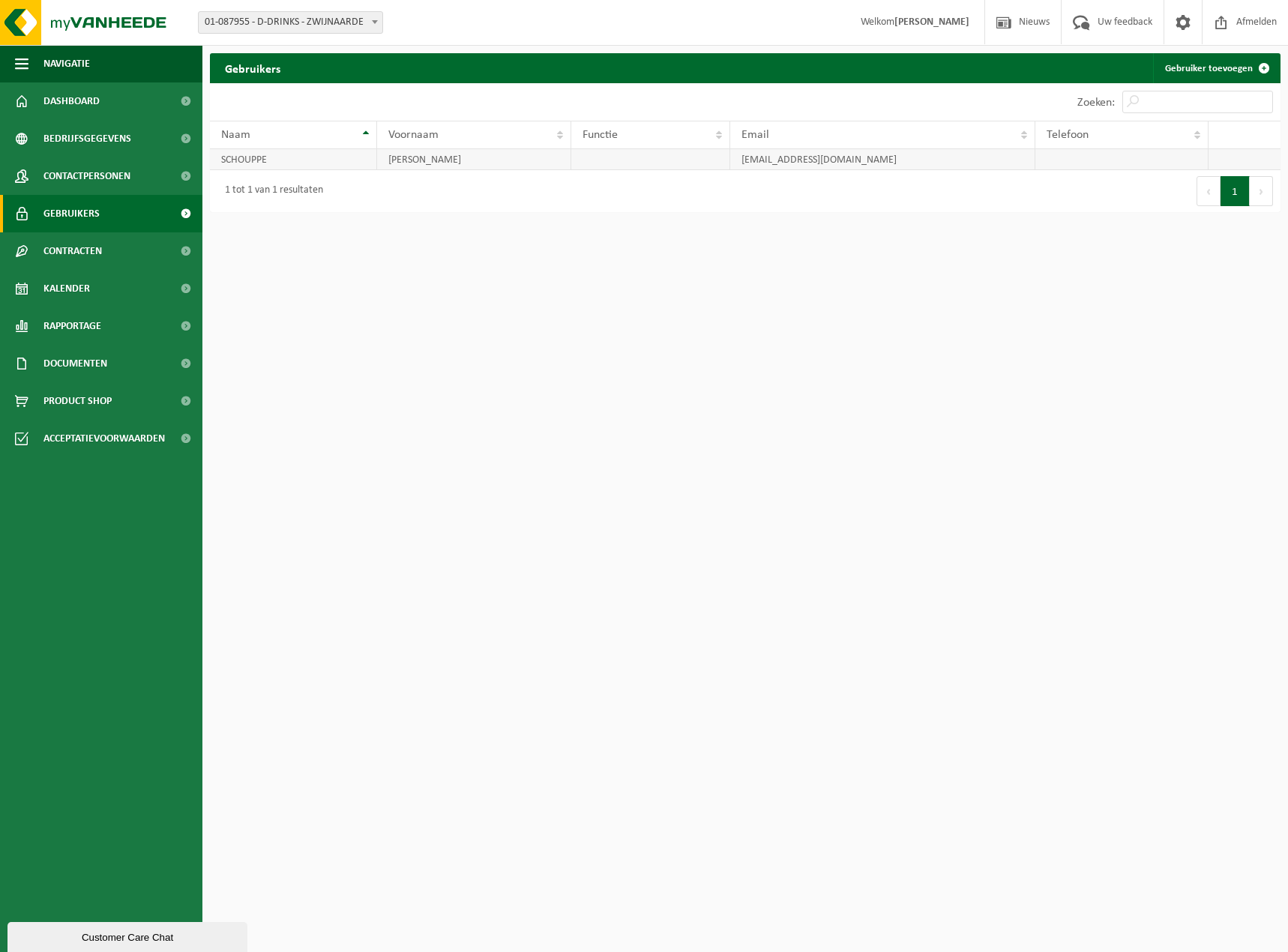
click at [456, 158] on td "[PERSON_NAME]" at bounding box center [473, 160] width 195 height 21
click at [1197, 65] on link "Gebruiker toevoegen" at bounding box center [1216, 68] width 126 height 30
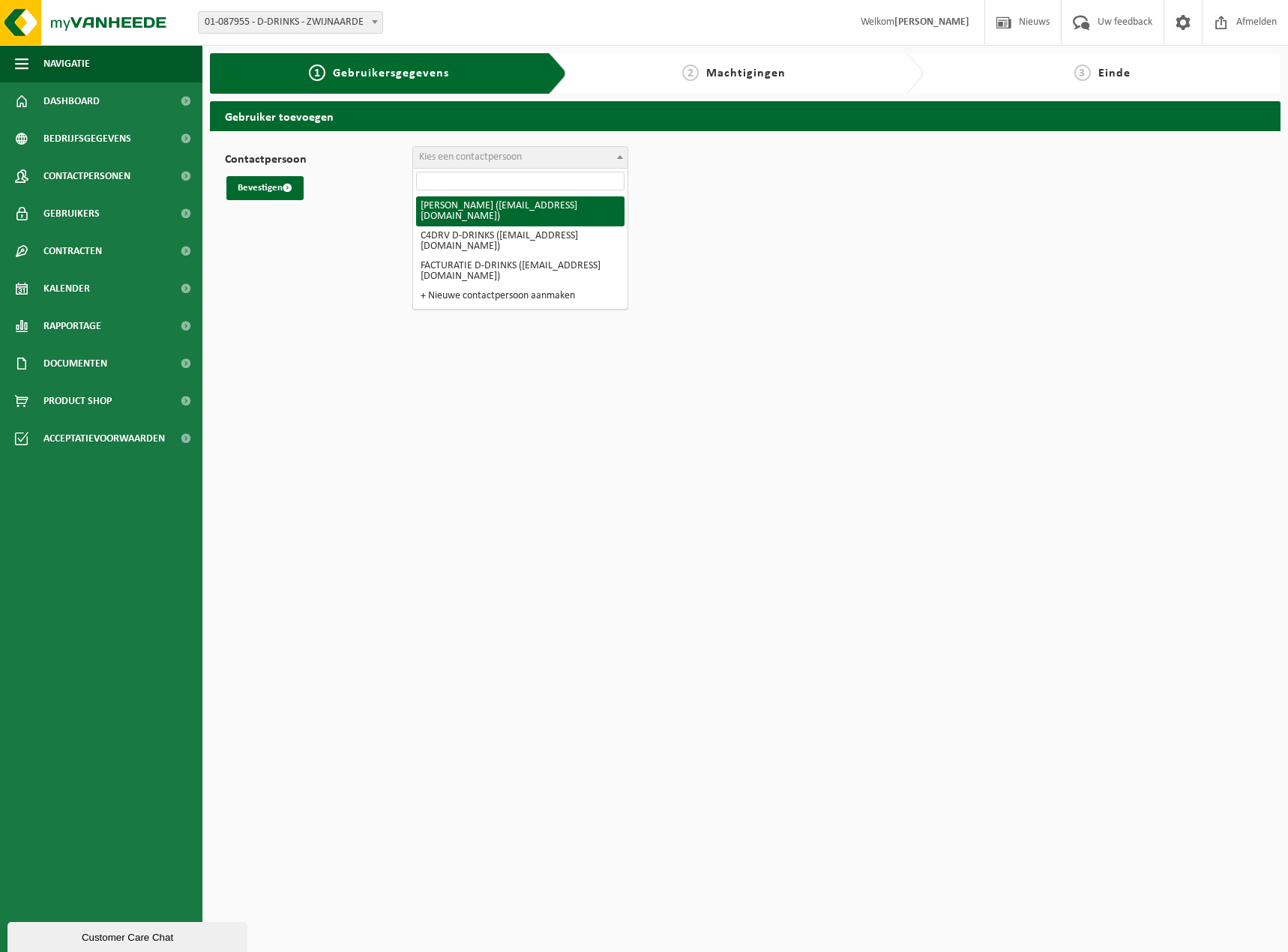
click at [537, 157] on span "Kies een contactpersoon" at bounding box center [520, 157] width 214 height 21
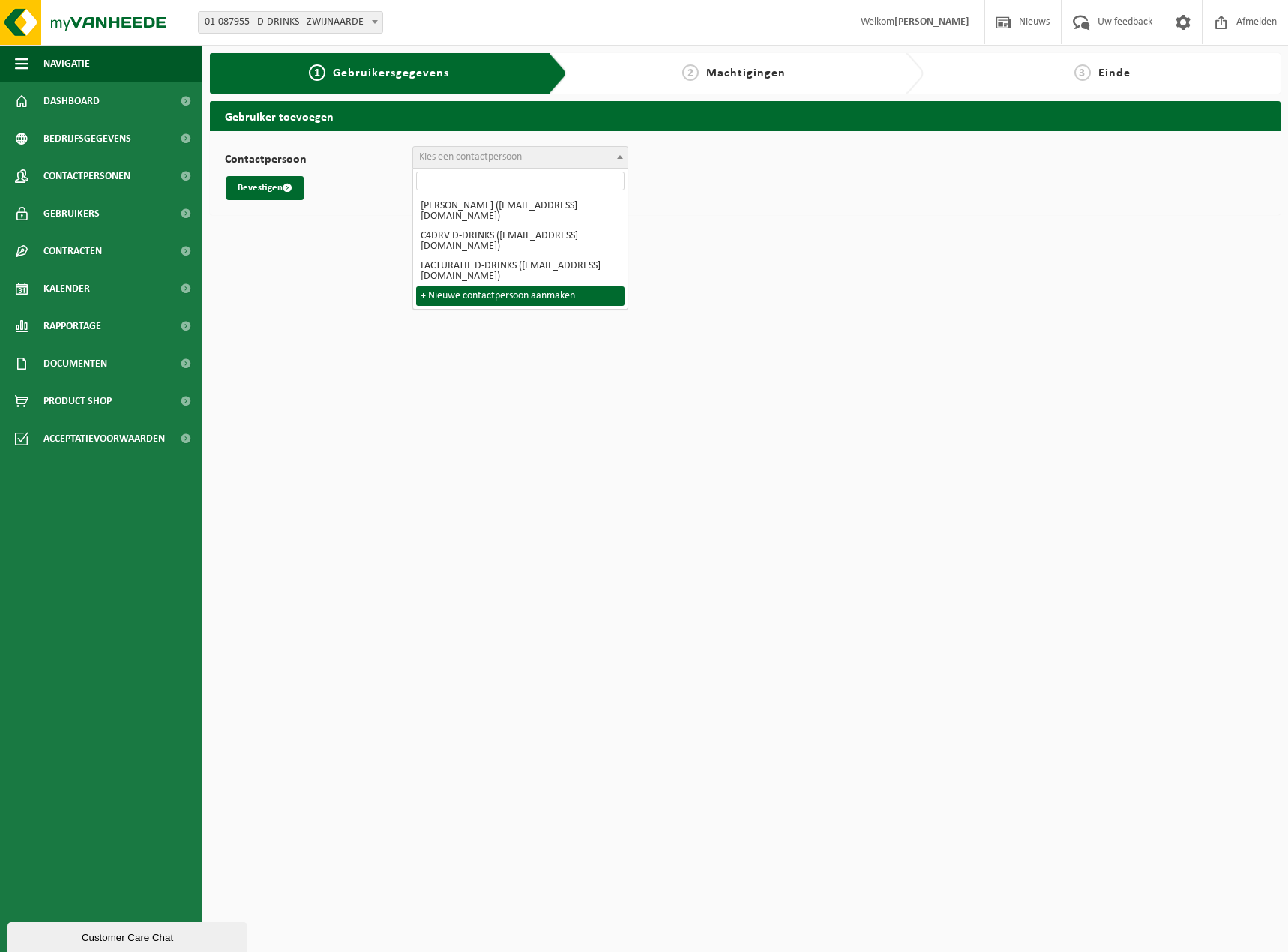
drag, startPoint x: 500, startPoint y: 383, endPoint x: 507, endPoint y: 384, distance: 7.1
click at [499, 385] on html "Vestiging: 01-087955 - D-DRINKS - ZWIJNAARDE 01-087955 - D-DRINKS - ZWIJNAARDE …" at bounding box center [644, 476] width 1288 height 952
click at [506, 311] on html "Vestiging: 01-087955 - D-DRINKS - ZWIJNAARDE 01-087955 - D-DRINKS - ZWIJNAARDE …" at bounding box center [644, 476] width 1288 height 952
click at [80, 97] on span "Dashboard" at bounding box center [71, 101] width 56 height 37
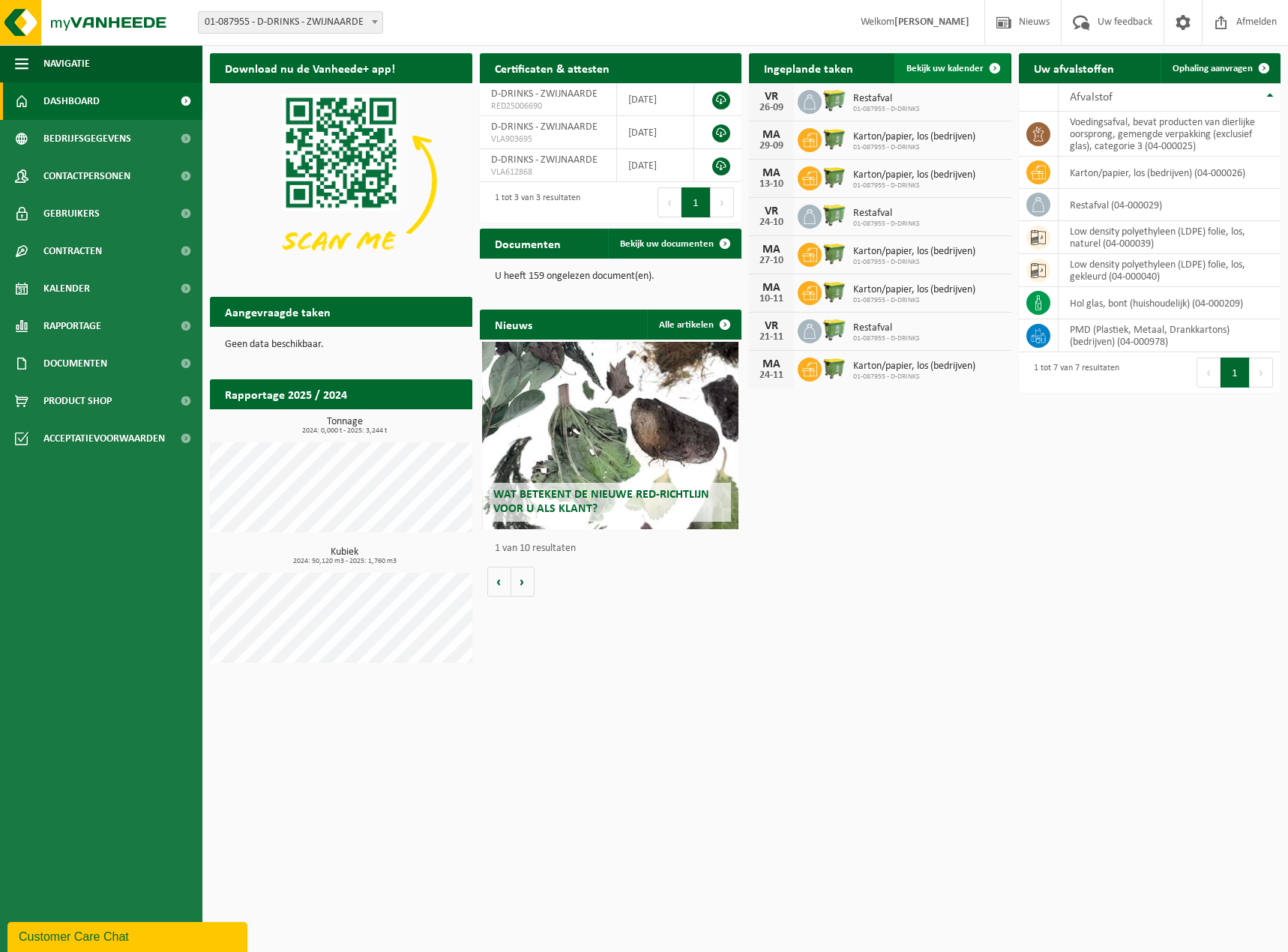
click at [941, 65] on span "Bekijk uw kalender" at bounding box center [944, 68] width 77 height 10
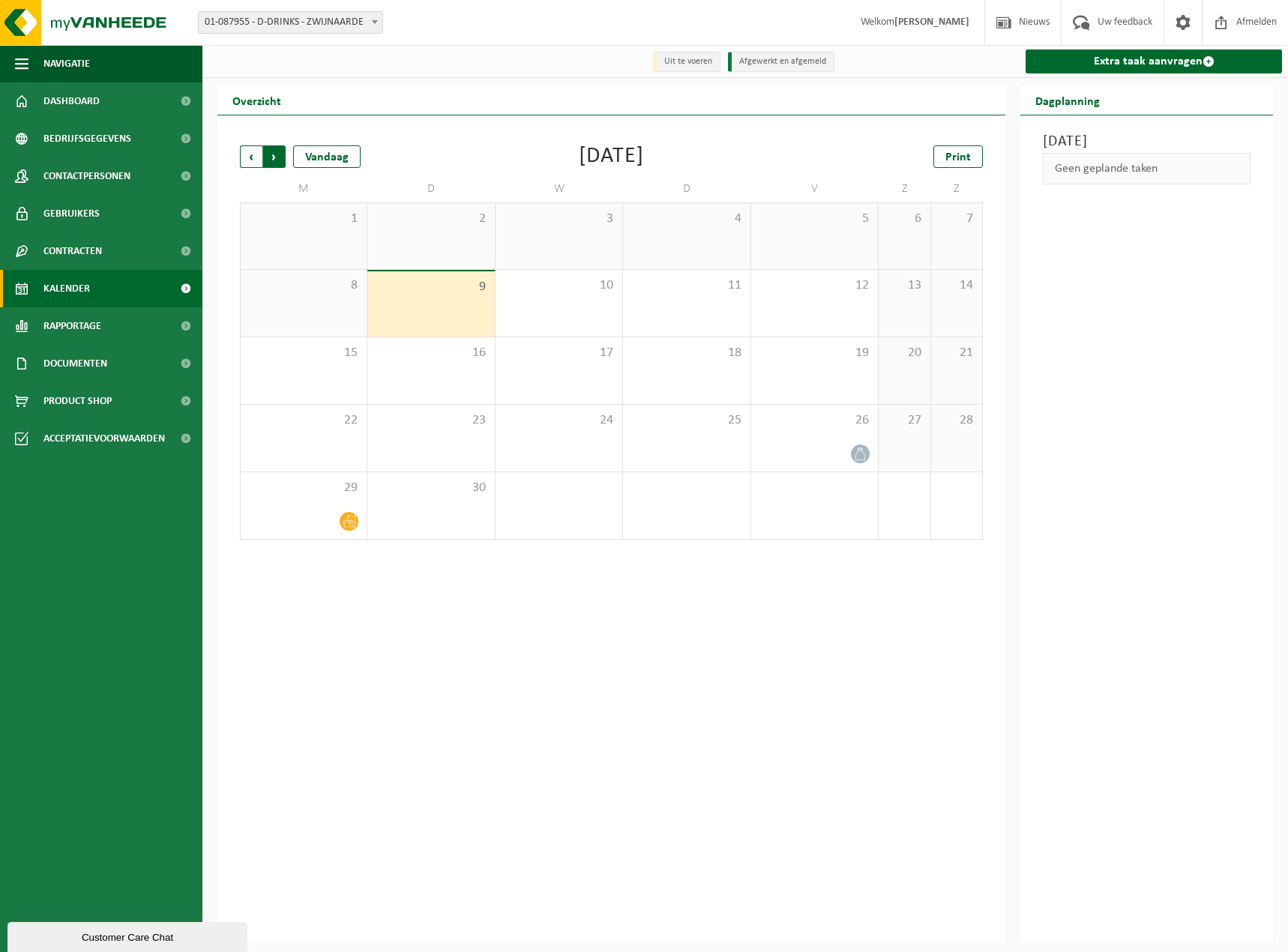
click at [249, 165] on span "Vorige" at bounding box center [250, 156] width 22 height 22
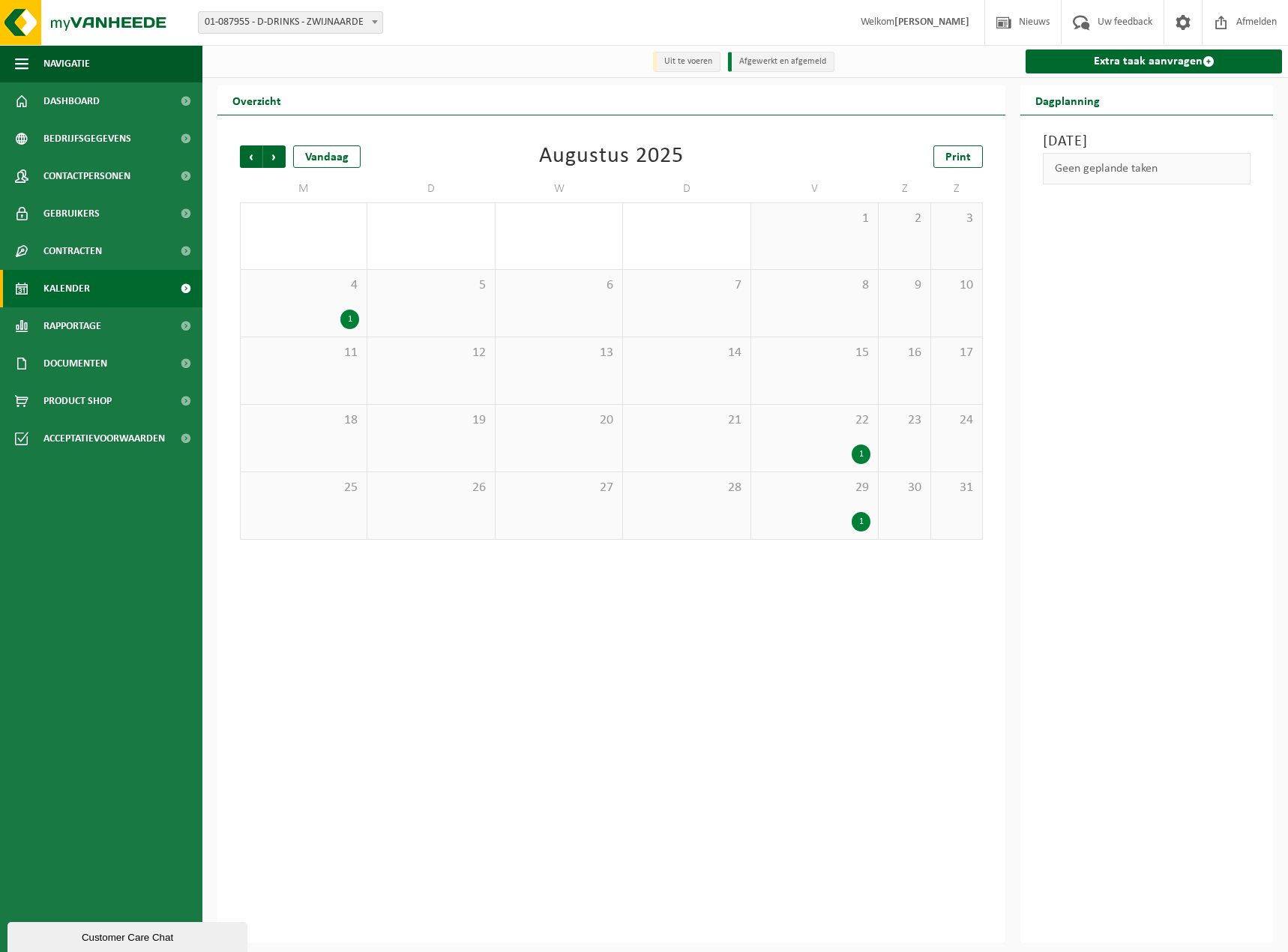
click at [303, 311] on div "1" at bounding box center [303, 320] width 111 height 20
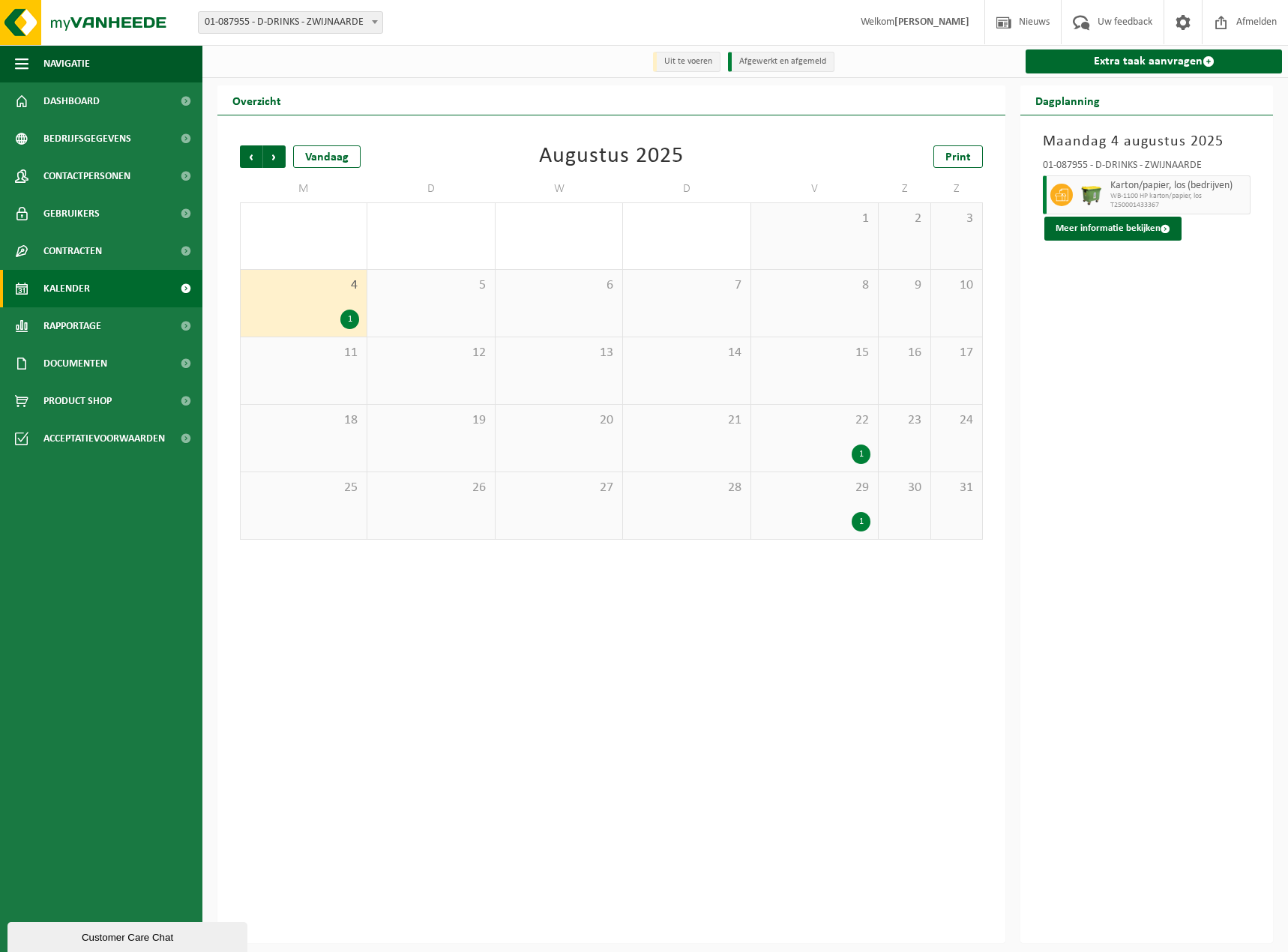
click at [814, 508] on div "29 1" at bounding box center [815, 505] width 127 height 67
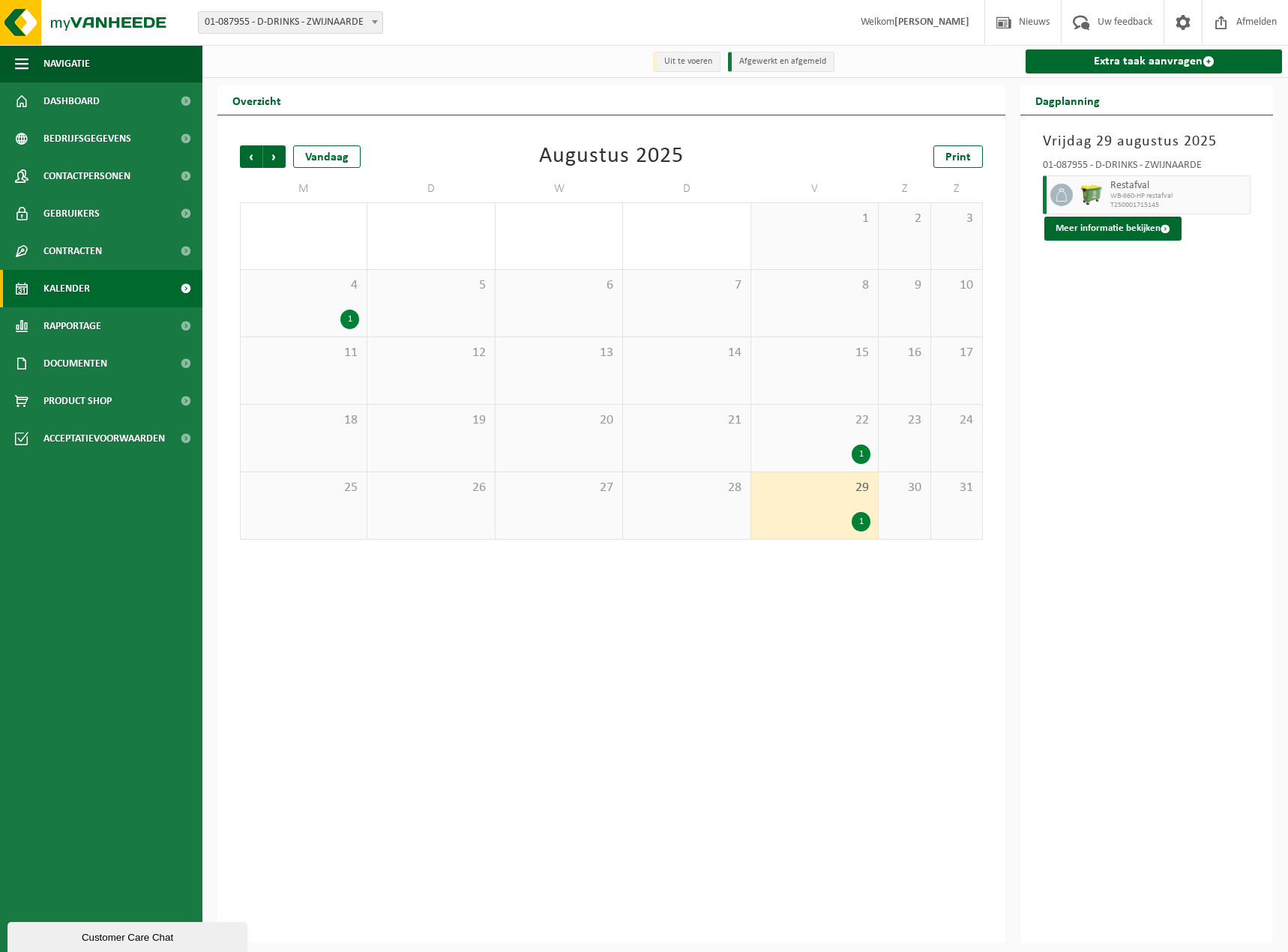
click at [777, 434] on div "22 1" at bounding box center [815, 438] width 127 height 67
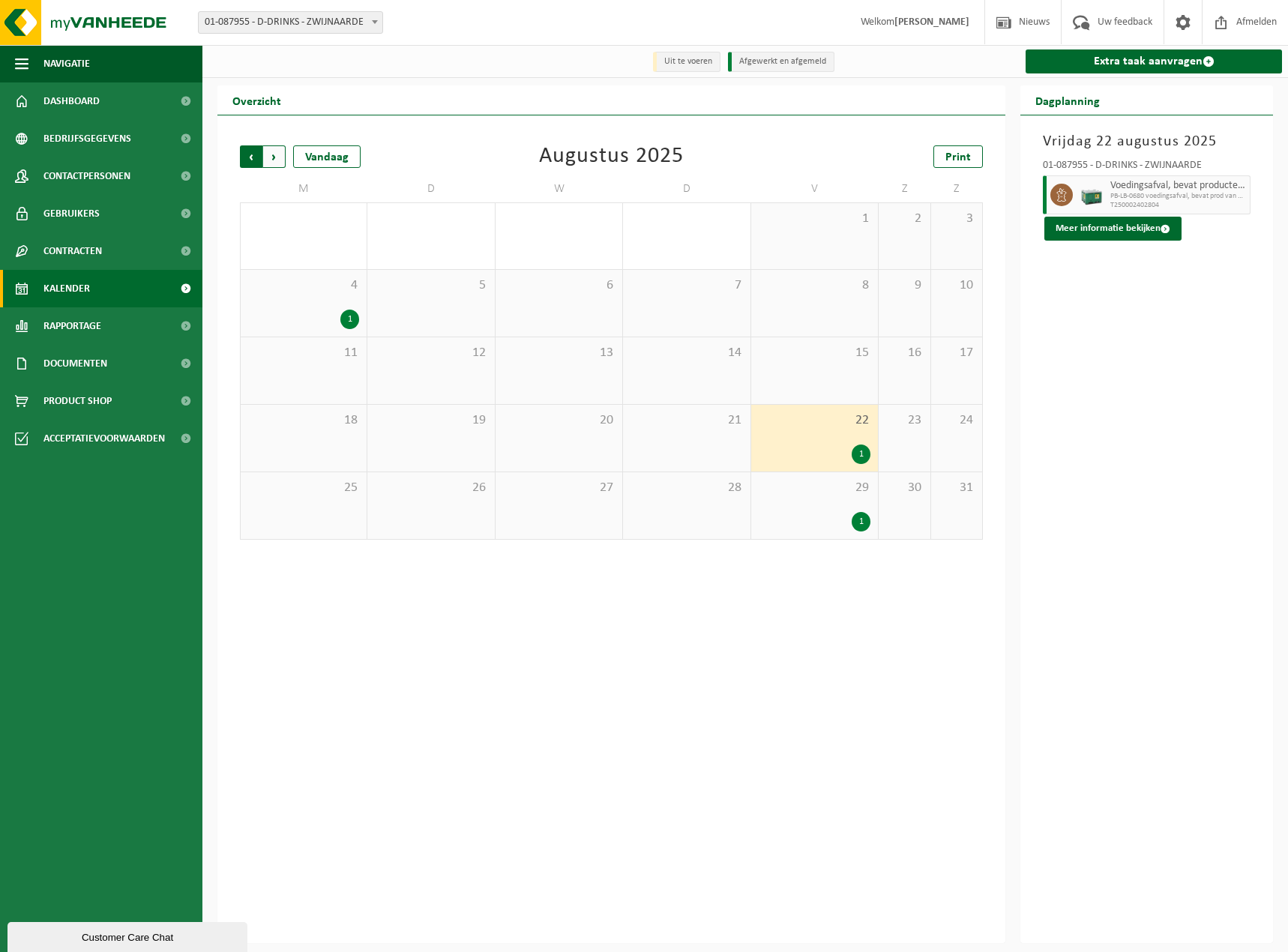
click at [266, 157] on span "Volgende" at bounding box center [274, 156] width 22 height 22
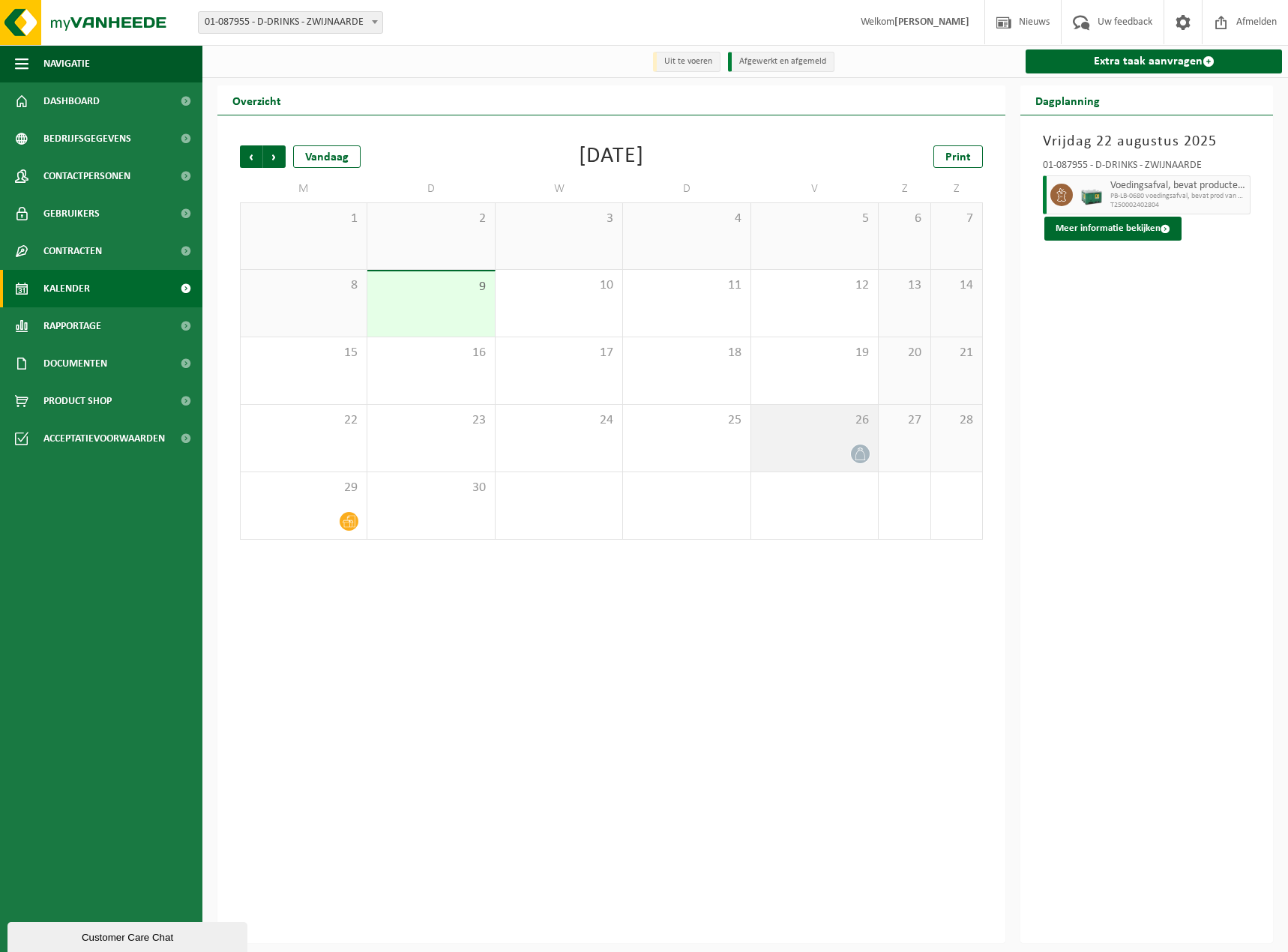
click at [766, 427] on span "26" at bounding box center [815, 420] width 112 height 17
